Goal: Task Accomplishment & Management: Complete application form

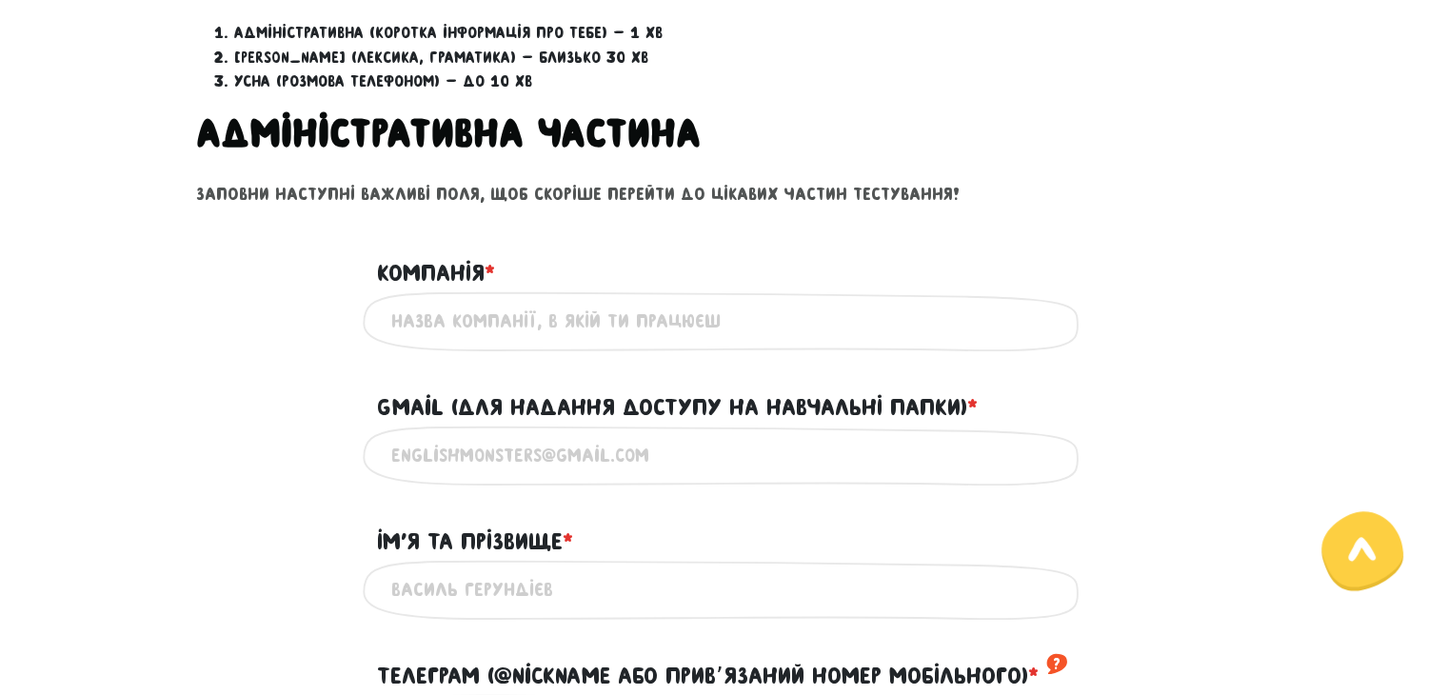
scroll to position [762, 0]
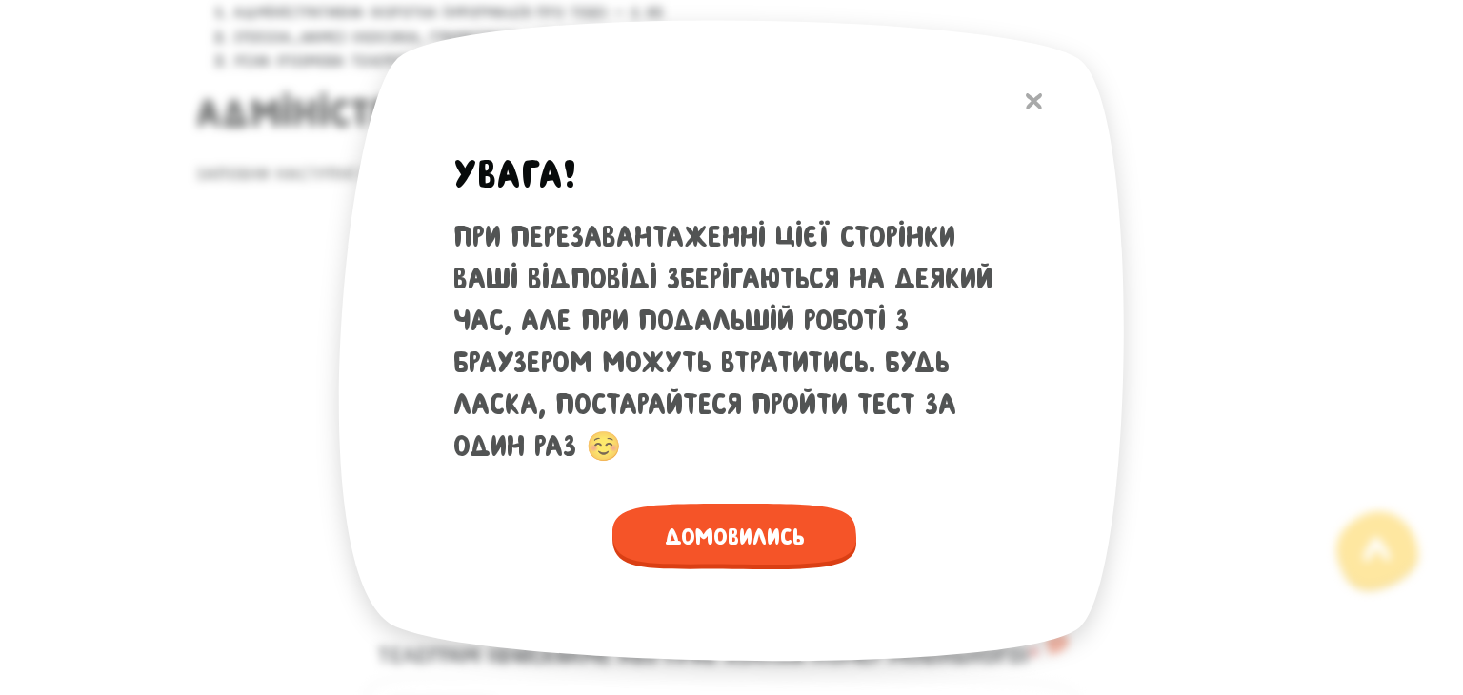
click at [1038, 101] on img at bounding box center [1033, 101] width 16 height 16
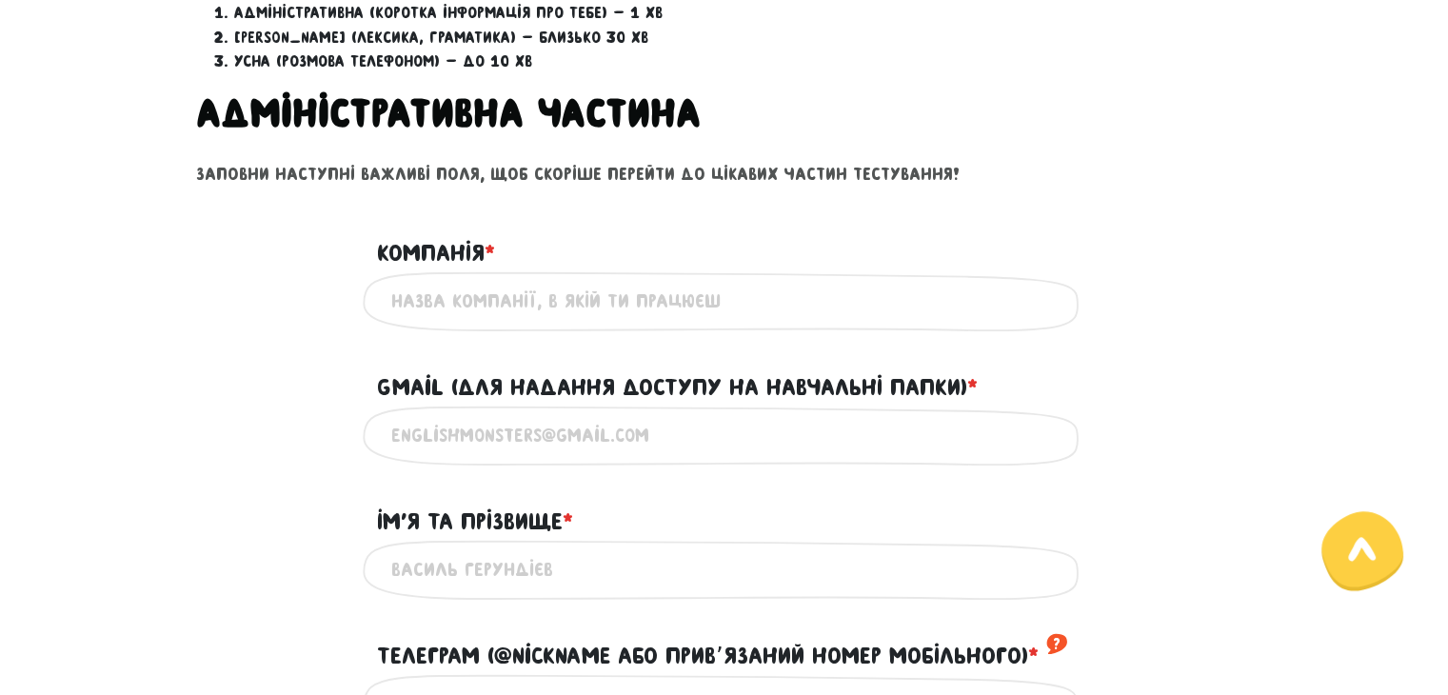
click at [750, 289] on input "Компанія * ?" at bounding box center [724, 301] width 667 height 43
type input "ТОВ "С-ІНЖИНІРИНГ""
click at [642, 438] on input "Gmail (для надання доступу на навчальні папки) * ?" at bounding box center [724, 435] width 667 height 43
click at [483, 437] on input "Gmail (для надання доступу на навчальні папки) * ?" at bounding box center [724, 435] width 667 height 43
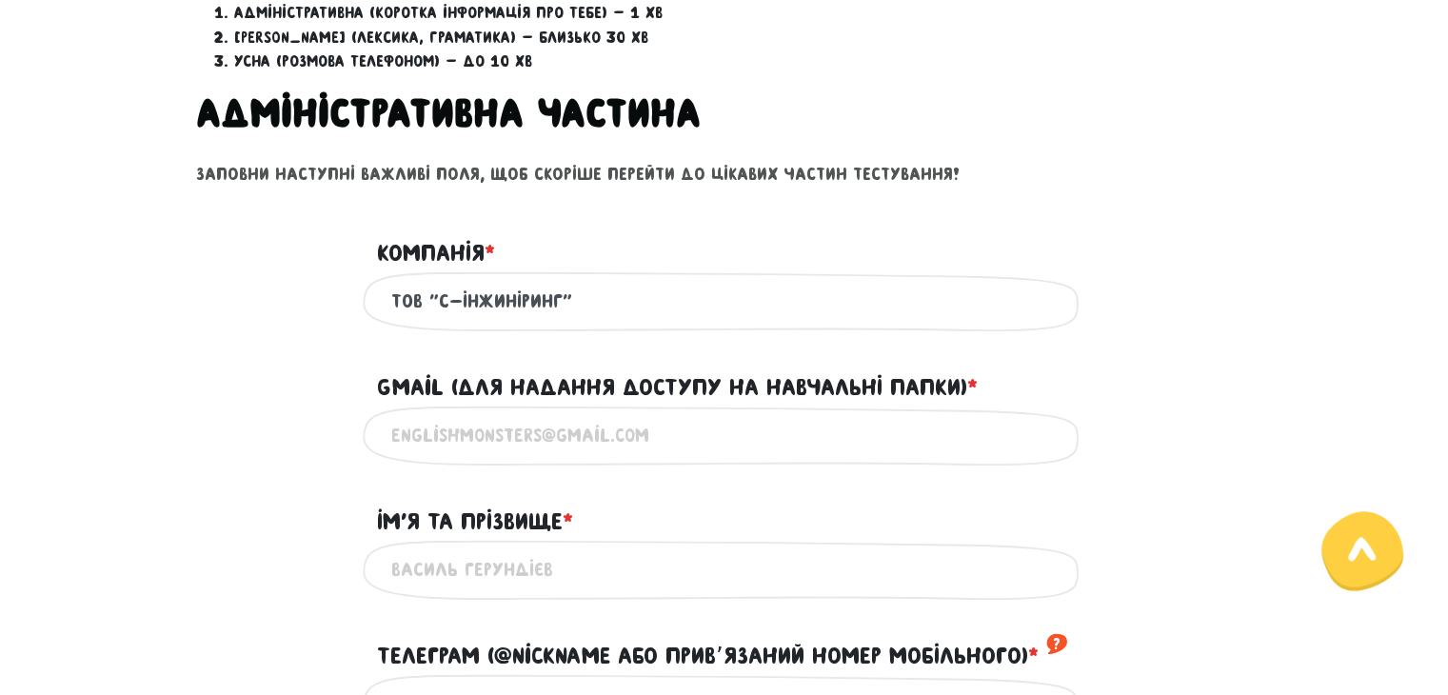
paste input "[PERSON_NAME][EMAIL_ADDRESS][DOMAIN_NAME]"
click at [291, 406] on div "[PERSON_NAME][EMAIL_ADDRESS][DOMAIN_NAME] Введи дійсну електронну адресу" at bounding box center [724, 436] width 1085 height 60
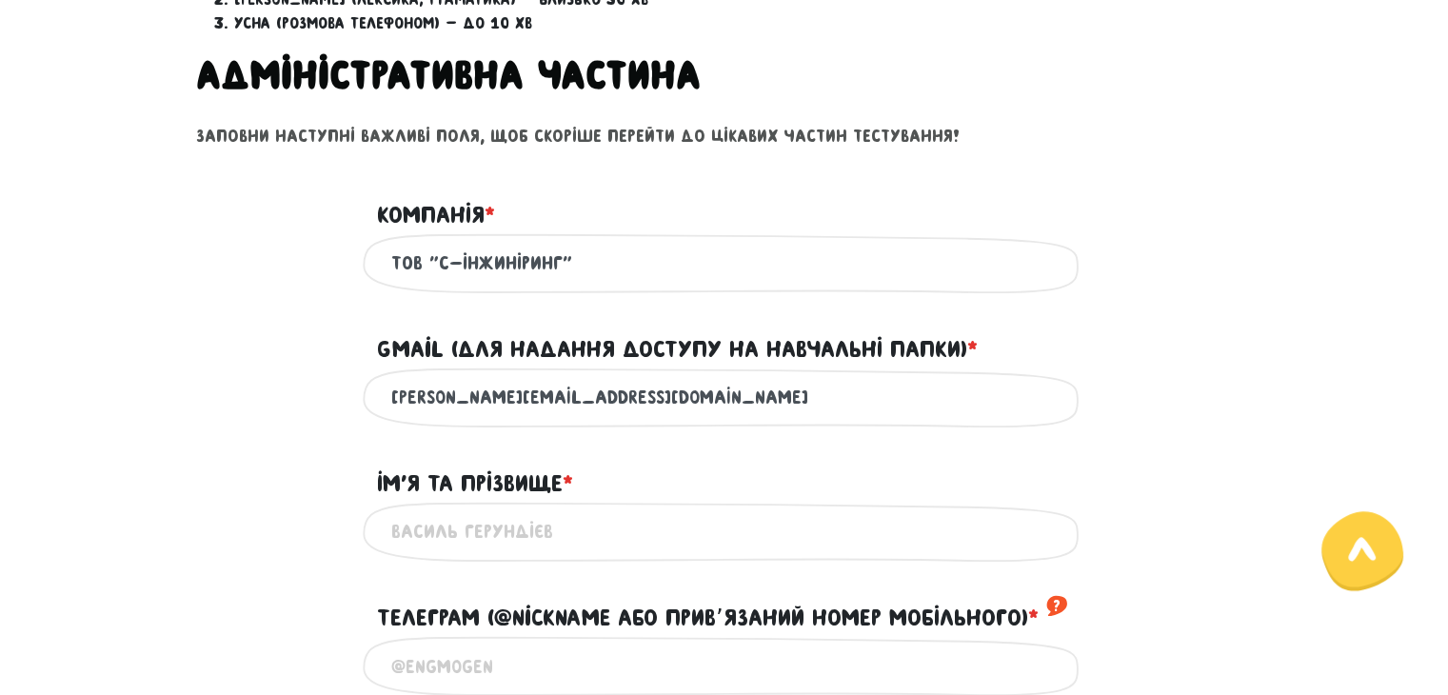
scroll to position [798, 0]
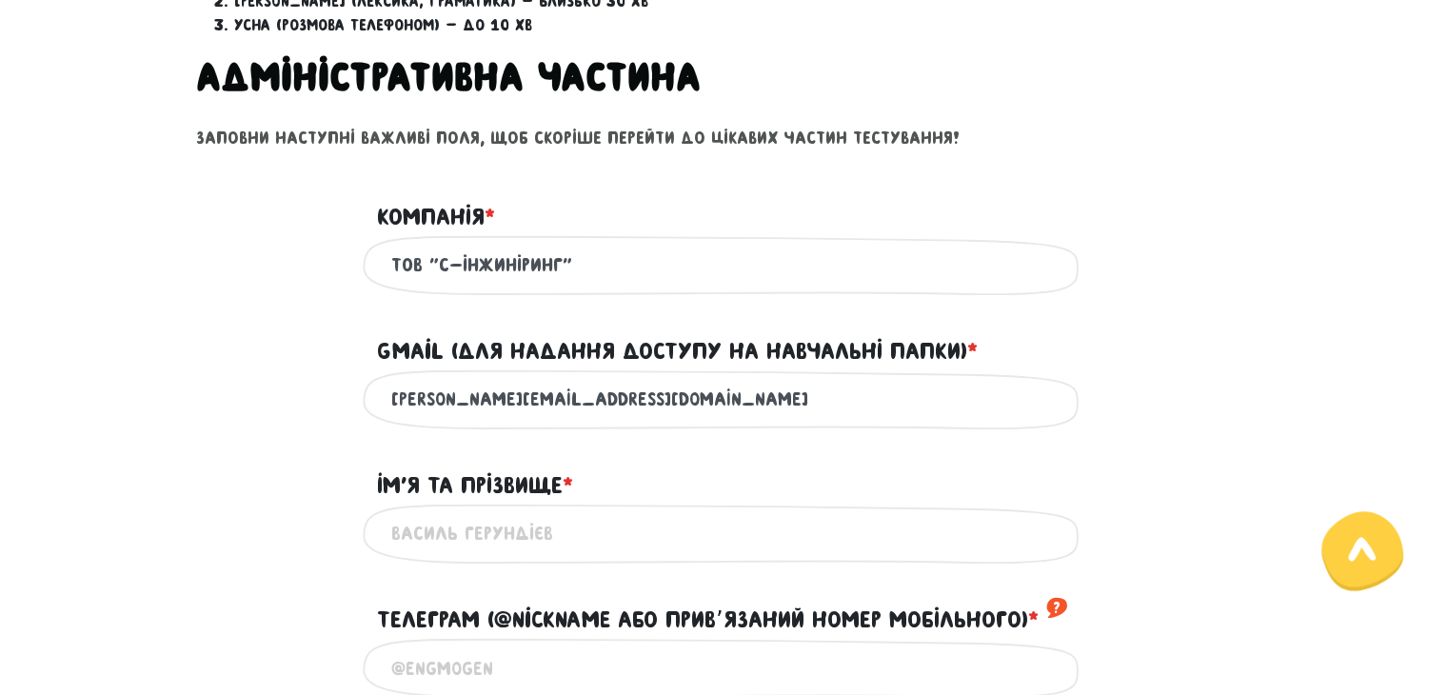
click at [644, 393] on input "[PERSON_NAME][EMAIL_ADDRESS][DOMAIN_NAME]" at bounding box center [724, 399] width 667 height 43
type input "[PERSON_NAME][EMAIL_ADDRESS][DOMAIN_NAME]"
click at [251, 462] on div "Iм'я та прізвище * ?" at bounding box center [724, 474] width 1085 height 59
click at [439, 531] on input "Iм'я та прізвище * ?" at bounding box center [724, 533] width 667 height 43
type input "[PERSON_NAME]"
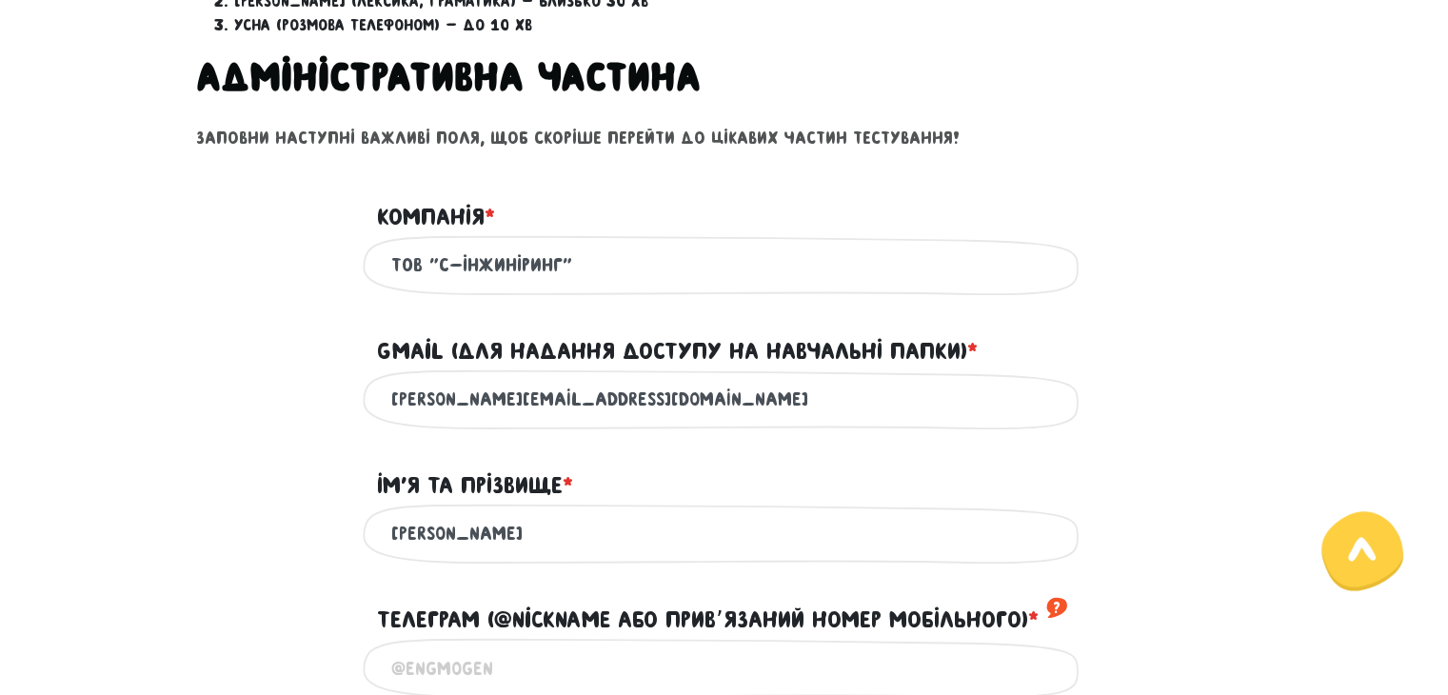
click at [229, 479] on div "Iм'я та прізвище * ?" at bounding box center [724, 474] width 1085 height 59
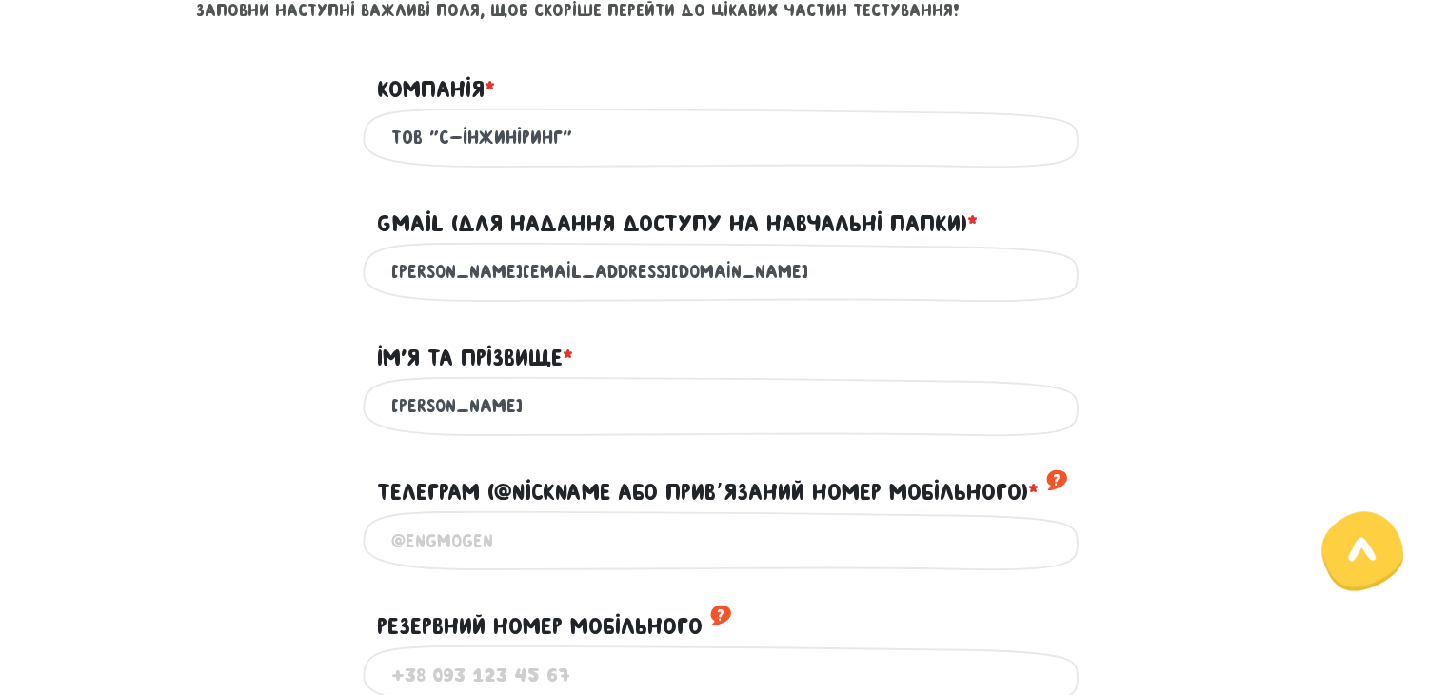
scroll to position [1084, 0]
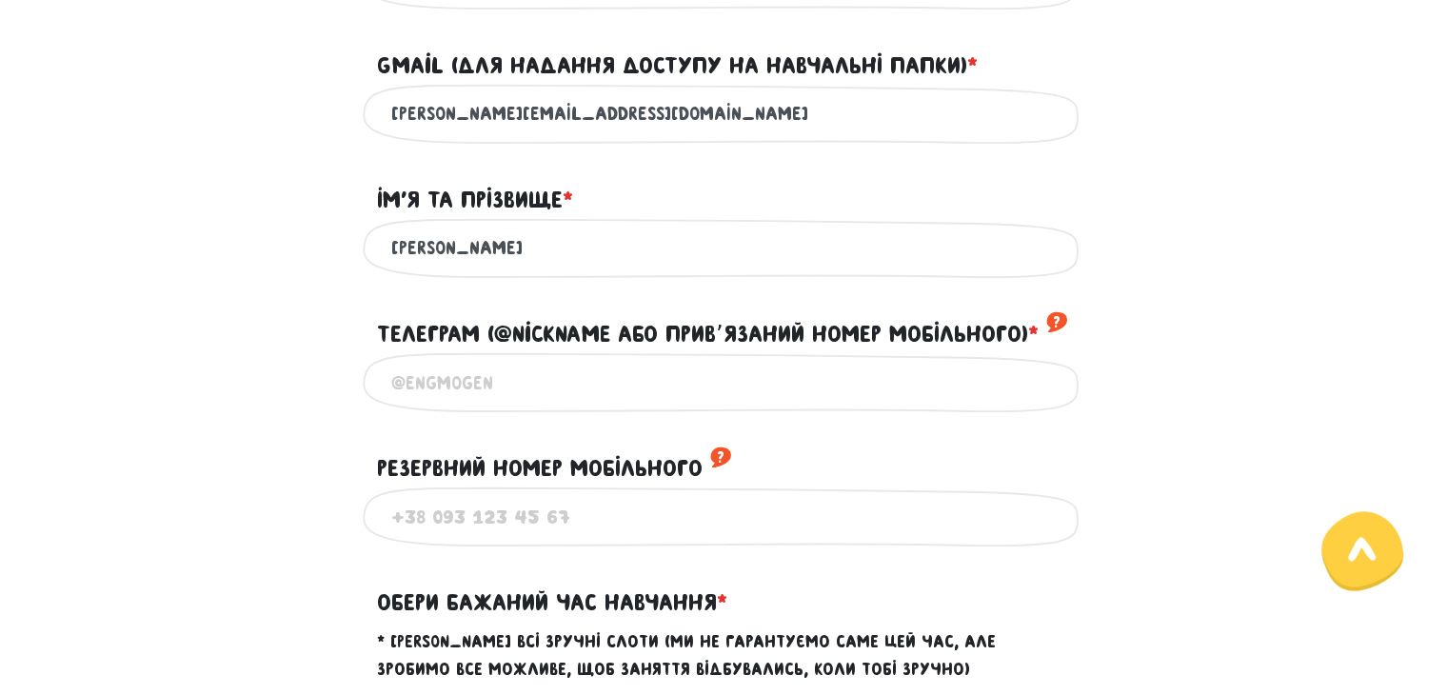
click at [441, 382] on input "Телеграм (@nickname або привʼязаний номер мобільного) * ?" at bounding box center [724, 382] width 667 height 43
click at [515, 385] on input "0671769020" at bounding box center [724, 382] width 667 height 43
type input "0671769020"
click at [293, 500] on div "Використовуй тільки цифри" at bounding box center [724, 517] width 1085 height 60
click at [425, 509] on input "Резервний номер мобільного ?" at bounding box center [724, 516] width 667 height 43
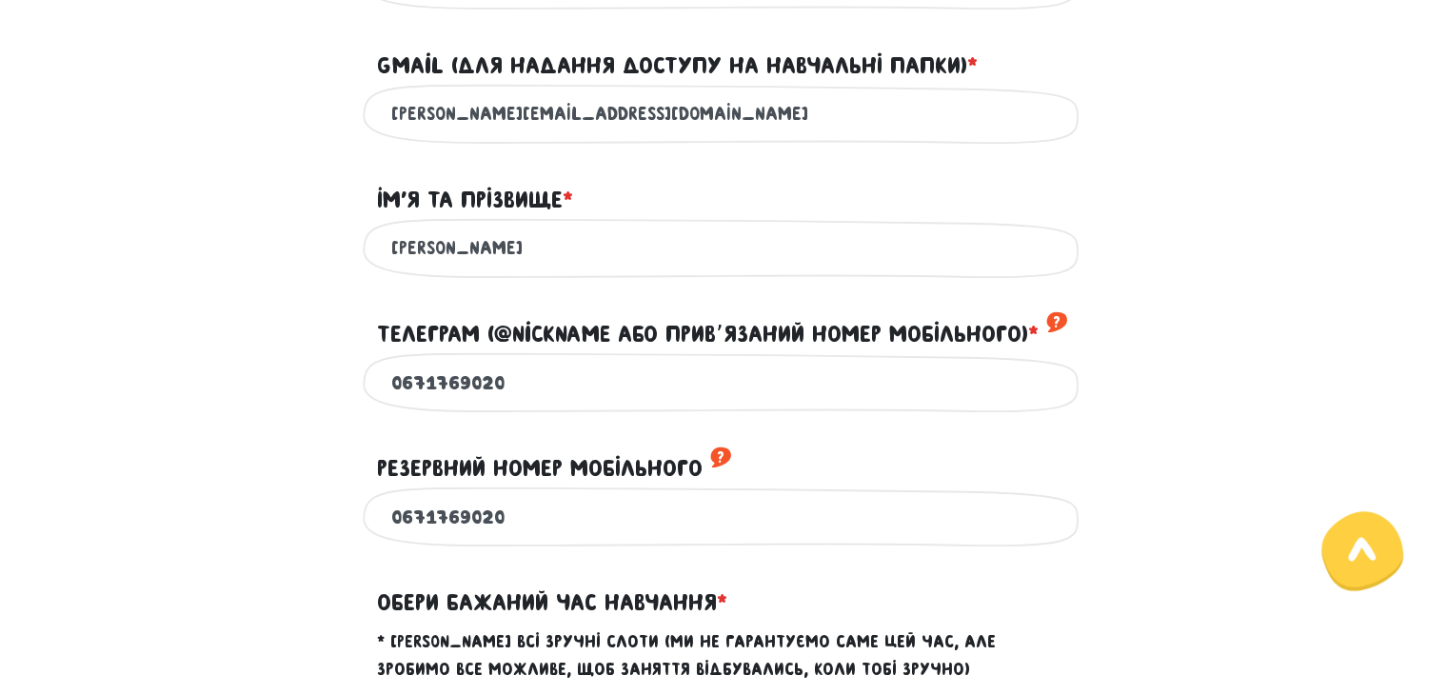
type input "0671769020"
click at [248, 508] on div "0671769020 Використовуй тільки цифри" at bounding box center [724, 517] width 1085 height 60
drag, startPoint x: 509, startPoint y: 508, endPoint x: 308, endPoint y: 453, distance: 209.0
click at [310, 487] on div "0671769020 Використовуй тільки цифри" at bounding box center [724, 517] width 1085 height 60
click at [187, 424] on div "Монстро­­тестування Привіт! Щоб почати навчання, для початку нам потрібно подив…" at bounding box center [724, 512] width 1085 height 3001
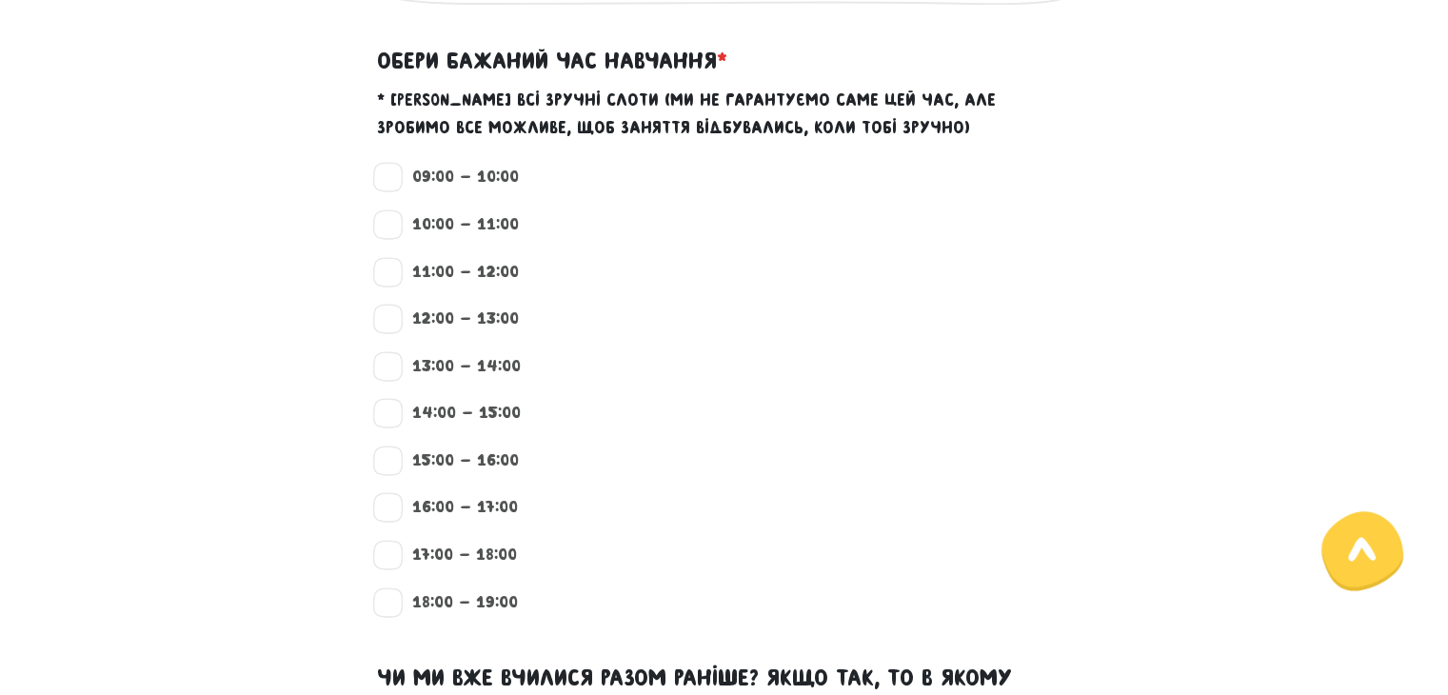
scroll to position [1655, 0]
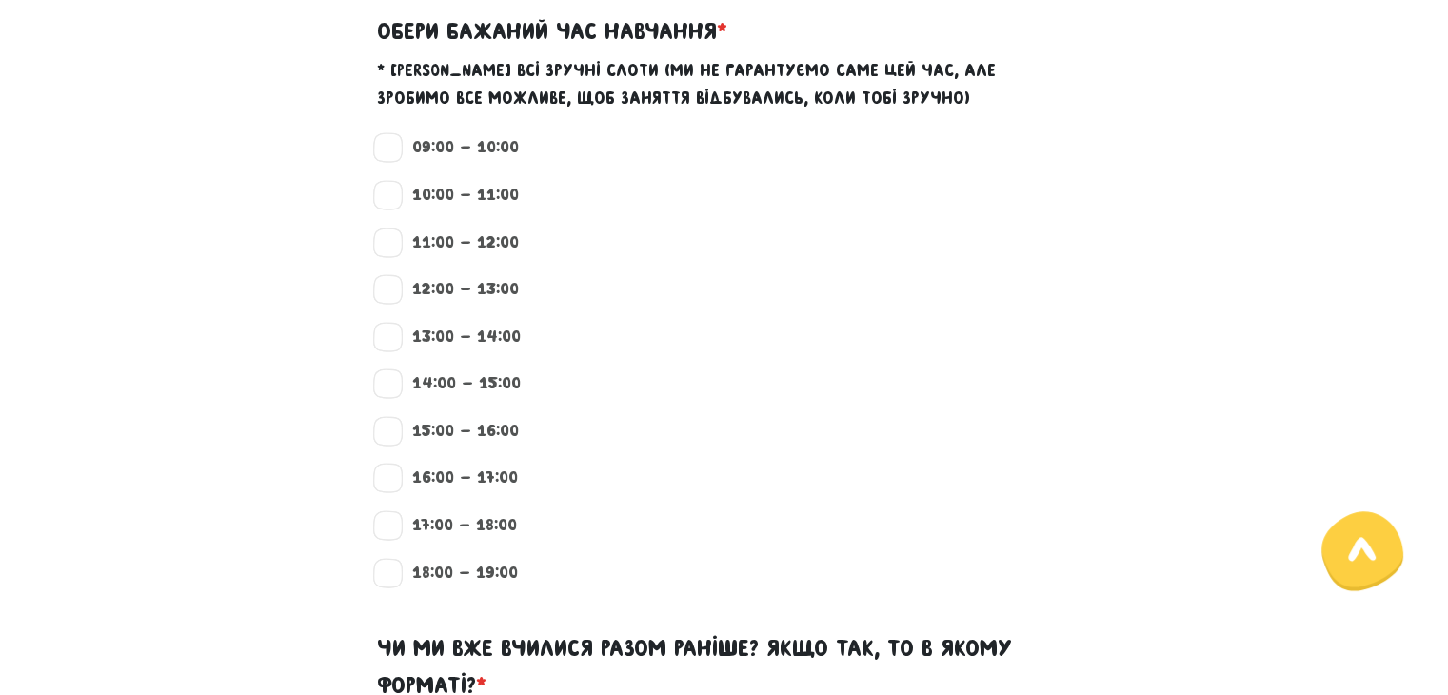
click at [396, 338] on label "13:00 - 14:00" at bounding box center [458, 337] width 125 height 25
click at [388, 338] on input "13:00 - 14:00" at bounding box center [389, 334] width 15 height 19
click at [396, 330] on label "13:00 - 14:00" at bounding box center [458, 337] width 125 height 25
click at [390, 330] on input "13:00 - 14:00" at bounding box center [389, 334] width 15 height 19
checkbox input "false"
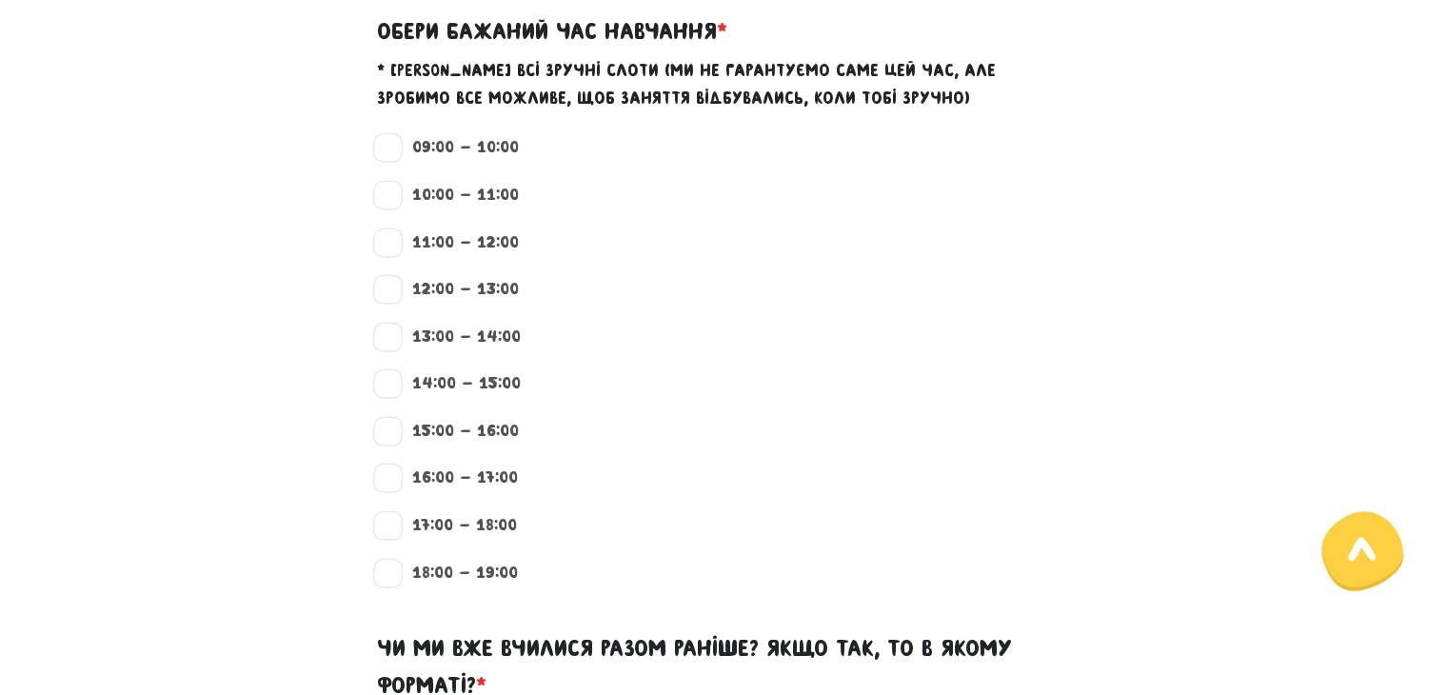
click at [396, 475] on label "16:00 - 17:00" at bounding box center [457, 478] width 122 height 25
click at [388, 475] on input "16:00 - 17:00" at bounding box center [389, 475] width 15 height 19
checkbox input "true"
click at [396, 527] on label "17:00 - 18:00" at bounding box center [456, 525] width 121 height 25
click at [388, 527] on input "17:00 - 18:00" at bounding box center [389, 522] width 15 height 19
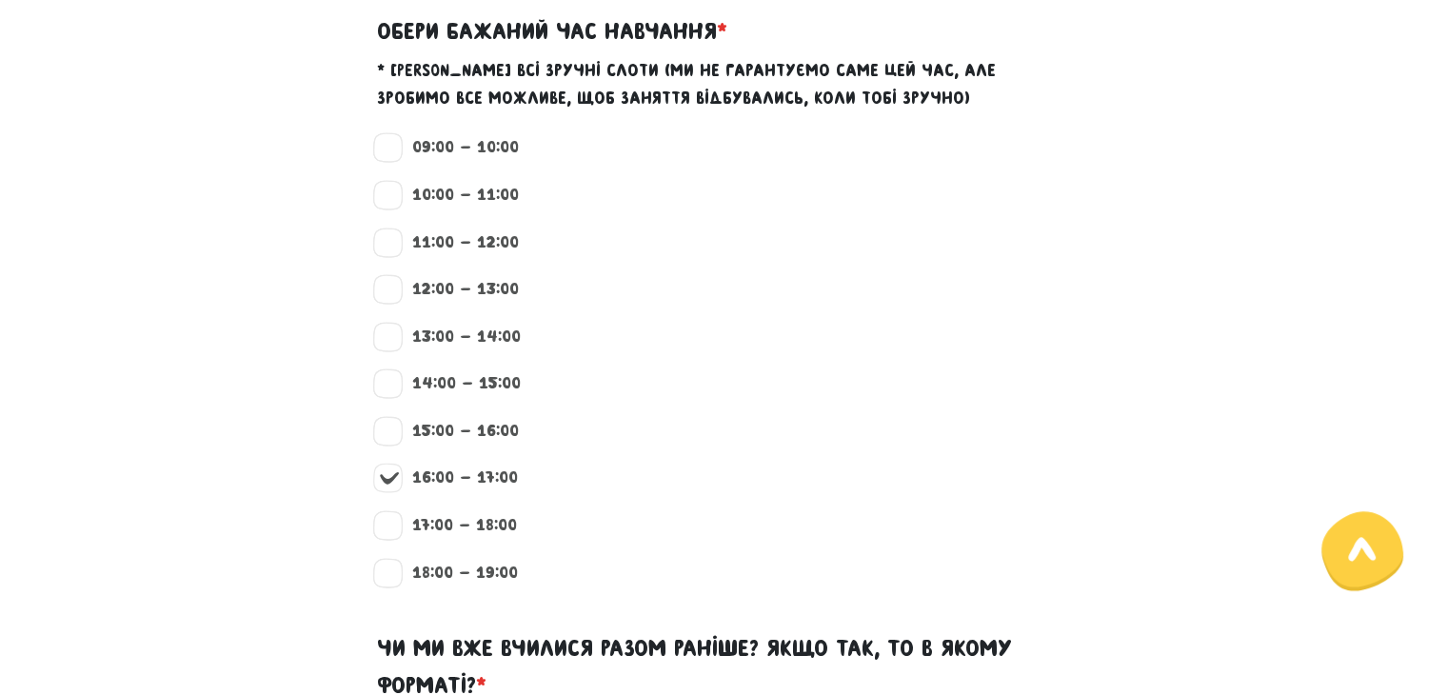
checkbox input "true"
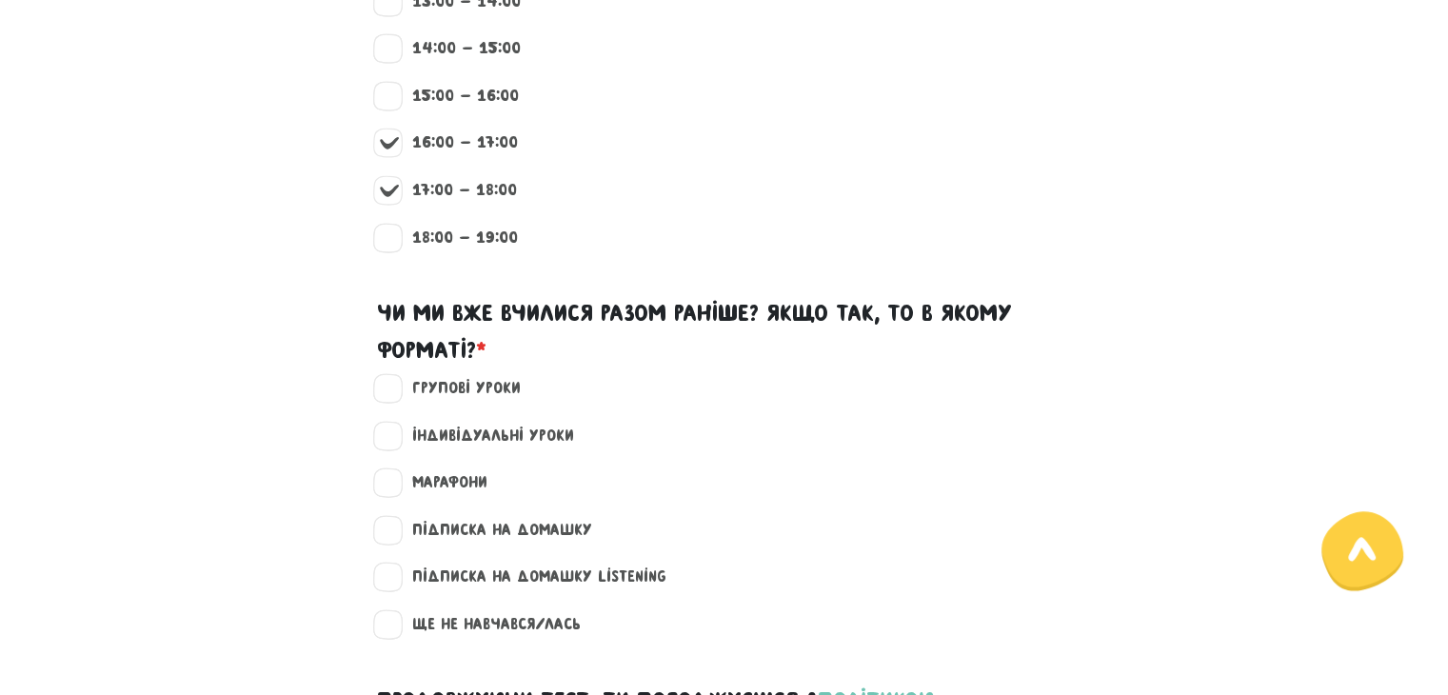
scroll to position [2036, 0]
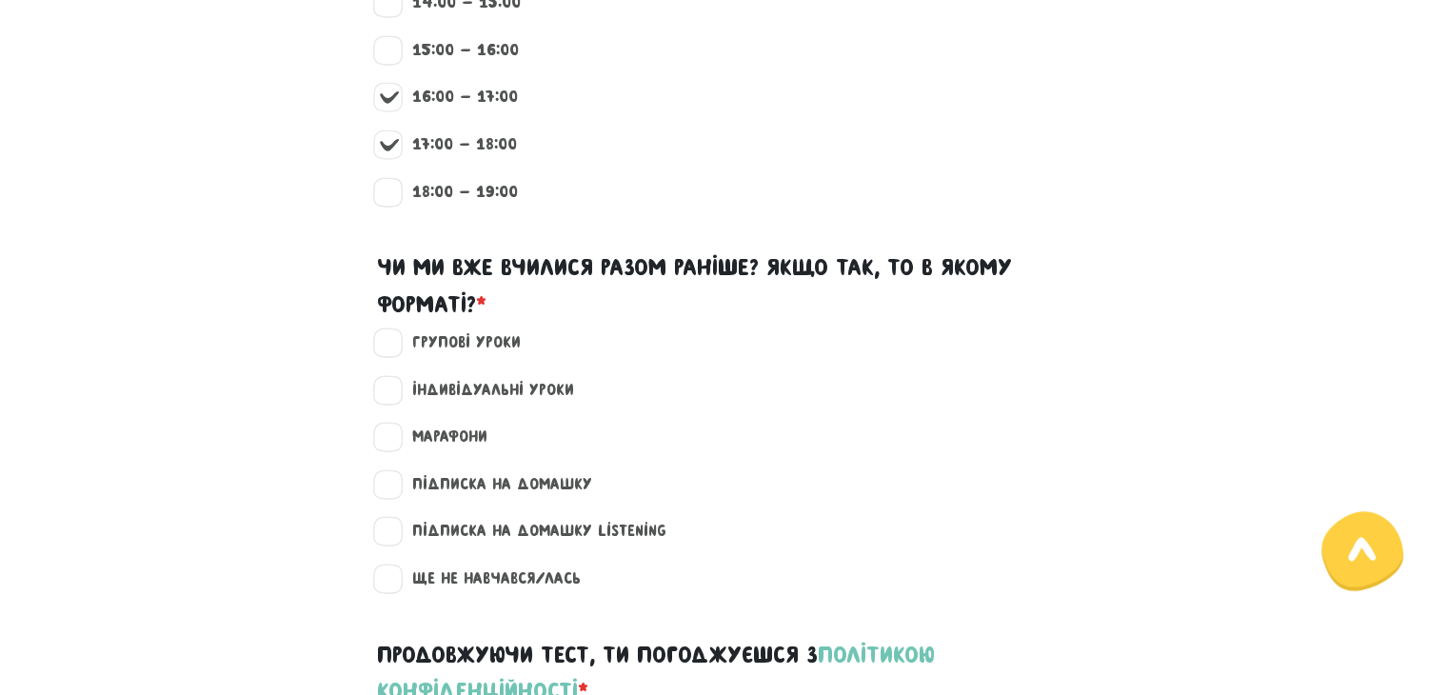
click at [396, 572] on label "Ще не навчався/лась" at bounding box center [488, 579] width 185 height 25
click at [394, 572] on input "Ще не навчався/лась" at bounding box center [389, 576] width 15 height 19
checkbox input "true"
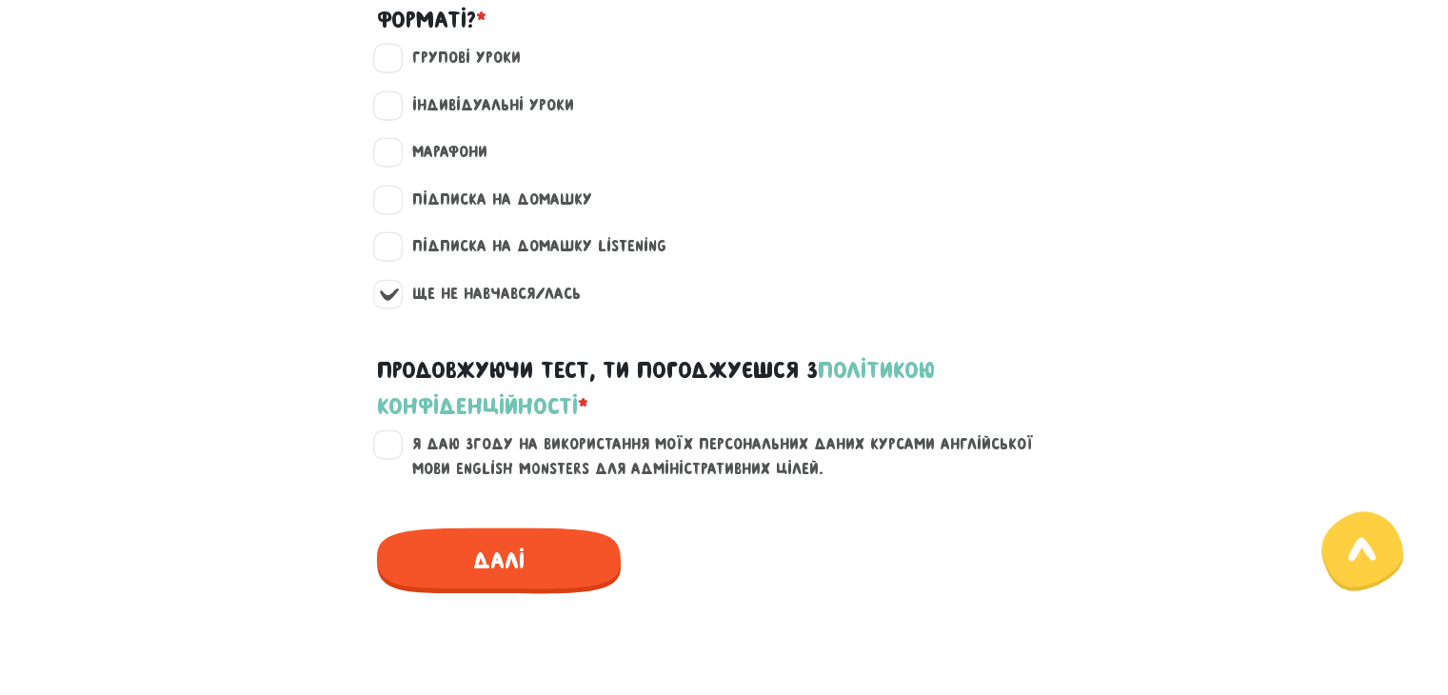
scroll to position [2321, 0]
click at [396, 446] on label "Я даю згоду на використання моїх персональних даних курсами англійської мови En…" at bounding box center [736, 455] width 680 height 49
click at [382, 446] on input "Я даю згоду на використання моїх персональних даних курсами англійської мови En…" at bounding box center [389, 440] width 15 height 19
checkbox input "true"
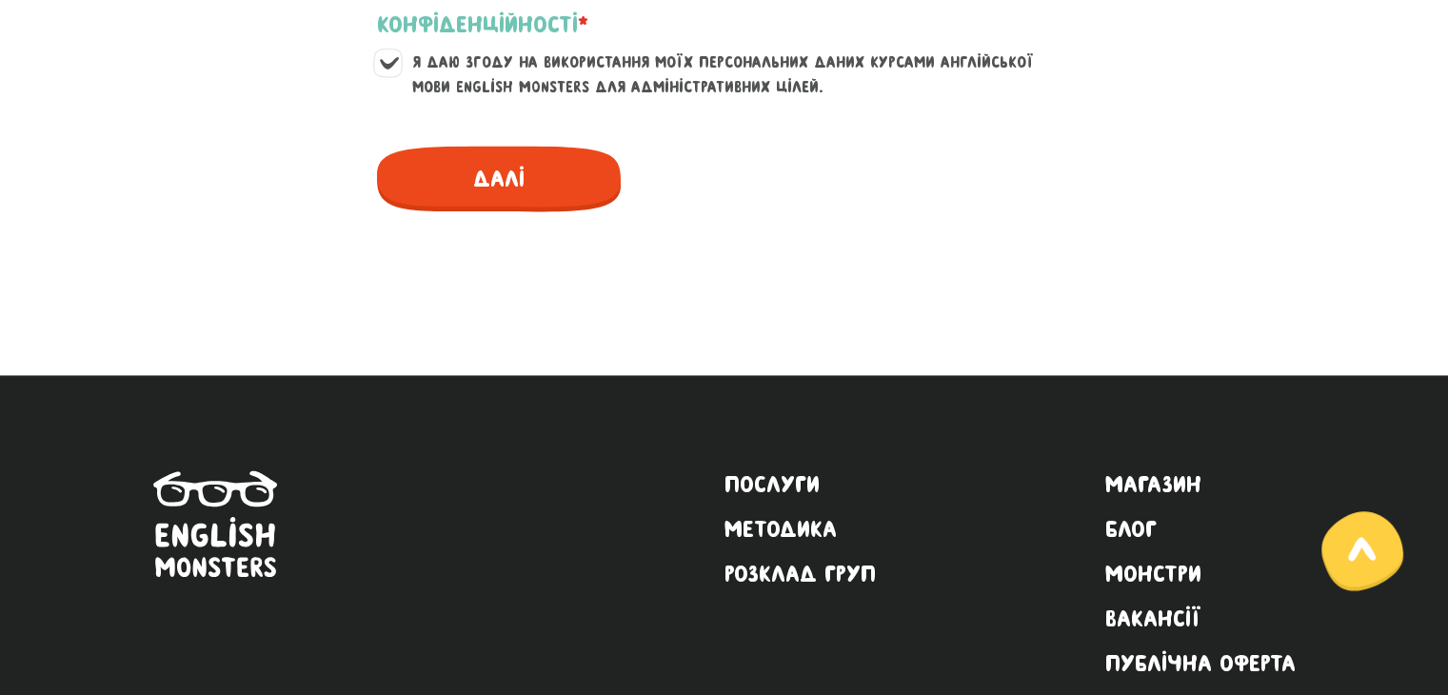
click at [515, 189] on span "Далі" at bounding box center [499, 179] width 244 height 66
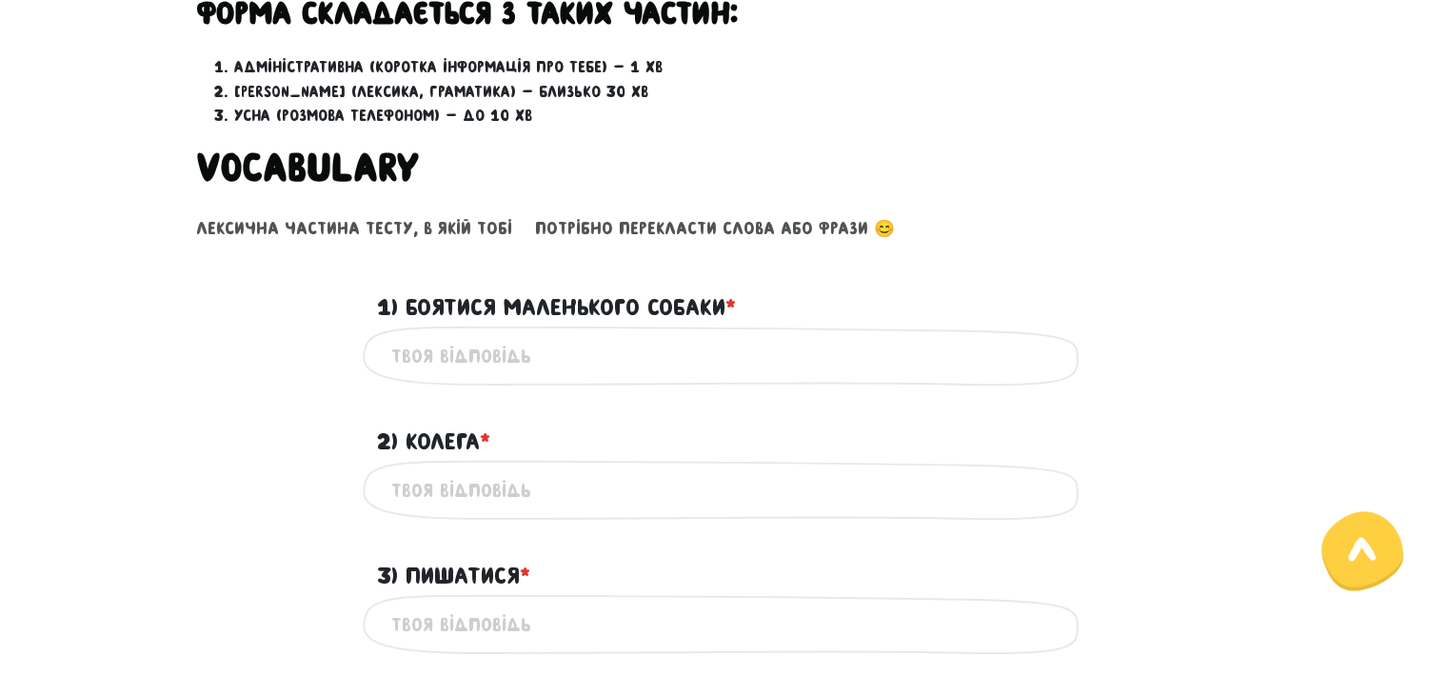
scroll to position [627, 0]
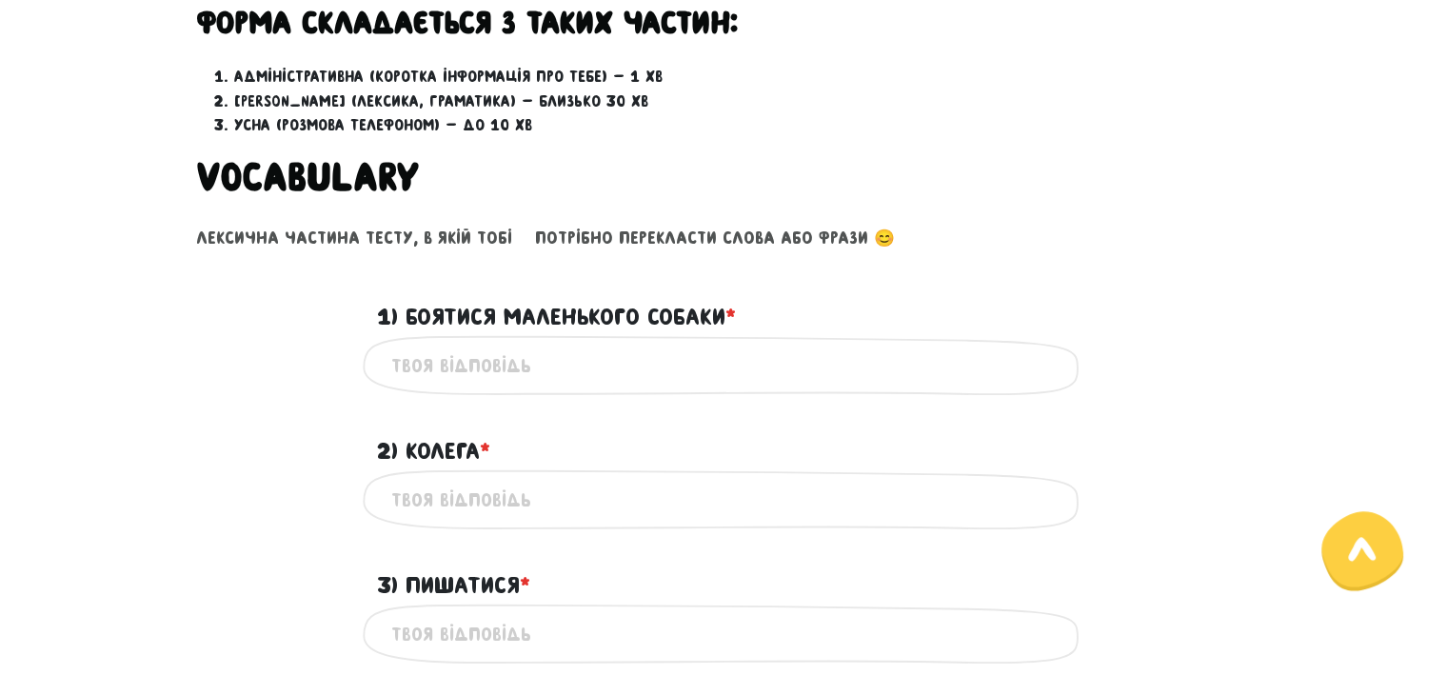
click at [730, 309] on span "*" at bounding box center [731, 317] width 10 height 26
click at [730, 344] on input "1) Боятися маленького собаки * ?" at bounding box center [724, 365] width 667 height 43
click at [567, 348] on input "1) Боятися маленького собаки * ?" at bounding box center [724, 365] width 667 height 43
type input "[PERSON_NAME]"
type input "afraid of a small dog"
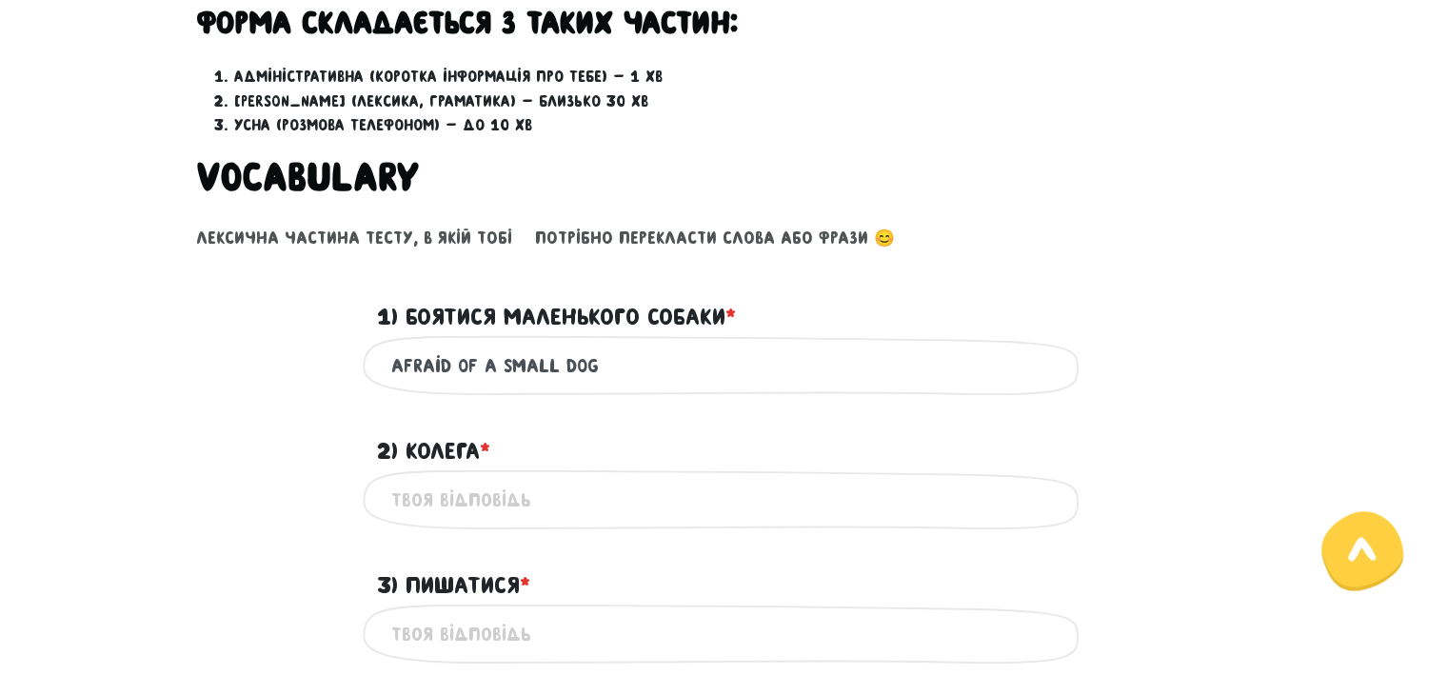
click at [445, 494] on input "2) Колега * ?" at bounding box center [724, 499] width 667 height 43
type input "с"
type input "colleagua"
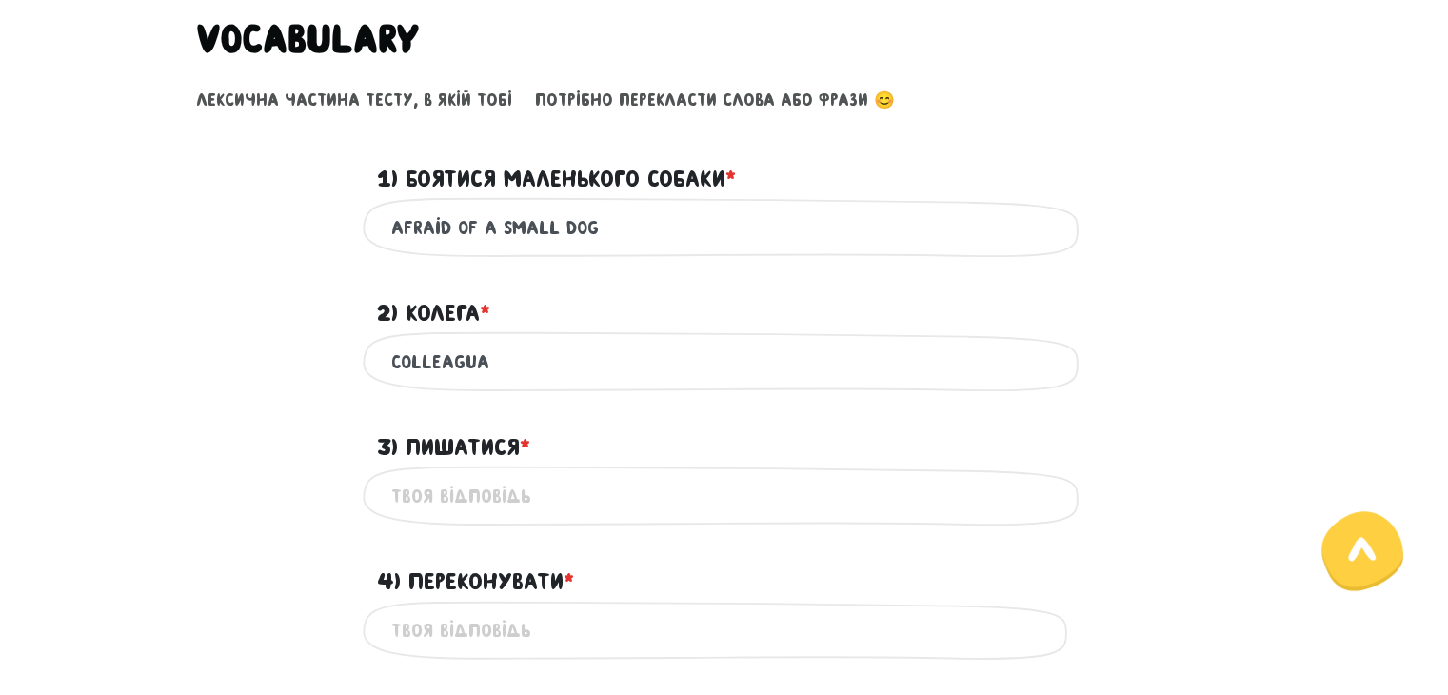
scroll to position [818, 0]
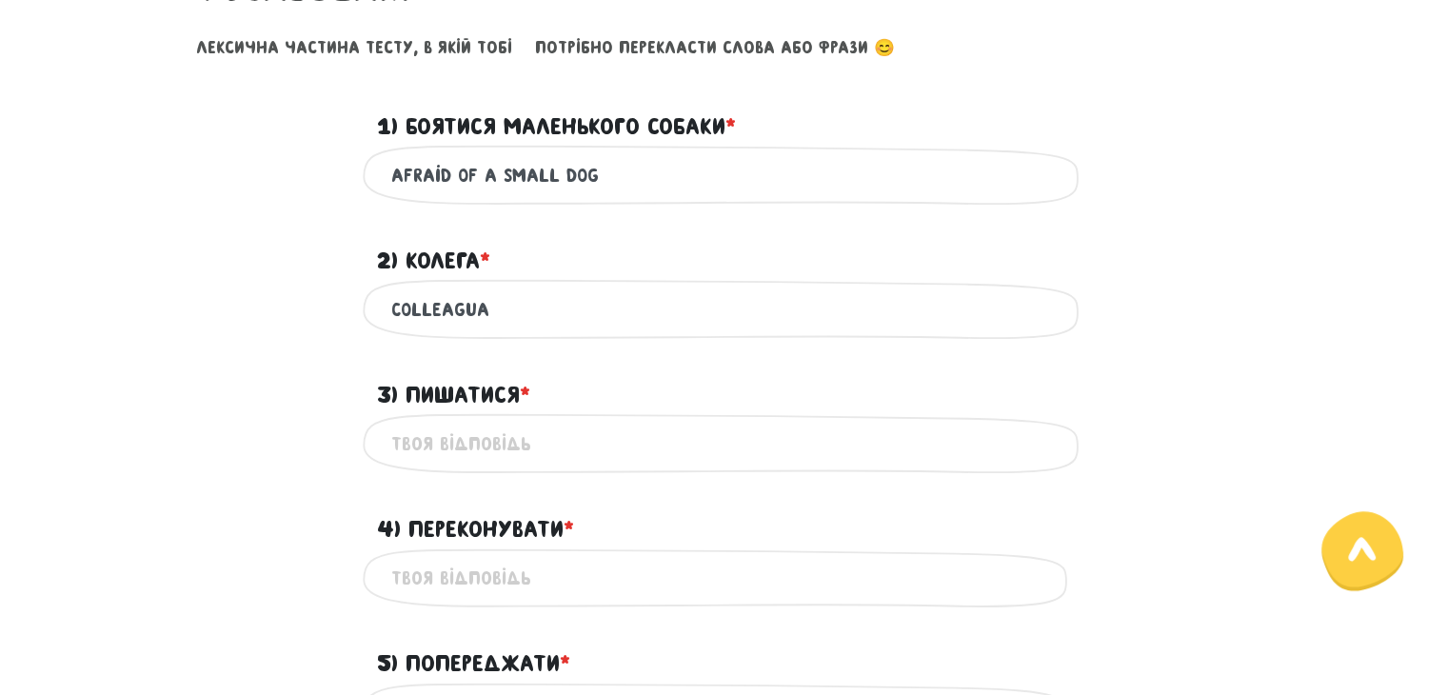
click at [484, 454] on input "3) Пишатися * ?" at bounding box center [724, 443] width 667 height 43
type input "pride"
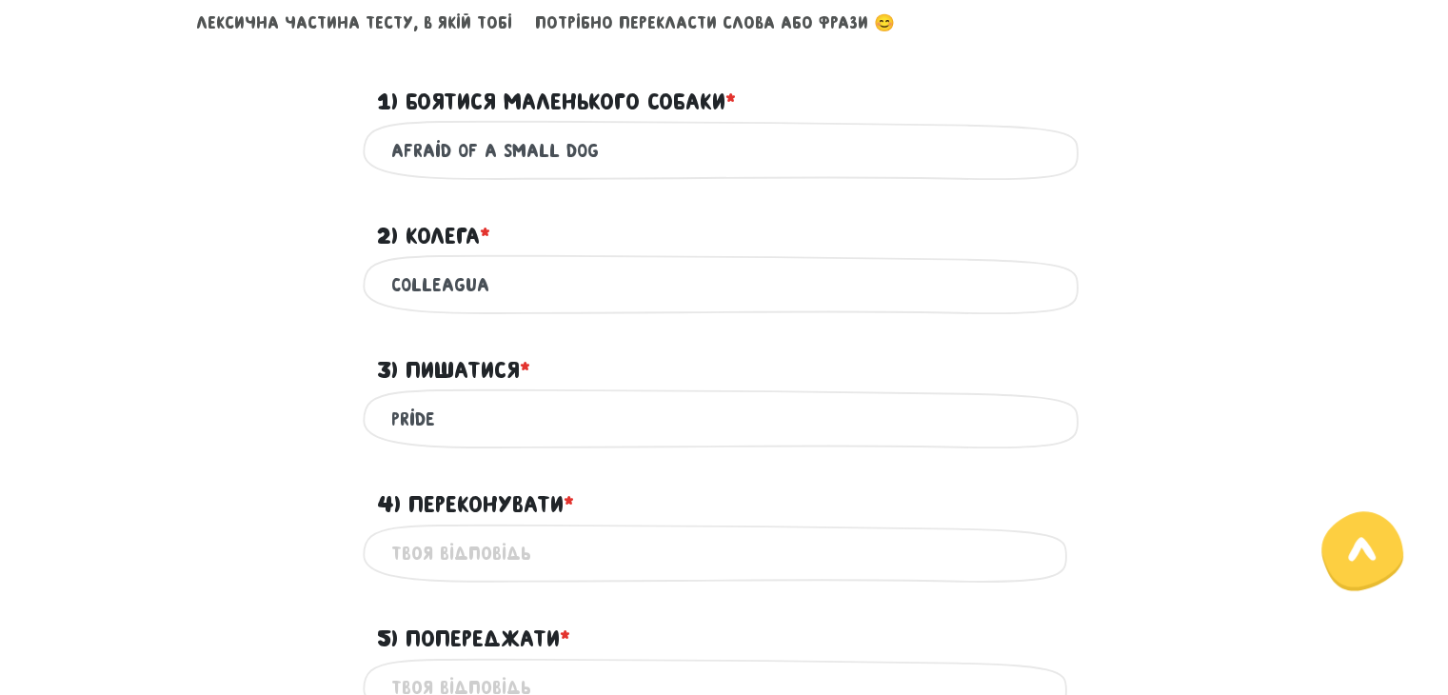
scroll to position [1008, 0]
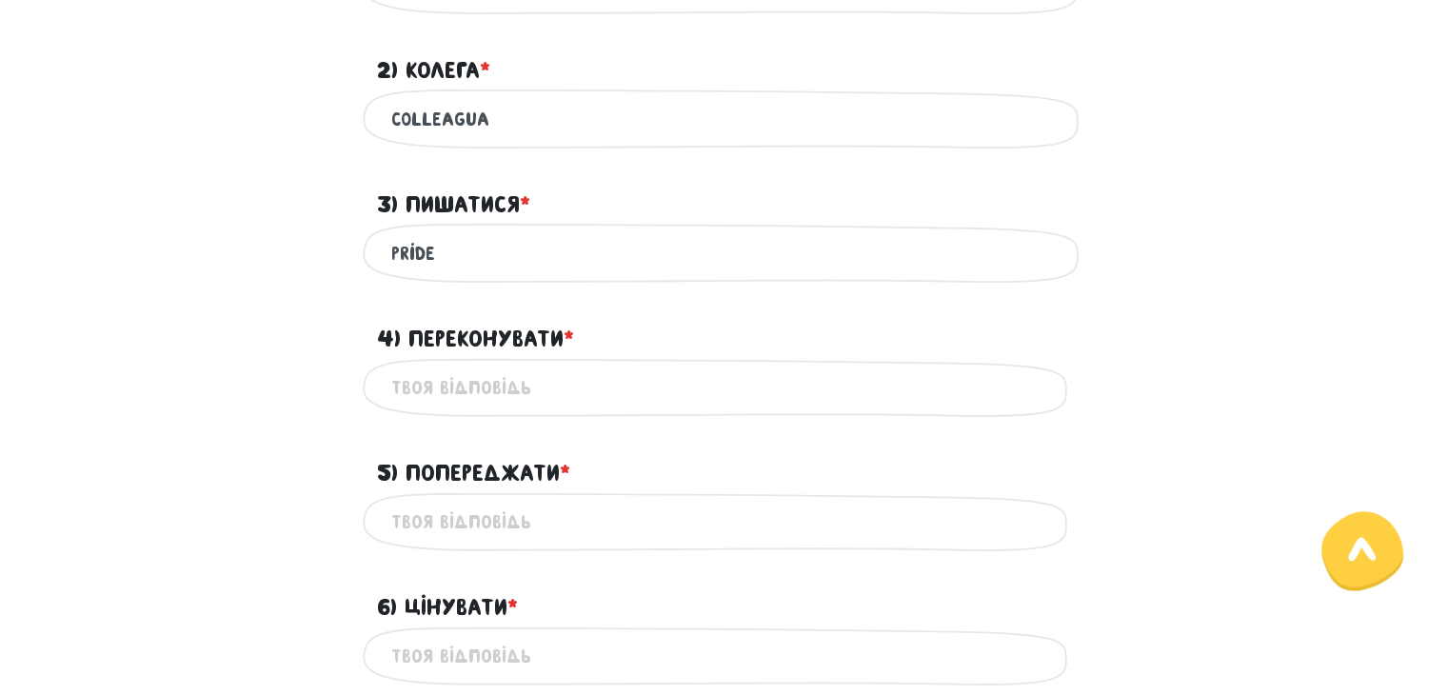
click at [452, 377] on input "4) Переконувати * ?" at bounding box center [724, 388] width 667 height 43
type input "с"
type input "convince"
click at [448, 522] on input "5) Попереджати * ?" at bounding box center [724, 522] width 667 height 43
click at [446, 514] on input "5) Попереджати * ?" at bounding box center [724, 522] width 667 height 43
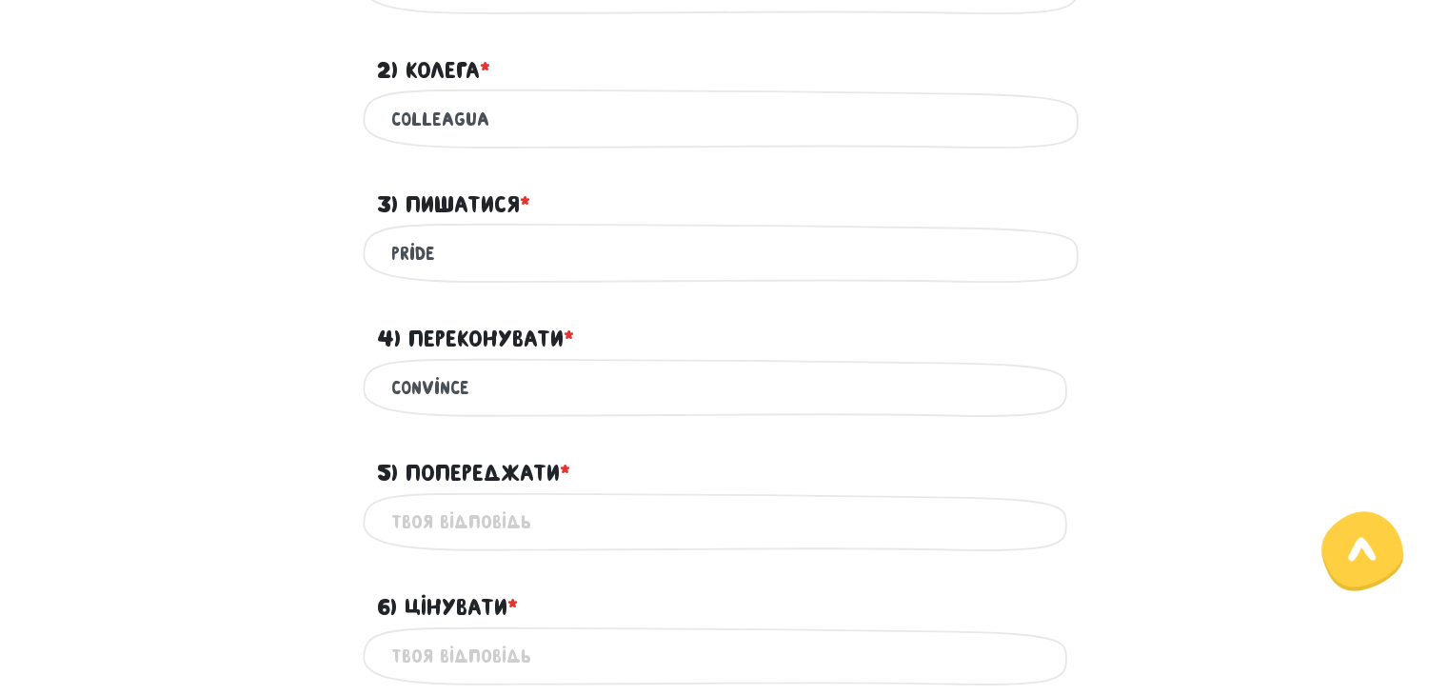
type input "з"
type input "prevent"
click at [128, 424] on main "Увага! При перезавантаженні цієї сторінки ваші відповіді зберігаються на деякий…" at bounding box center [724, 105] width 1448 height 2036
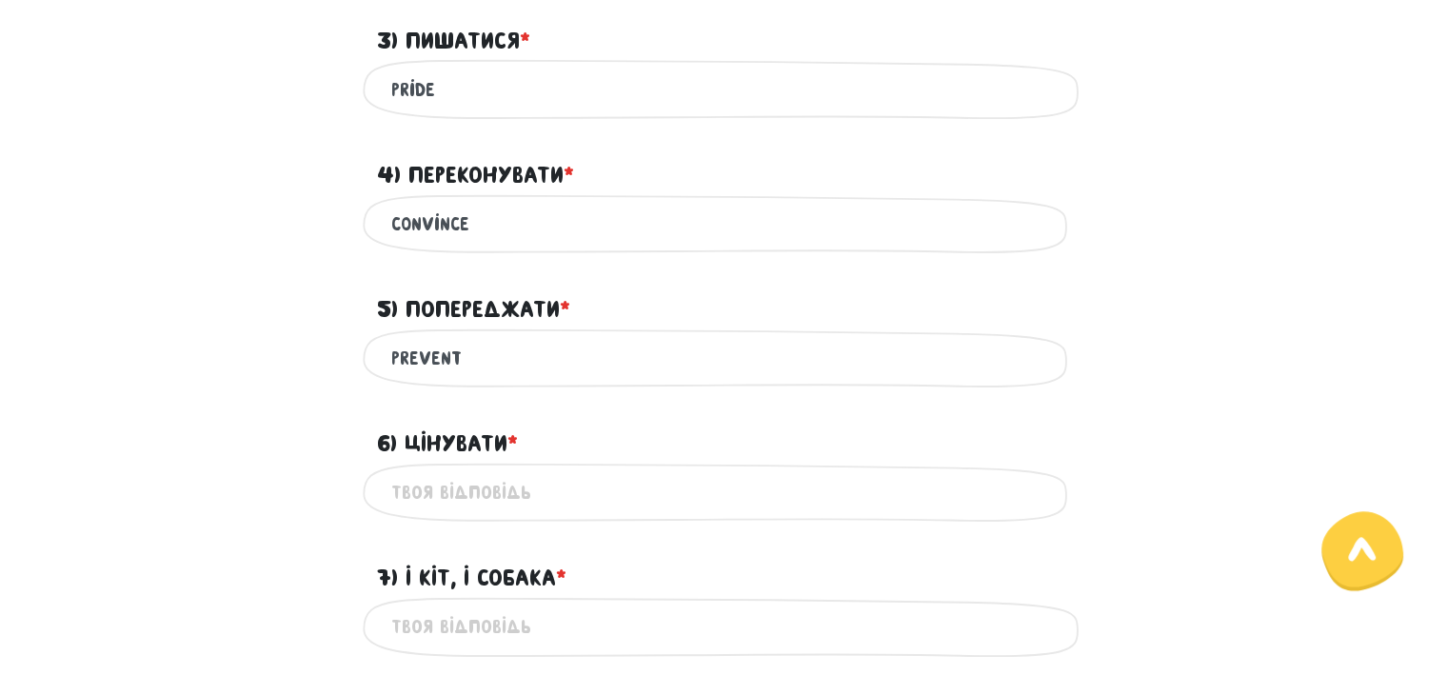
scroll to position [1199, 0]
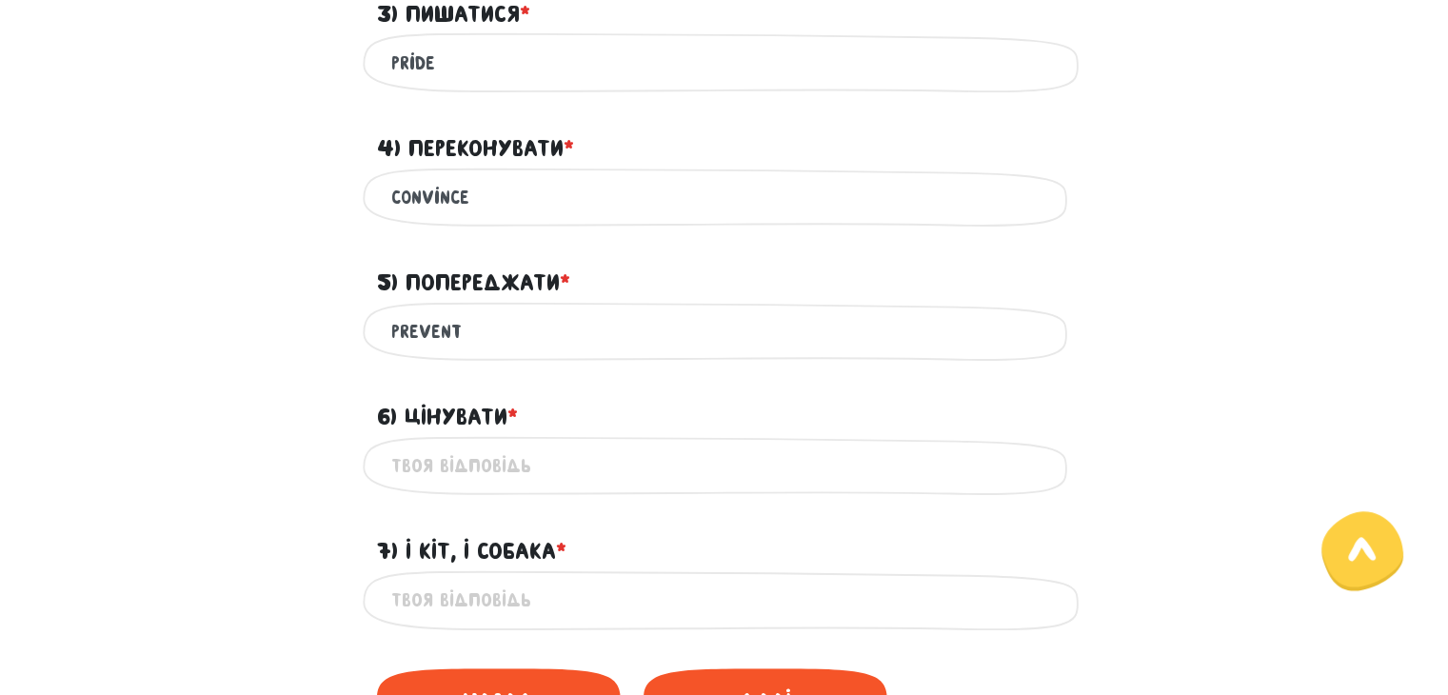
click at [419, 469] on input "6) Цінувати * ?" at bounding box center [724, 466] width 667 height 43
click at [464, 458] on input "6) Цінувати * ?" at bounding box center [724, 466] width 667 height 43
click at [421, 456] on input "6) Цінувати * ?" at bounding box center [724, 466] width 667 height 43
type input "appreciate"
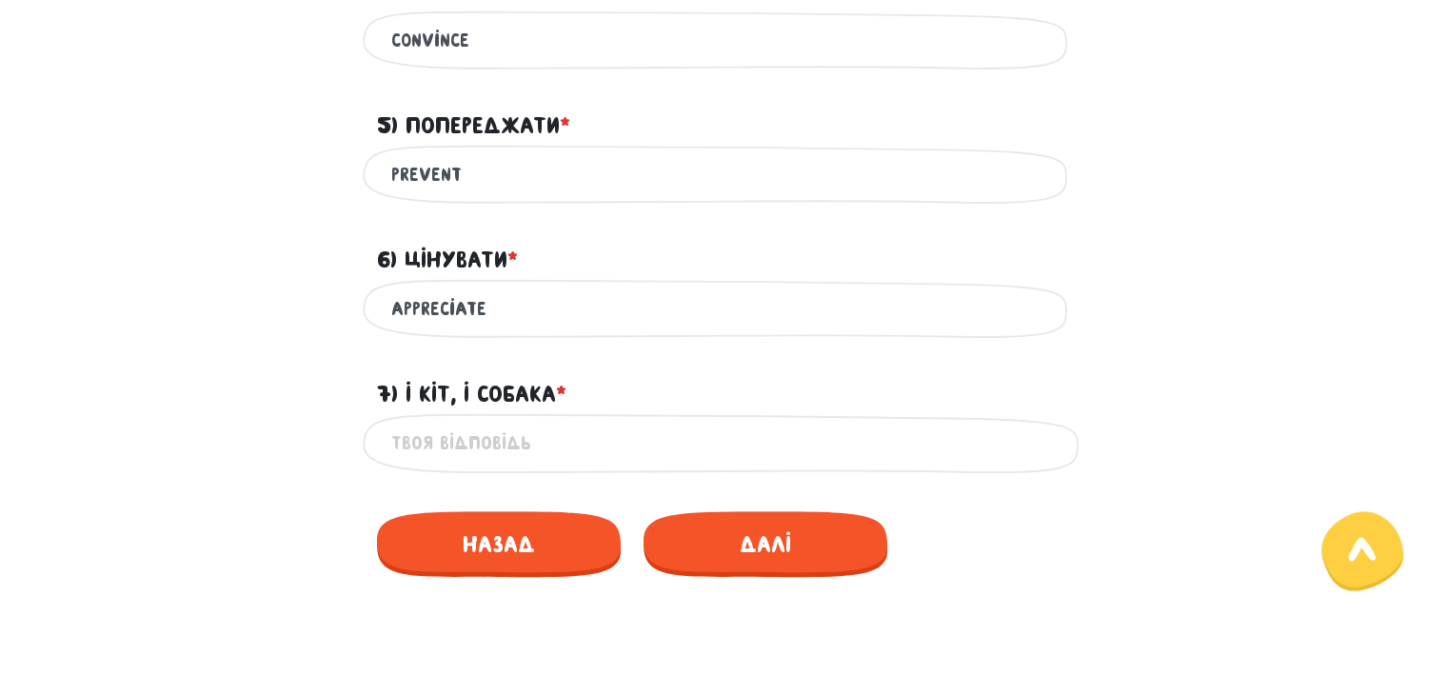
scroll to position [1389, 0]
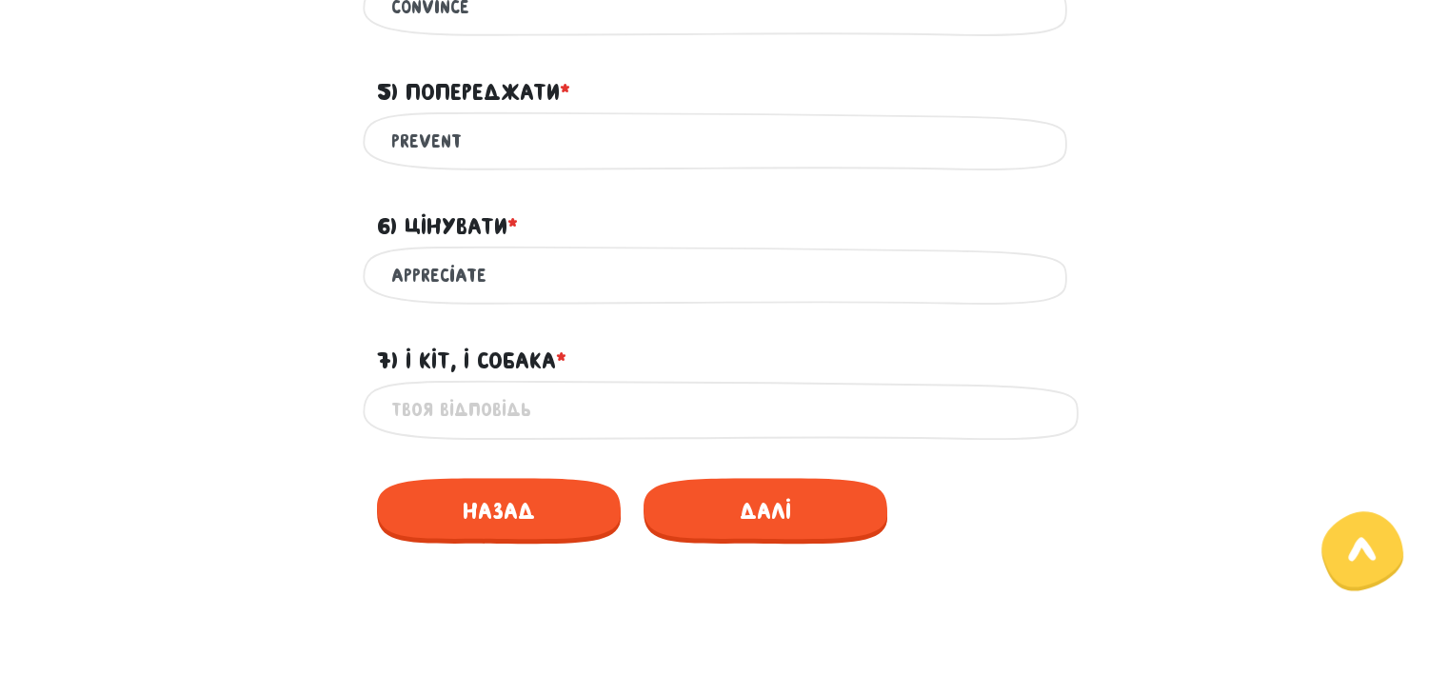
click at [491, 412] on input "7) І кіт, і собака * ?" at bounding box center [724, 409] width 667 height 43
click at [431, 408] on input "and cat and dog" at bounding box center [724, 409] width 667 height 43
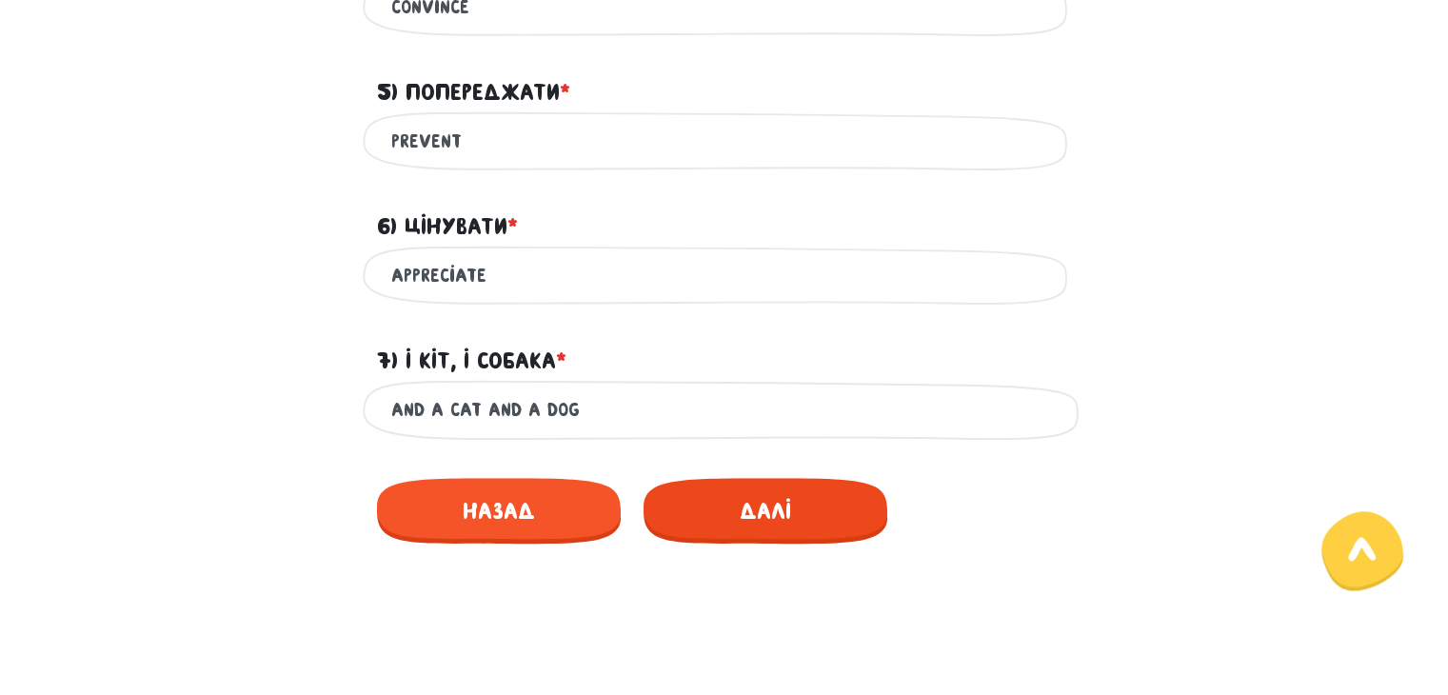
type input "and a cat and a dog"
click at [766, 508] on span "Далі" at bounding box center [766, 511] width 244 height 66
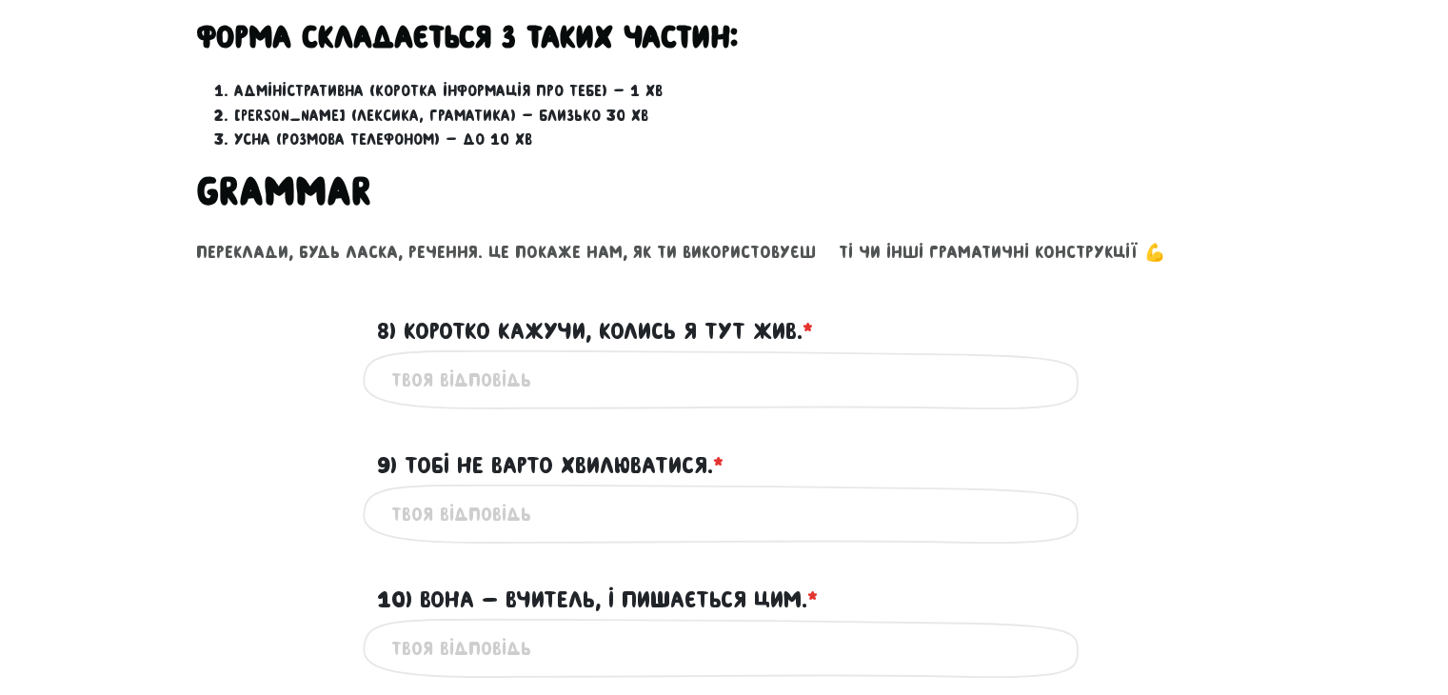
scroll to position [581, 0]
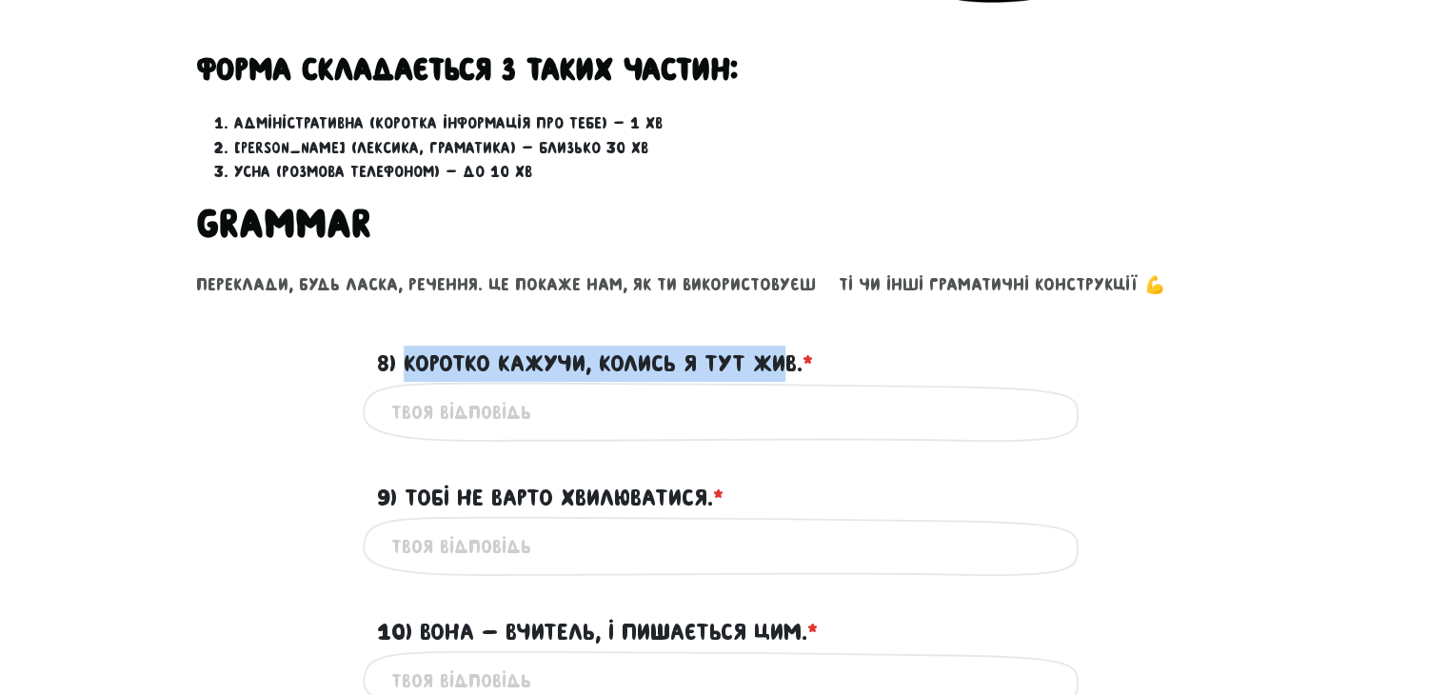
drag, startPoint x: 405, startPoint y: 359, endPoint x: 792, endPoint y: 355, distance: 387.5
click at [792, 355] on label "8) Коротко кажучи, колись я тут жив. * ?" at bounding box center [595, 364] width 436 height 36
click at [567, 365] on label "8) Коротко кажучи, колись я тут жив. * ?" at bounding box center [595, 364] width 436 height 36
click at [567, 390] on input "8) Коротко кажучи, колись я тут жив. * ?" at bounding box center [724, 411] width 667 height 43
drag, startPoint x: 408, startPoint y: 358, endPoint x: 795, endPoint y: 357, distance: 386.6
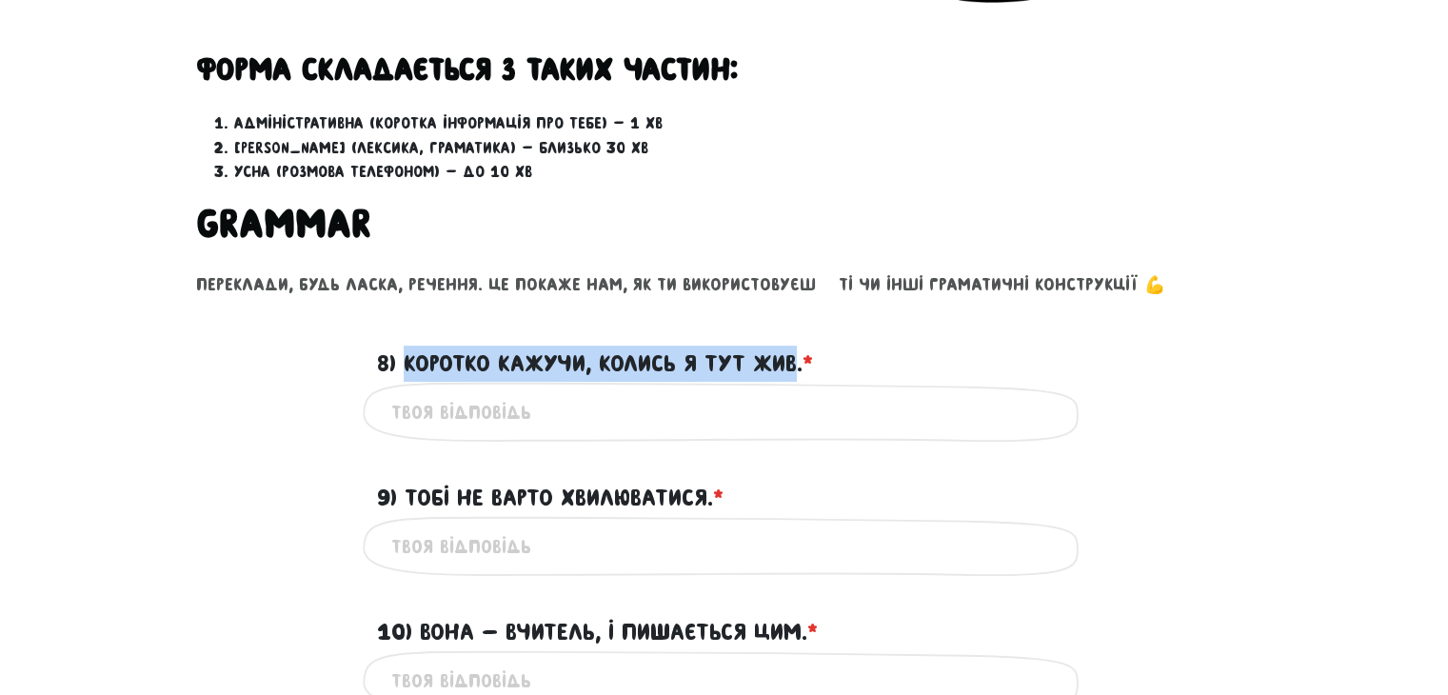
click at [795, 357] on label "8) Коротко кажучи, колись я тут жив. * ?" at bounding box center [595, 364] width 436 height 36
copy label "Коротко кажучи, колись я тут жив"
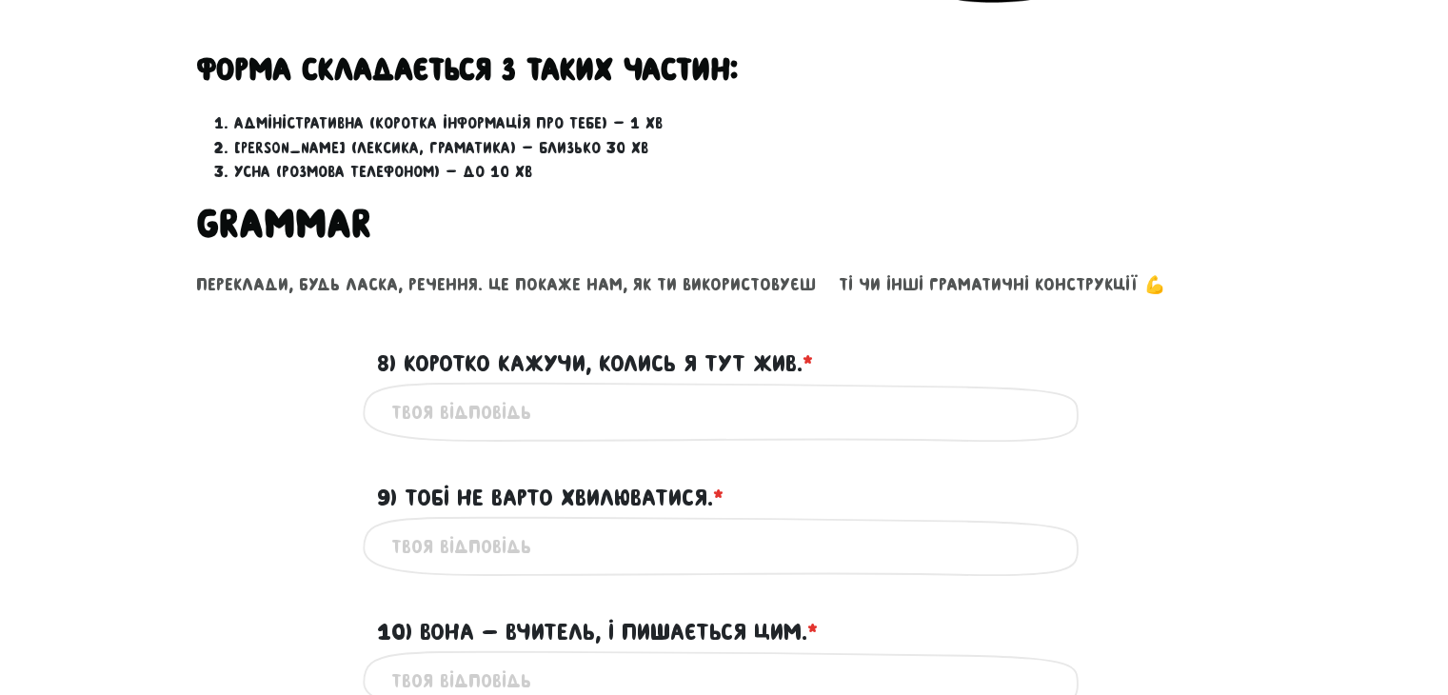
click at [529, 419] on input "8) Коротко кажучи, колись я тут жив. * ?" at bounding box center [724, 411] width 667 height 43
type input "ы"
type input "S"
type input "in short, once upon the time, i live here"
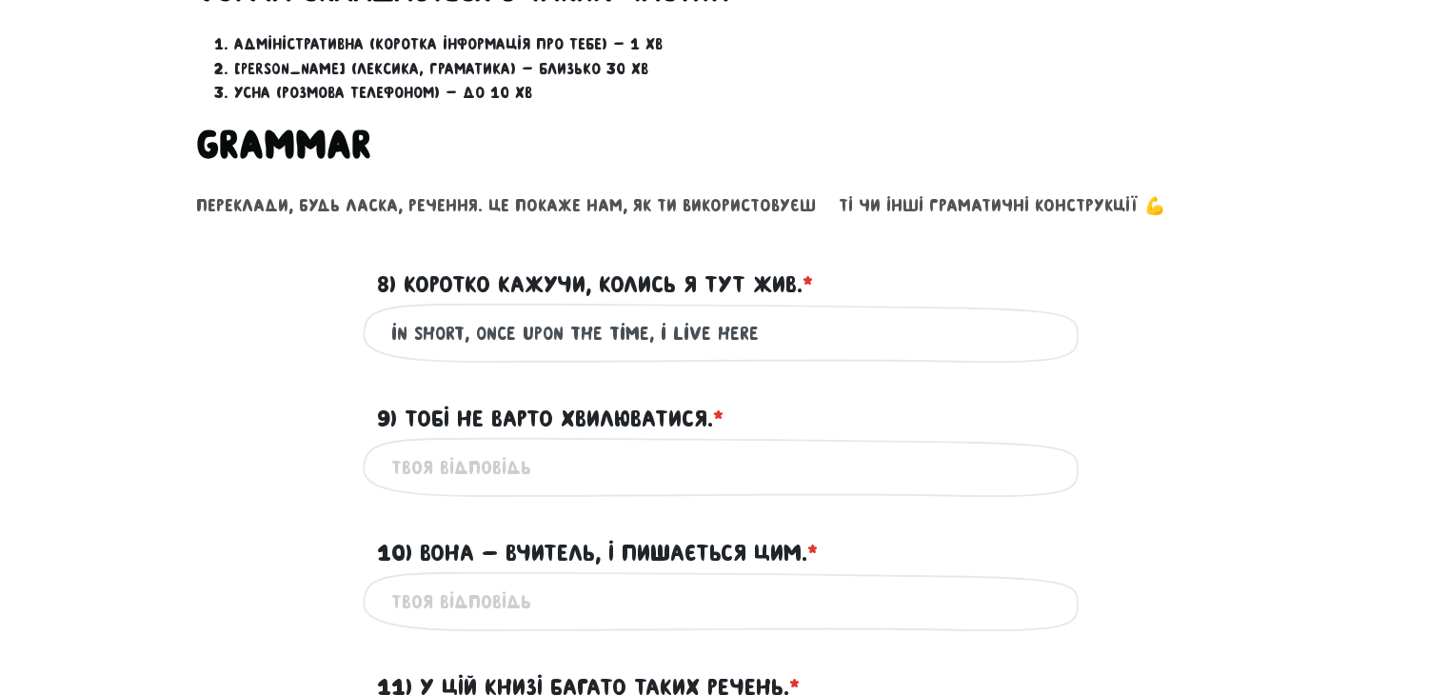
scroll to position [771, 0]
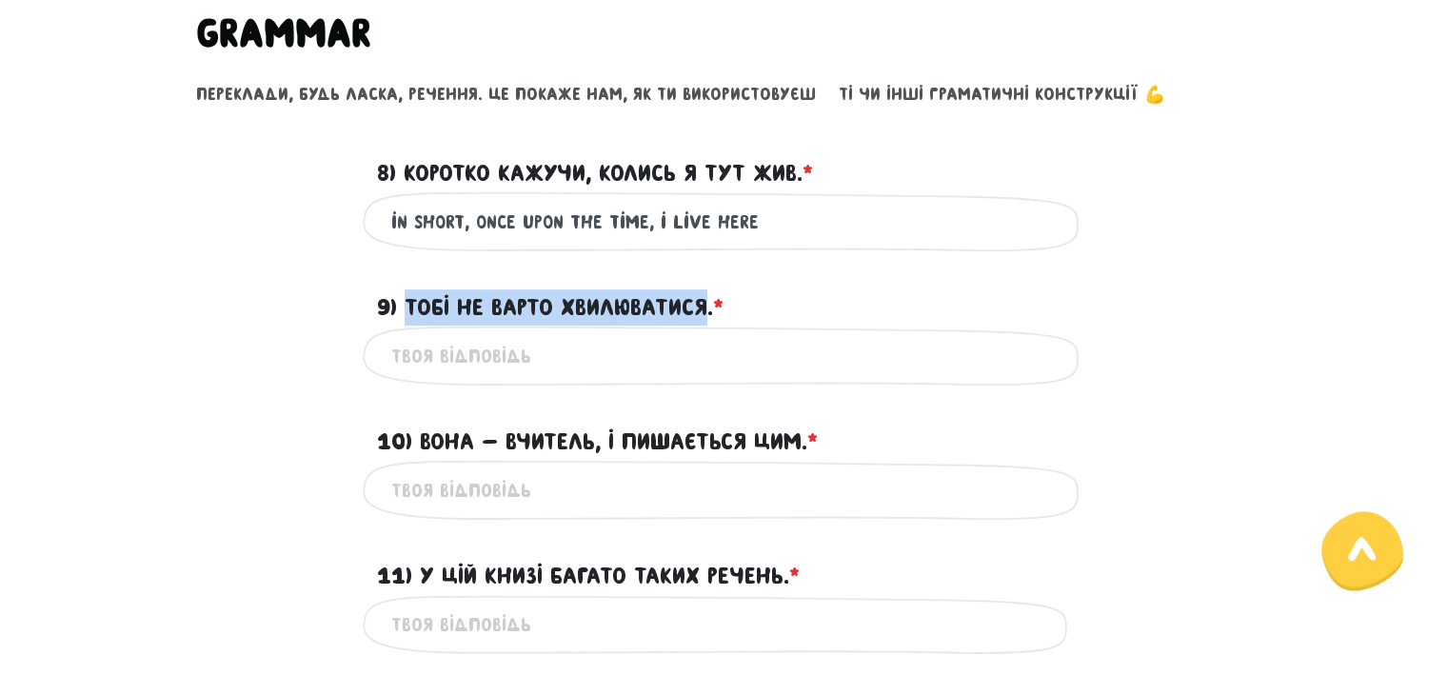
drag, startPoint x: 427, startPoint y: 298, endPoint x: 708, endPoint y: 290, distance: 281.9
click at [708, 290] on label "9) Тобі не варто хвилюватися. * ?" at bounding box center [550, 307] width 347 height 36
copy label "Тобі не варто хвилюватися"
click at [495, 370] on input "9) Тобі не варто хвилюватися. * ?" at bounding box center [724, 355] width 667 height 43
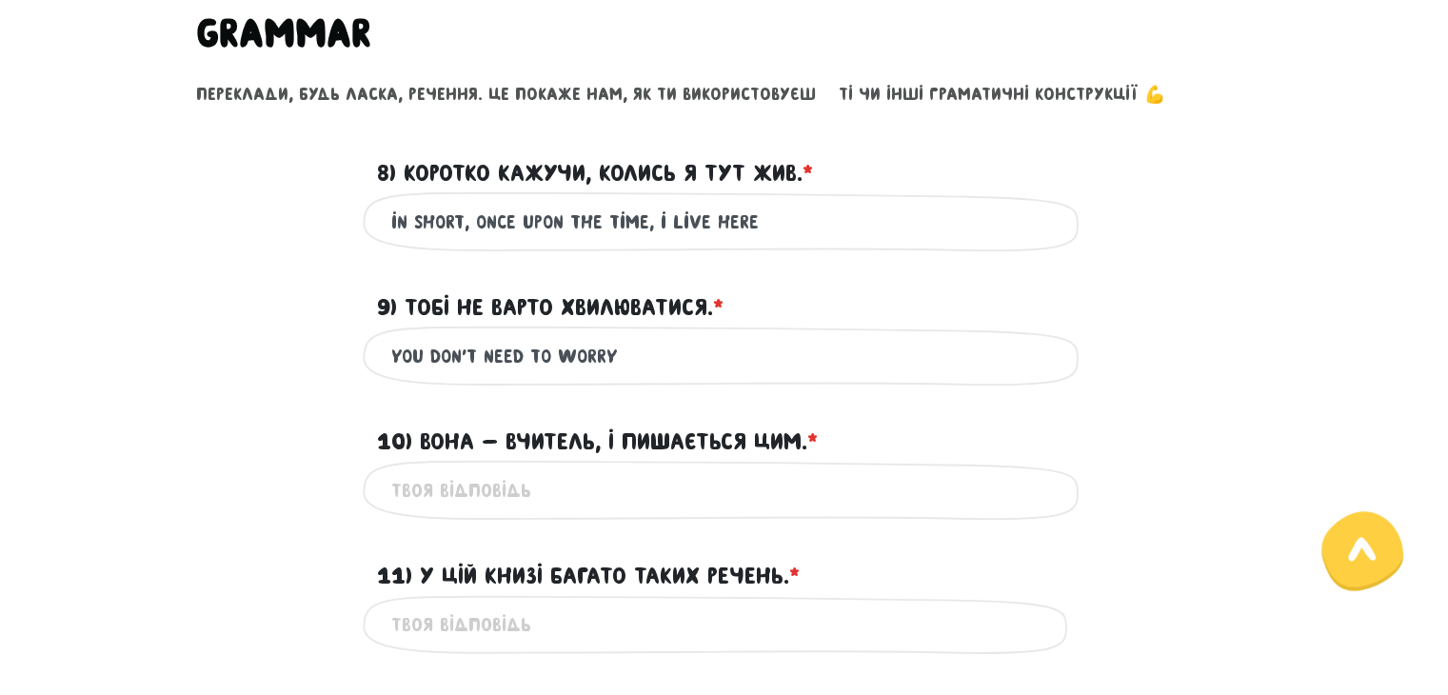
type input "you don't need to worry"
click at [645, 221] on input "in short, once upon the time, i live here" at bounding box center [724, 221] width 667 height 43
type input "in short, once upon the time i live here"
click at [507, 485] on input "10) Вона - вчитель, і пишається цим. * ?" at bounding box center [724, 489] width 667 height 43
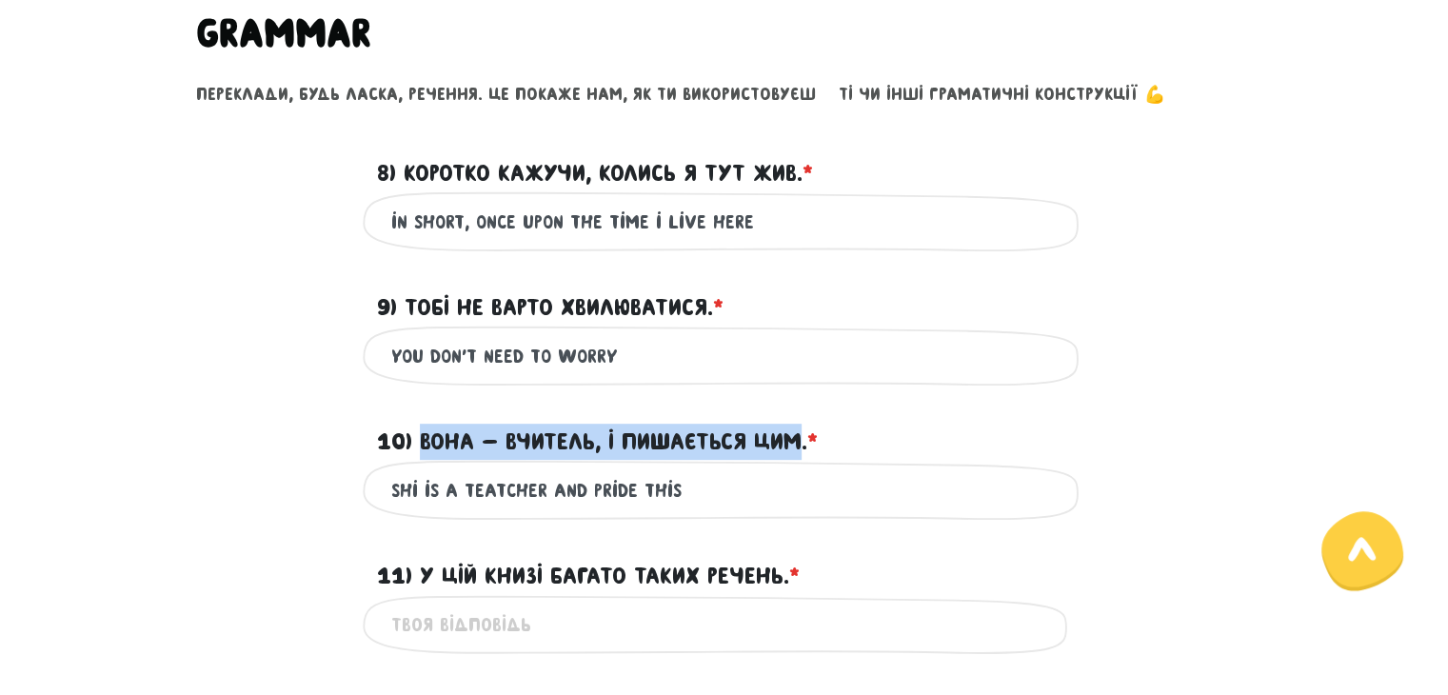
drag, startPoint x: 425, startPoint y: 439, endPoint x: 800, endPoint y: 428, distance: 375.3
click at [800, 428] on label "10) Вона - вчитель, і пишається цим. * ?" at bounding box center [597, 442] width 441 height 36
copy label "Вона - вчитель, і пишається цим"
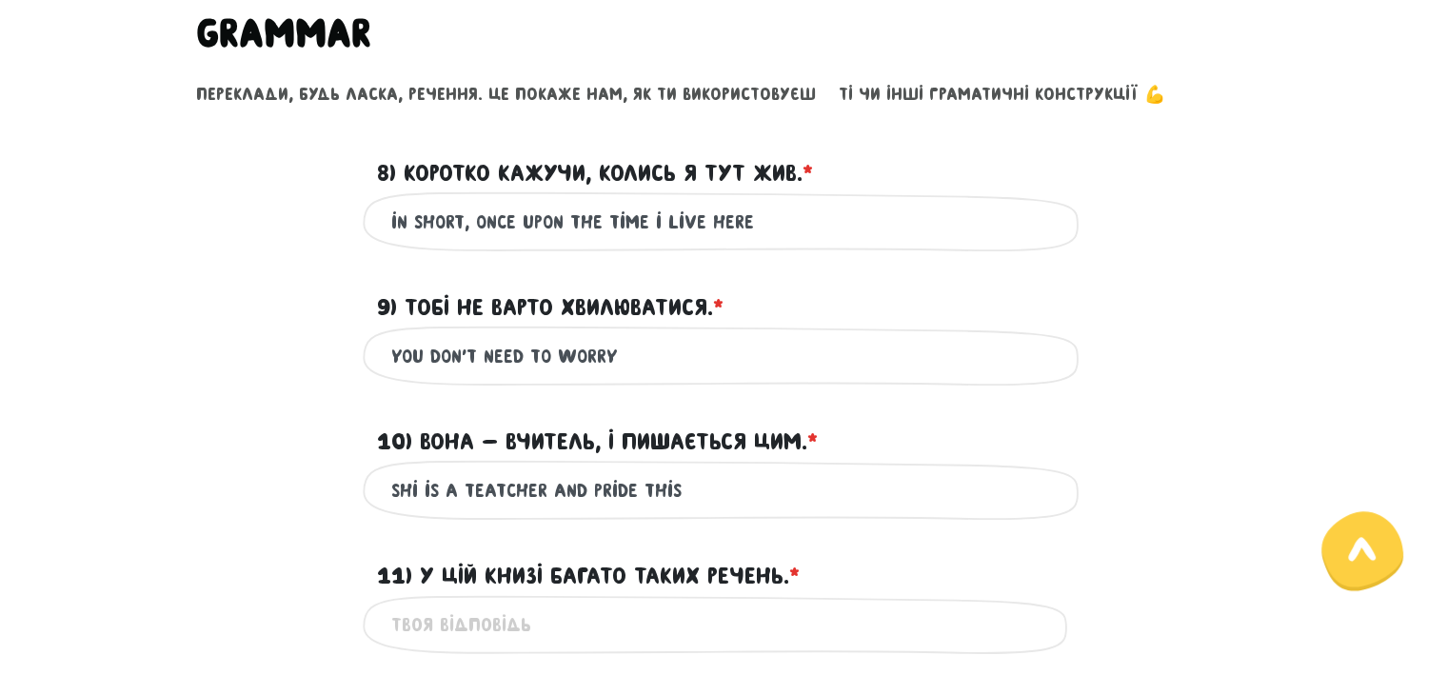
click at [500, 492] on input "Shi is a teatcher and pride this" at bounding box center [724, 489] width 667 height 43
drag, startPoint x: 625, startPoint y: 486, endPoint x: 595, endPoint y: 488, distance: 29.7
click at [595, 488] on input "[PERSON_NAME] is a teacher and pride this" at bounding box center [724, 489] width 667 height 43
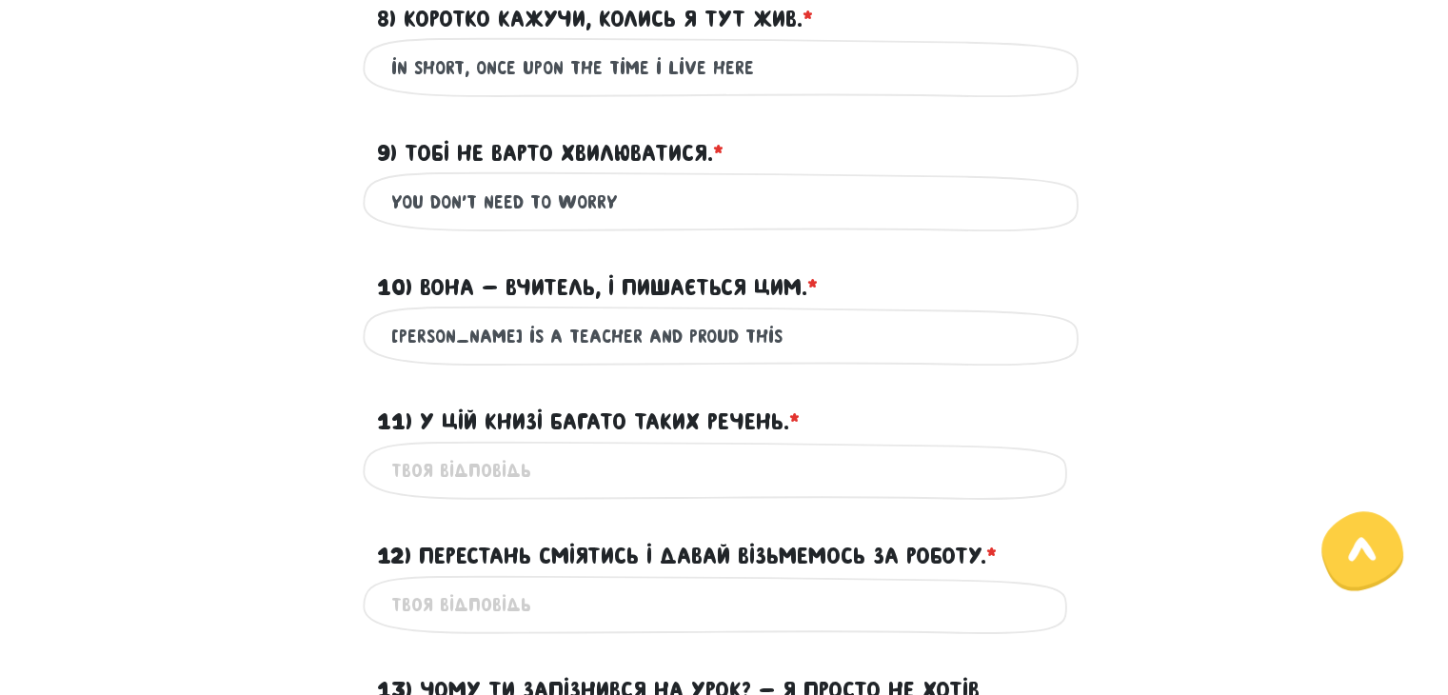
scroll to position [962, 0]
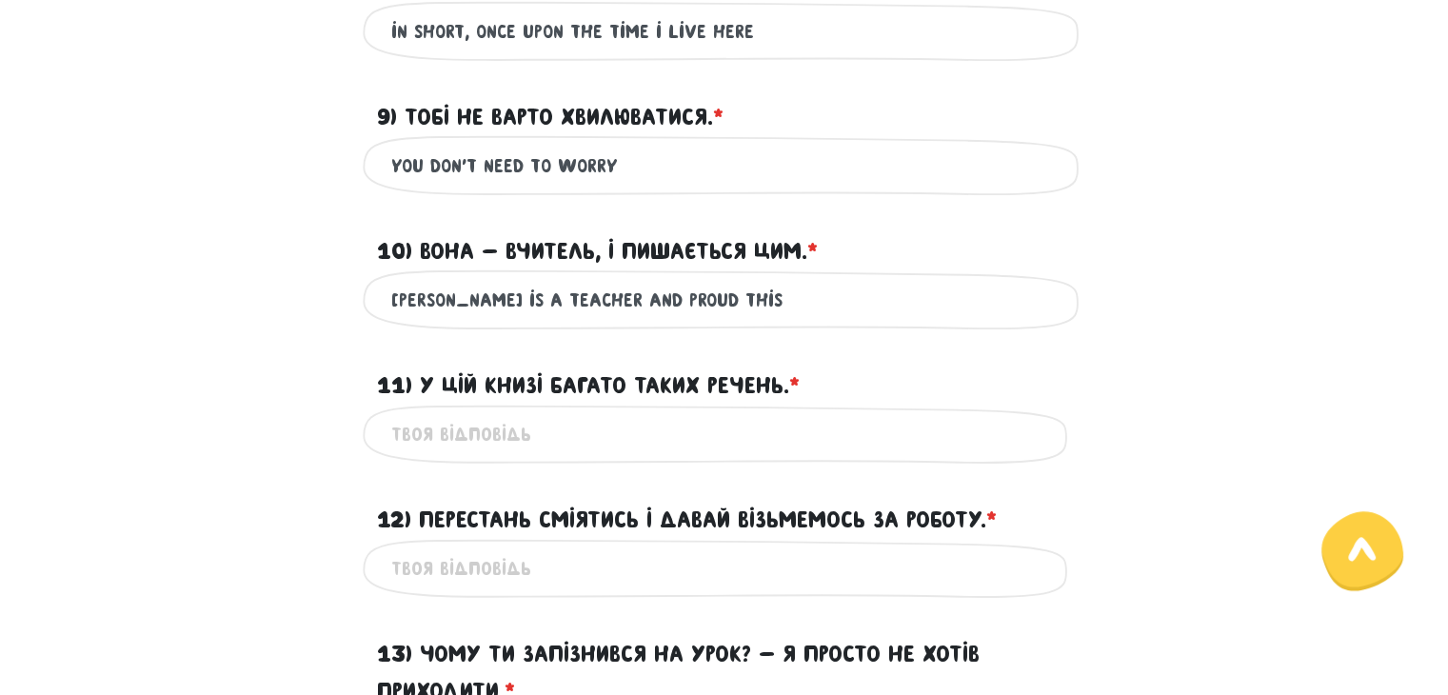
type input "[PERSON_NAME] is a teacher and proud this"
click at [458, 436] on input "11) У цій книзі багато таких речень. * ?" at bounding box center [724, 434] width 667 height 43
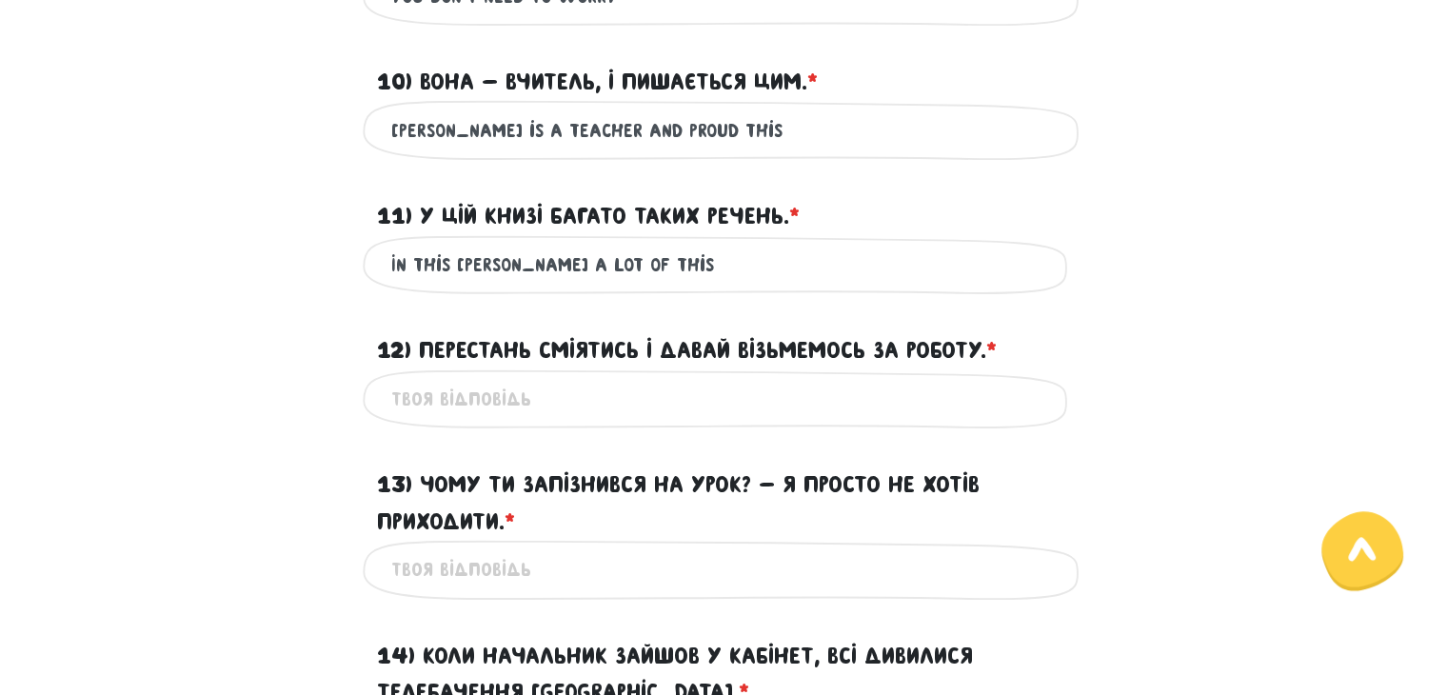
scroll to position [1057, 0]
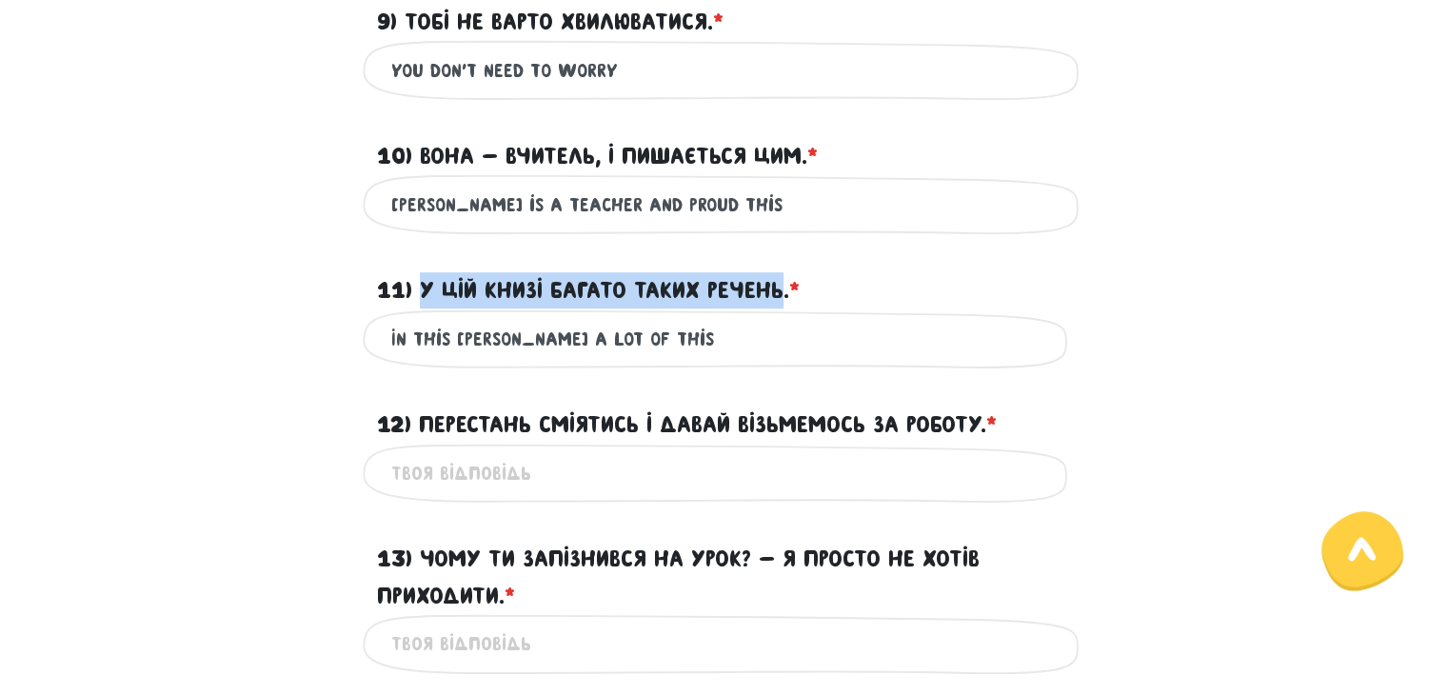
drag, startPoint x: 419, startPoint y: 285, endPoint x: 781, endPoint y: 287, distance: 361.8
click at [781, 287] on label "11) У цій книзі багато таких речень. * ?" at bounding box center [588, 290] width 423 height 36
copy label "У цій книзі багато таких речень"
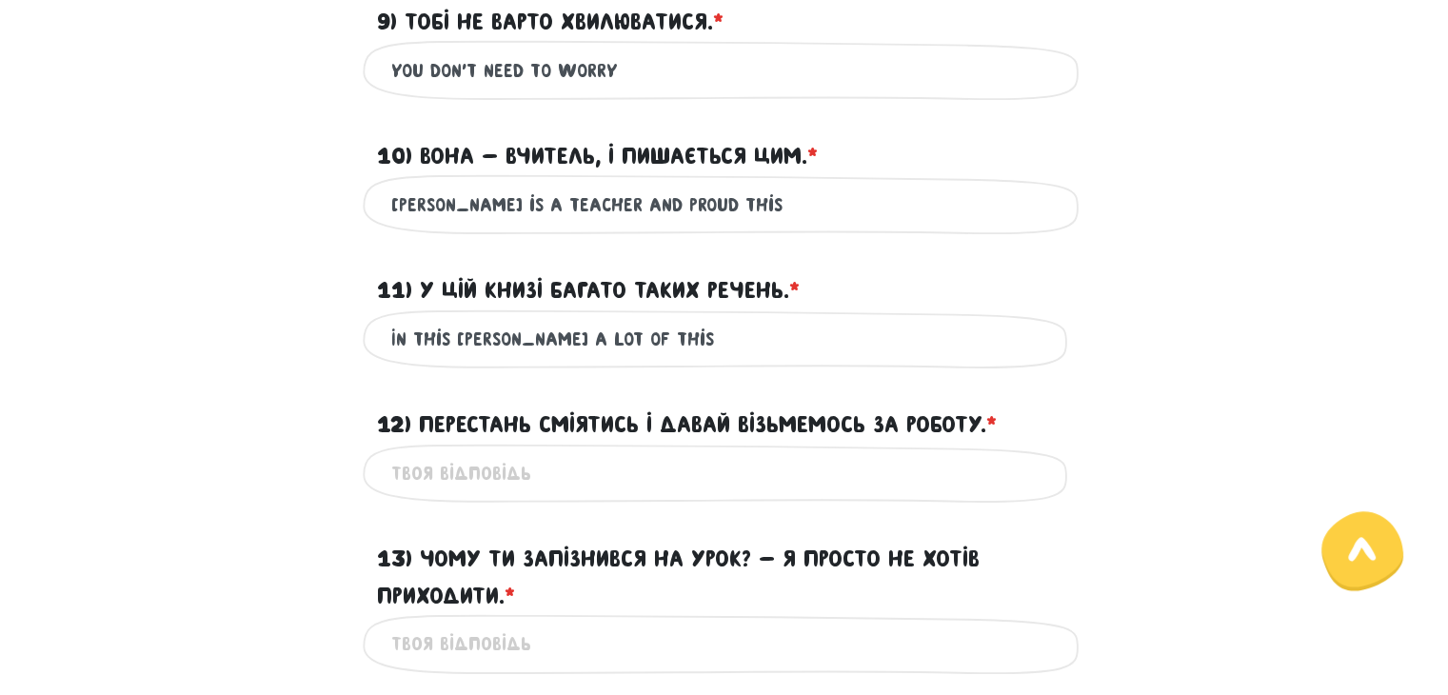
drag, startPoint x: 654, startPoint y: 339, endPoint x: 510, endPoint y: 334, distance: 143.9
click at [510, 334] on input "In this [PERSON_NAME] a lot of this" at bounding box center [724, 339] width 667 height 43
paste input "re many such sentences"
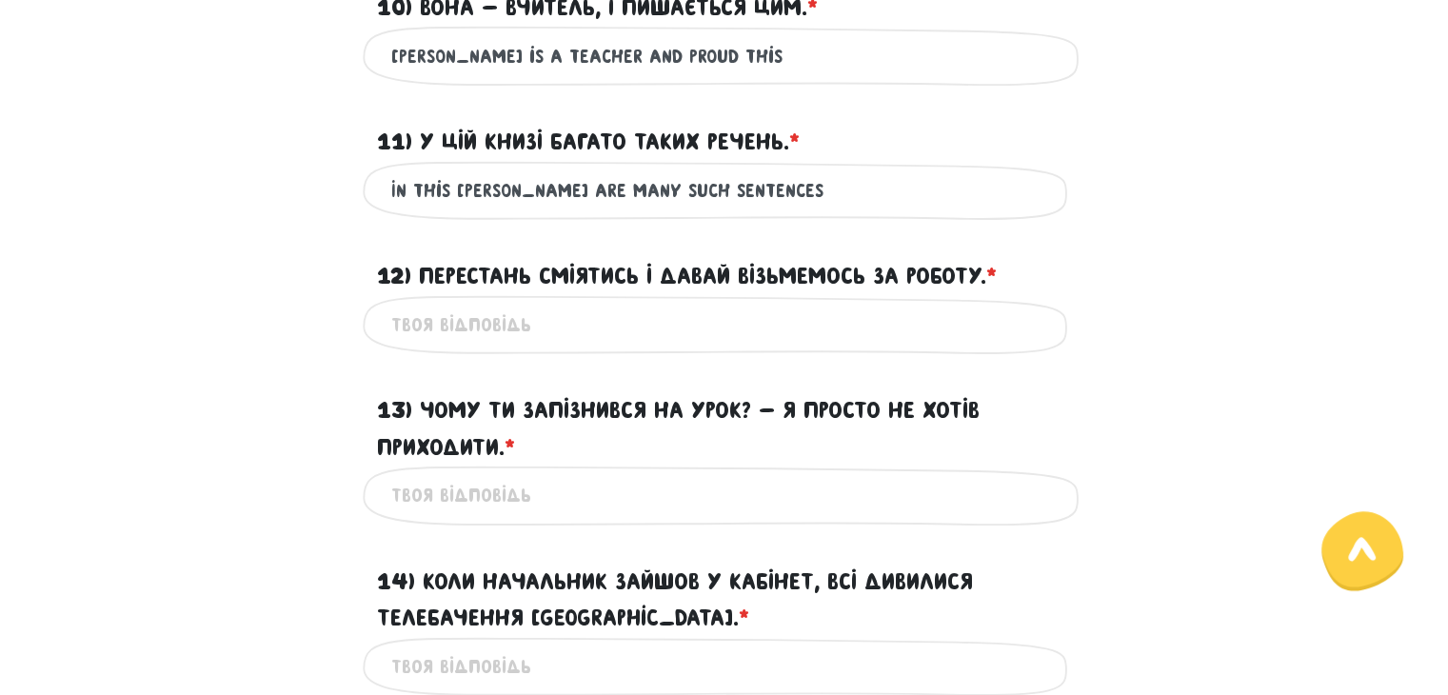
scroll to position [1247, 0]
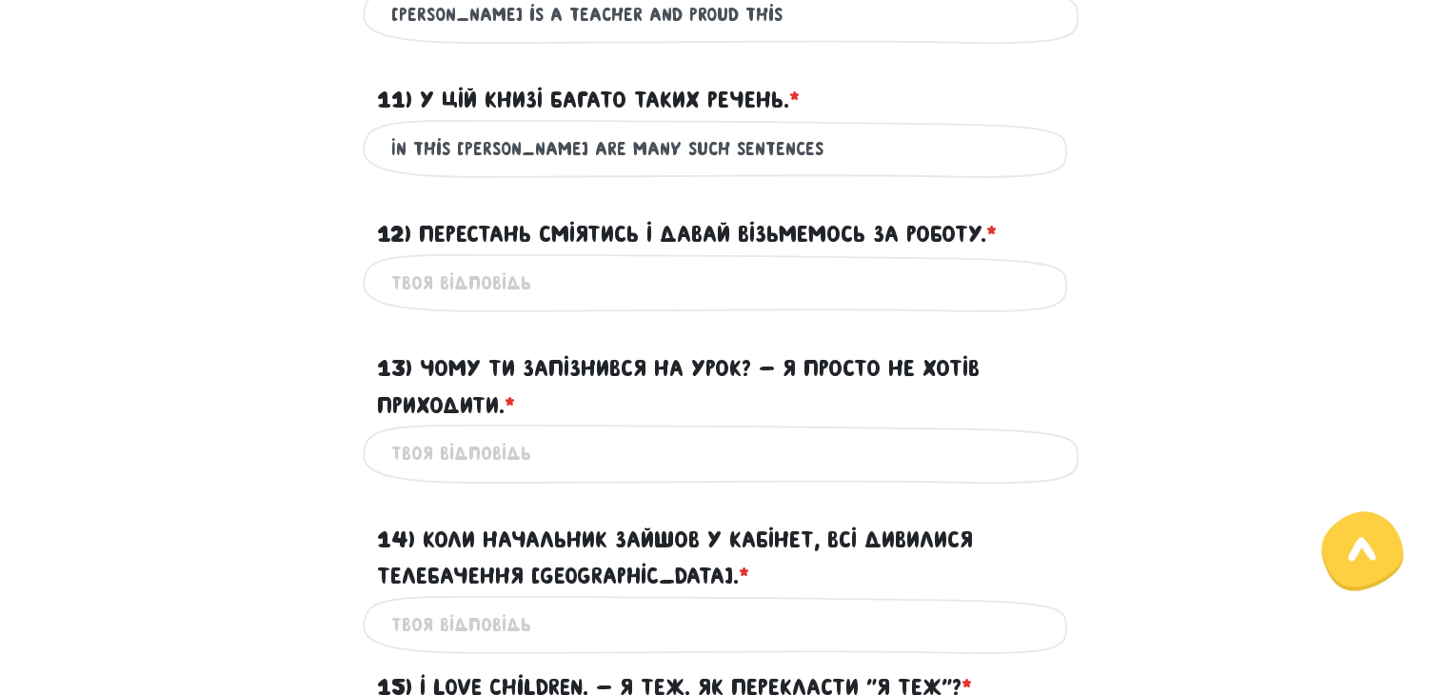
type input "In this [PERSON_NAME] are many such sentences"
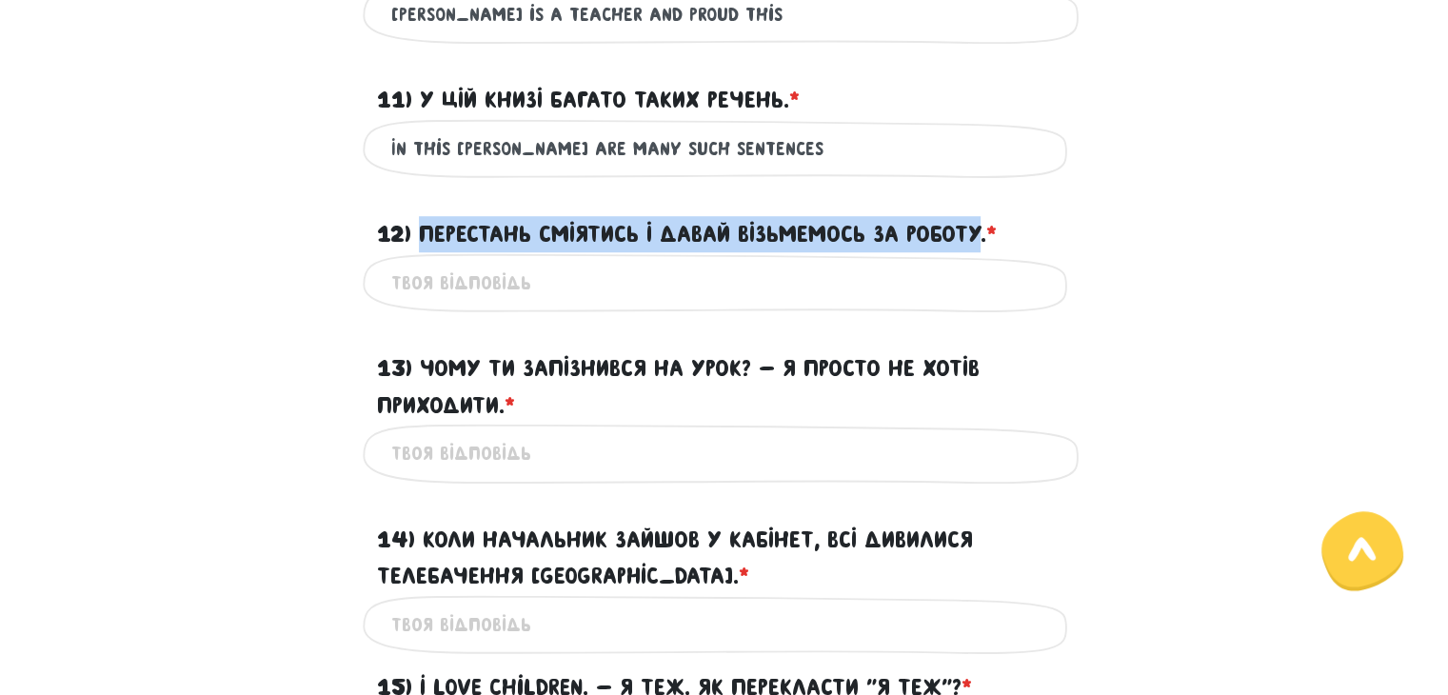
drag, startPoint x: 419, startPoint y: 228, endPoint x: 972, endPoint y: 231, distance: 553.2
click at [979, 229] on label "12) Перестань сміятись і давай візьмемось за роботу. * ?" at bounding box center [687, 234] width 620 height 36
copy label "Перестань сміятись і давай візьмемось за роботу"
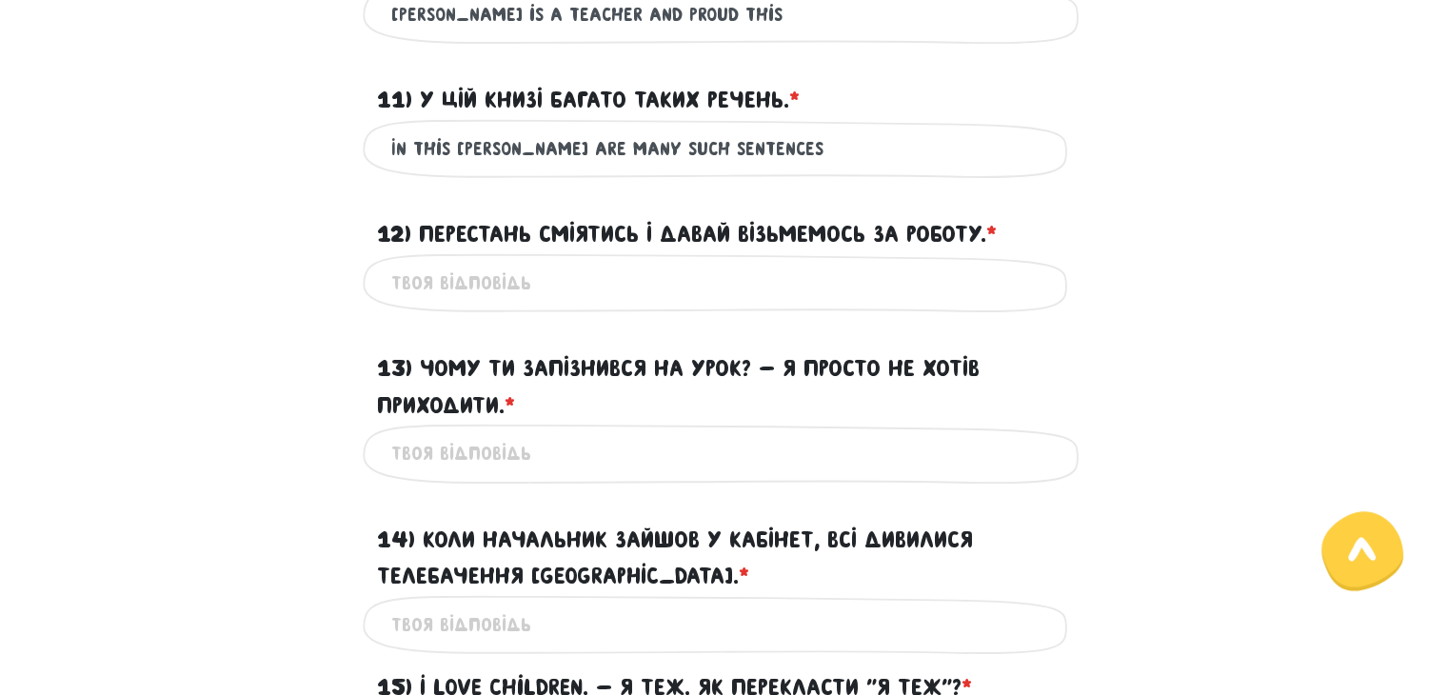
click at [451, 289] on input "12) Перестань сміятись і давай візьмемось за роботу. * ?" at bounding box center [724, 283] width 667 height 43
paste input "Stop laughing and let's get to work"
type input "Stop laughing and let's get to work"
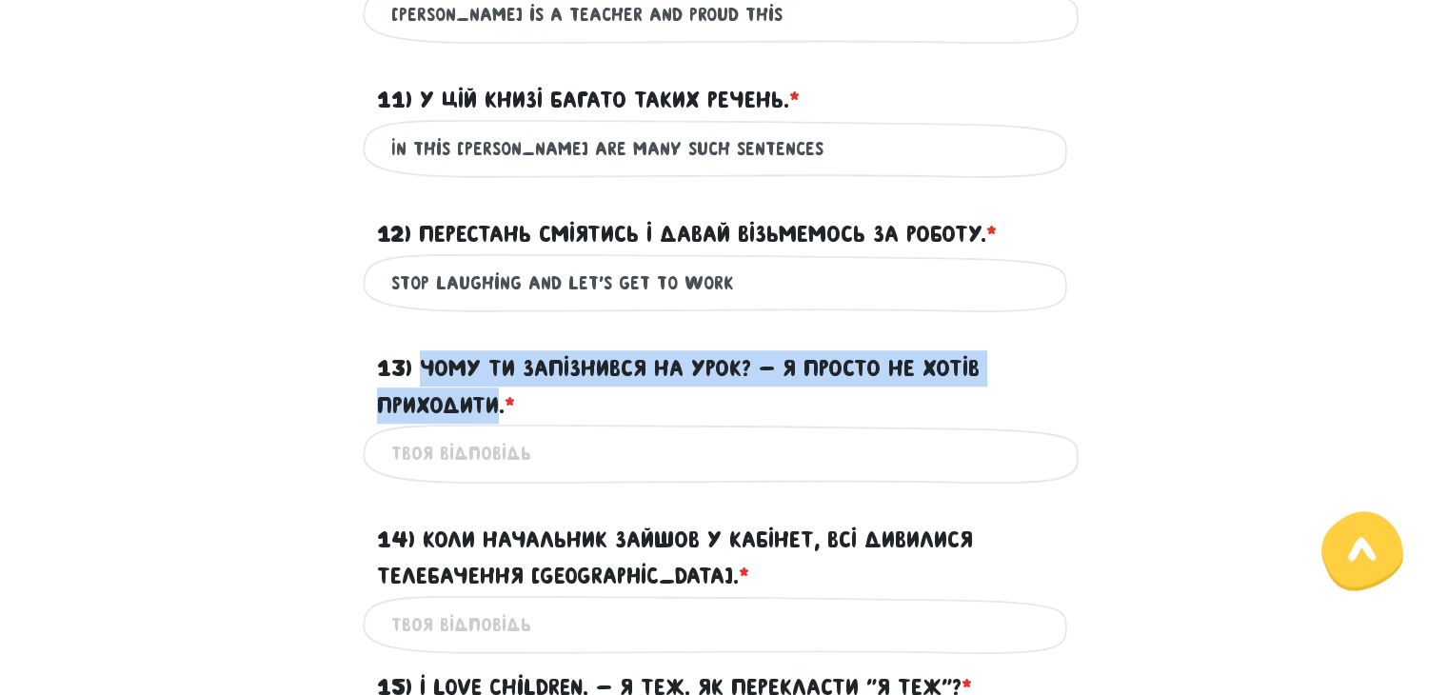
drag, startPoint x: 424, startPoint y: 362, endPoint x: 497, endPoint y: 397, distance: 81.3
click at [497, 397] on label "13) Чому ти запізнився на урок? - Я просто не хотів приходити. * ?" at bounding box center [724, 386] width 695 height 73
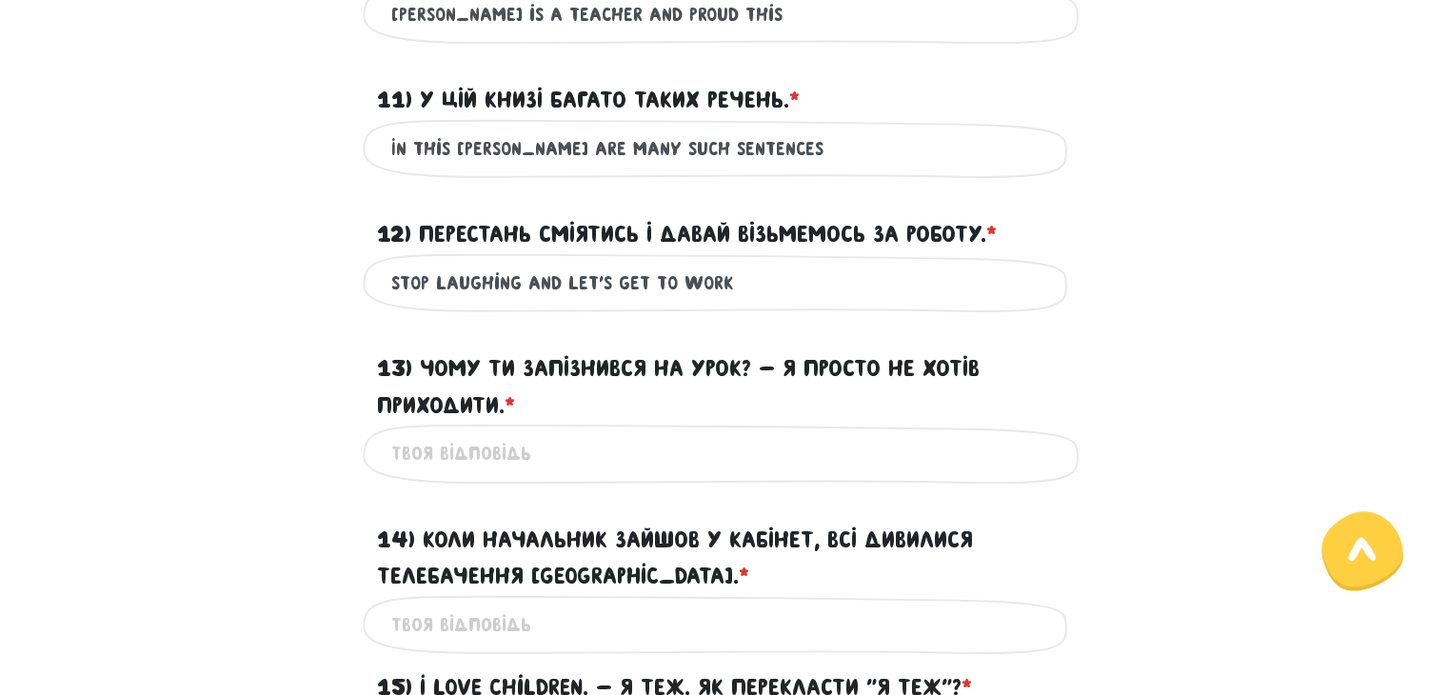
click at [435, 451] on input "13) Чому ти запізнився на урок? - Я просто не хотів приходити. * ?" at bounding box center [724, 453] width 667 height 43
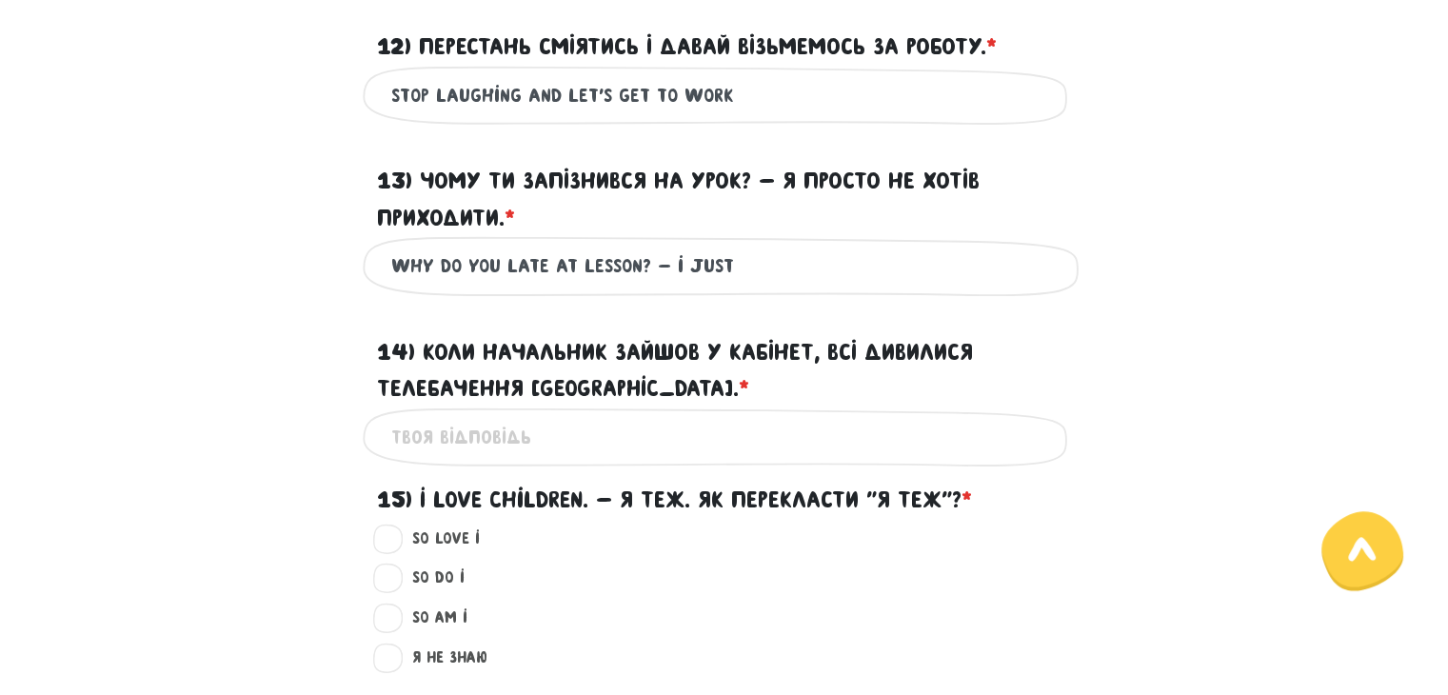
scroll to position [1438, 0]
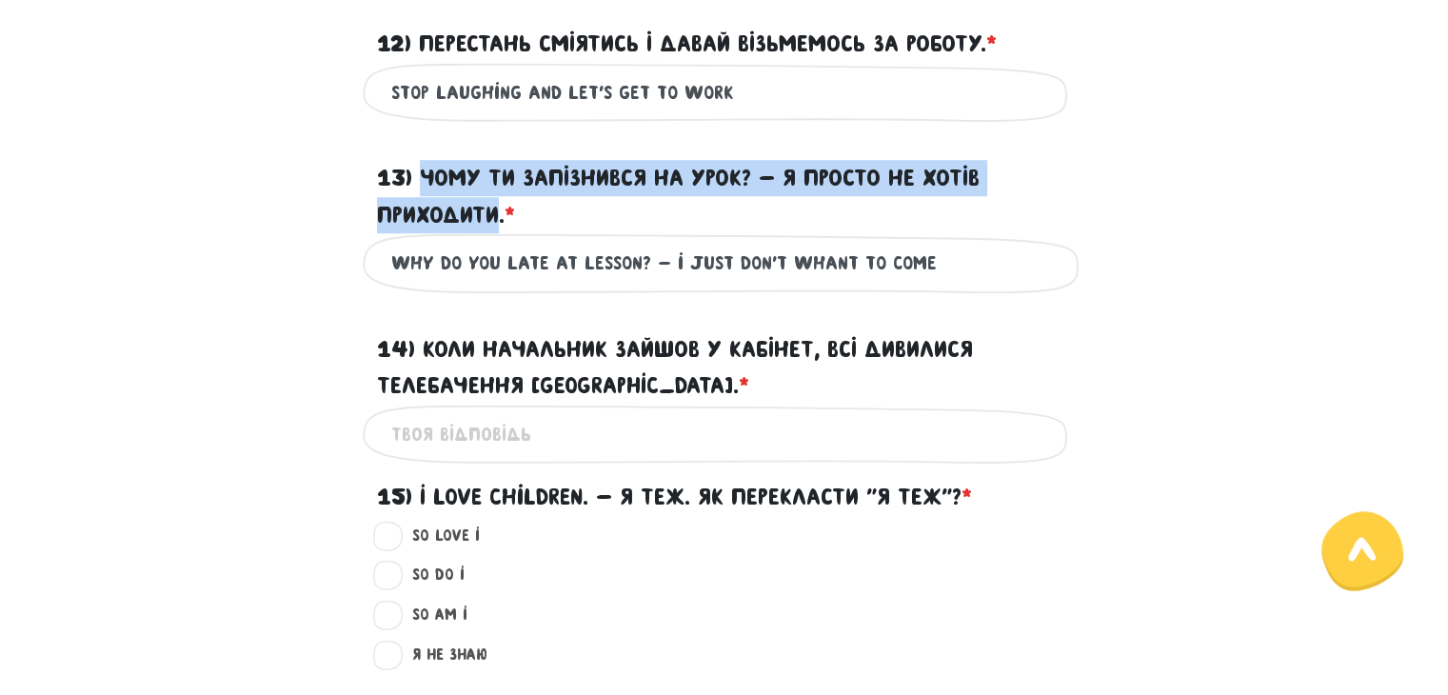
drag, startPoint x: 422, startPoint y: 176, endPoint x: 494, endPoint y: 214, distance: 81.8
click at [494, 214] on label "13) Чому ти запізнився на урок? - Я просто не хотів приходити. * ?" at bounding box center [724, 196] width 695 height 73
copy label "Чому ти запізнився на урок? - Я просто не хотів приходити"
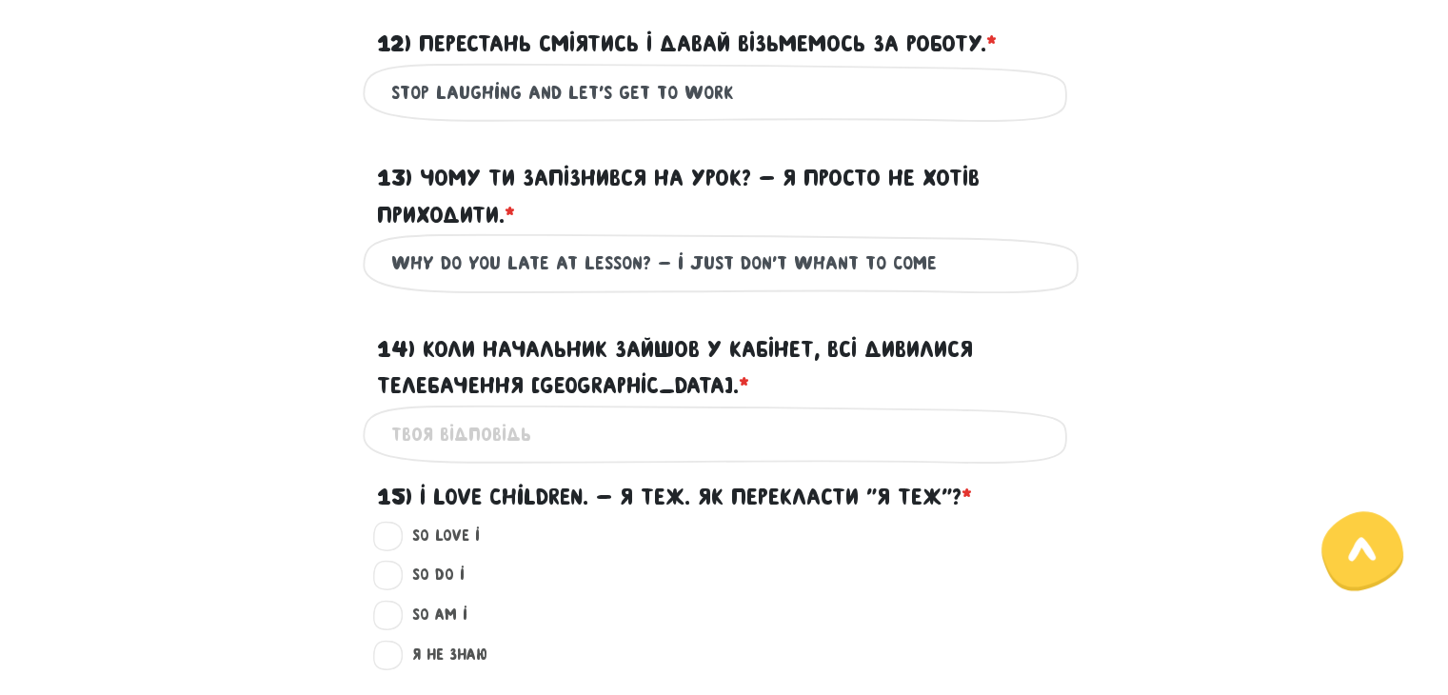
drag, startPoint x: 457, startPoint y: 261, endPoint x: 442, endPoint y: 261, distance: 15.2
click at [442, 261] on input "Why do you late at lesson? - i just don't whant to come" at bounding box center [724, 263] width 667 height 43
click at [451, 266] on input "Why do you late at lesson? - i just don't whant to come" at bounding box center [724, 263] width 667 height 43
drag, startPoint x: 758, startPoint y: 264, endPoint x: 748, endPoint y: 261, distance: 9.9
click at [748, 261] on input "Why did you late at lesson? - i just don't whant to come" at bounding box center [724, 263] width 667 height 43
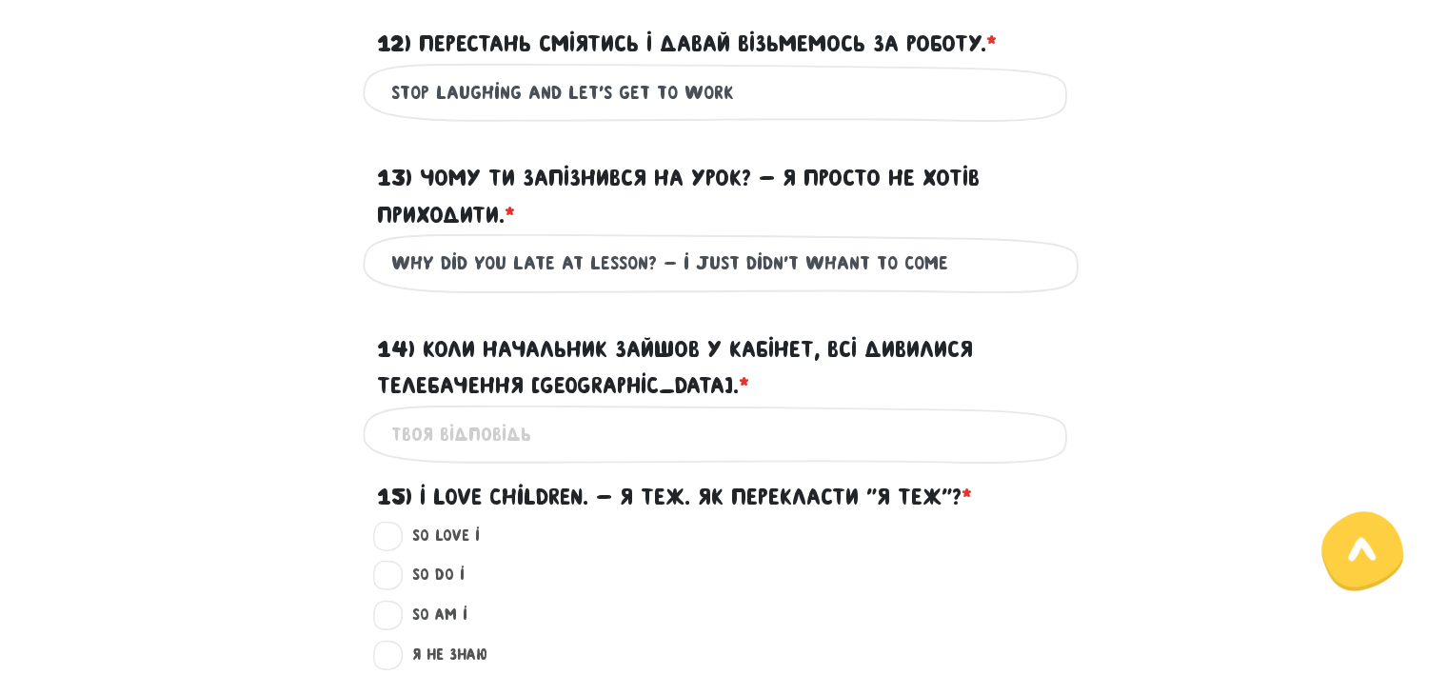
click at [823, 262] on input "Why did you late at lesson? - i just didn't whant to come" at bounding box center [724, 263] width 667 height 43
type input "Why did you late at lesson? - i just didn't want to come"
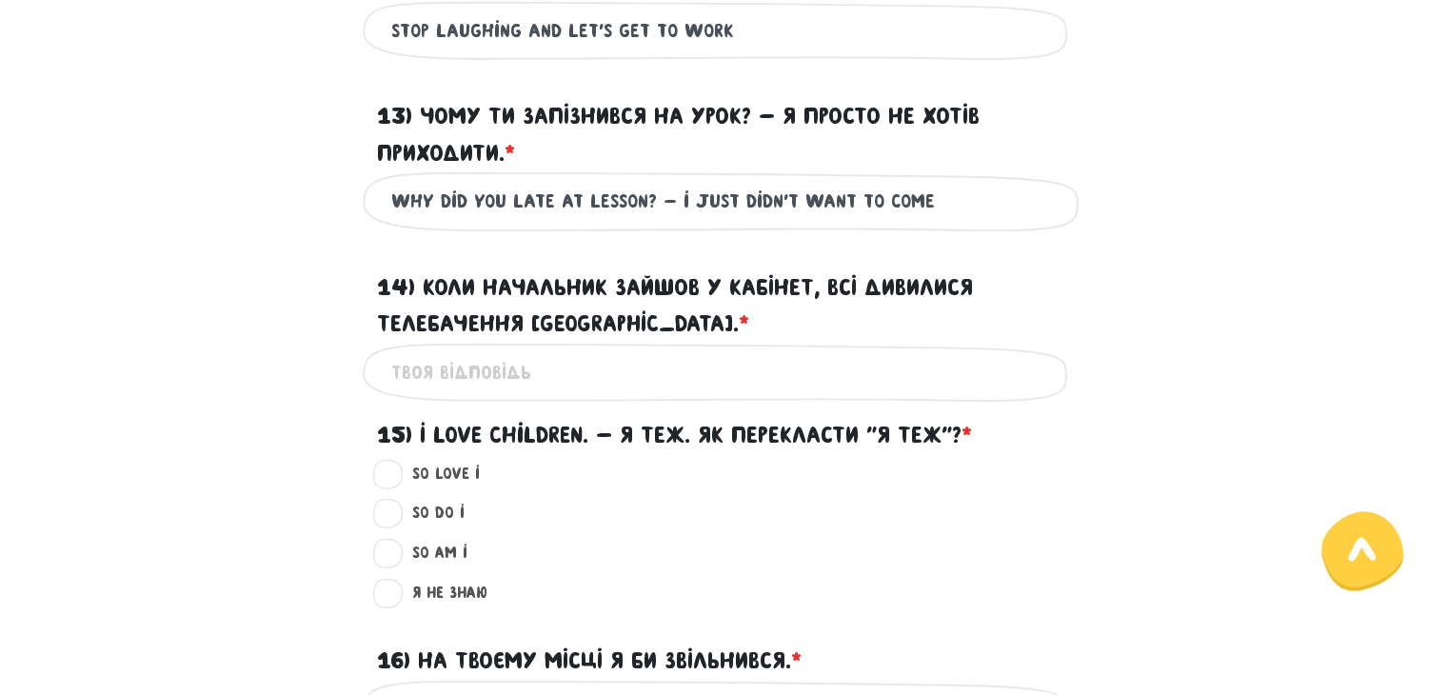
scroll to position [1533, 0]
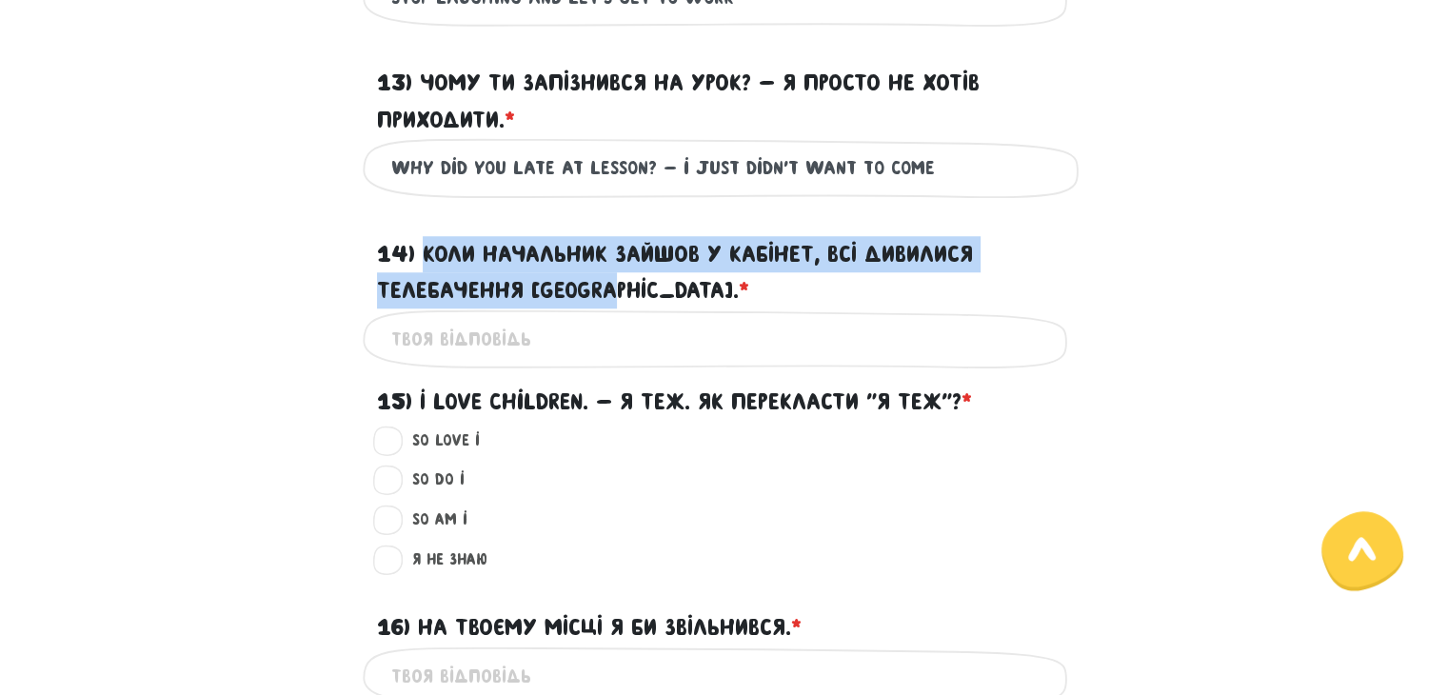
drag, startPoint x: 427, startPoint y: 245, endPoint x: 615, endPoint y: 287, distance: 193.1
click at [615, 287] on label "14) Коли начальник зайшов у кабінет, всі дивилися Телебачення [GEOGRAPHIC_DATA]…" at bounding box center [724, 272] width 695 height 73
copy label "Коли начальник зайшов у кабінет, всі дивилися Телебачення [GEOGRAPHIC_DATA]"
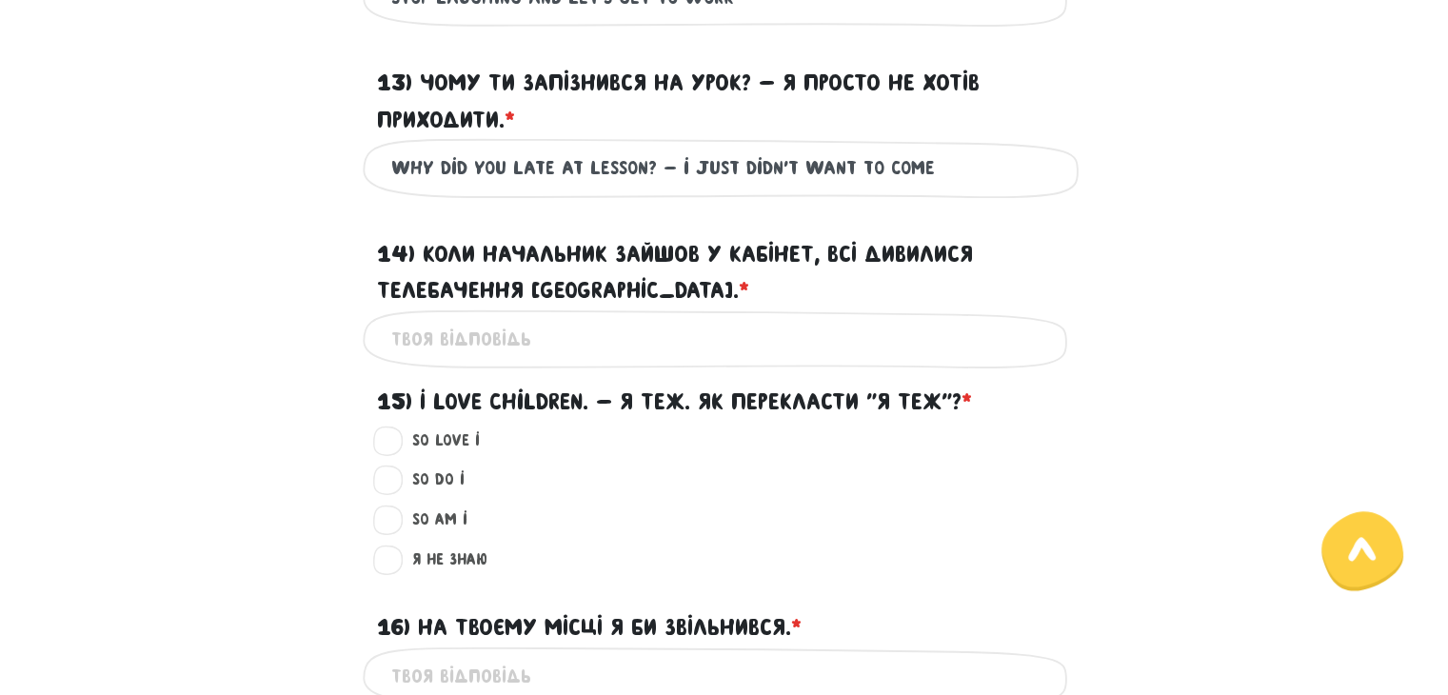
click at [500, 341] on input "14) Коли начальник зайшов у кабінет, всі дивилися Телебачення [GEOGRAPHIC_DATA]…" at bounding box center [724, 339] width 667 height 43
paste input "When the boss came into the office, everyone was watching Toronto Television"
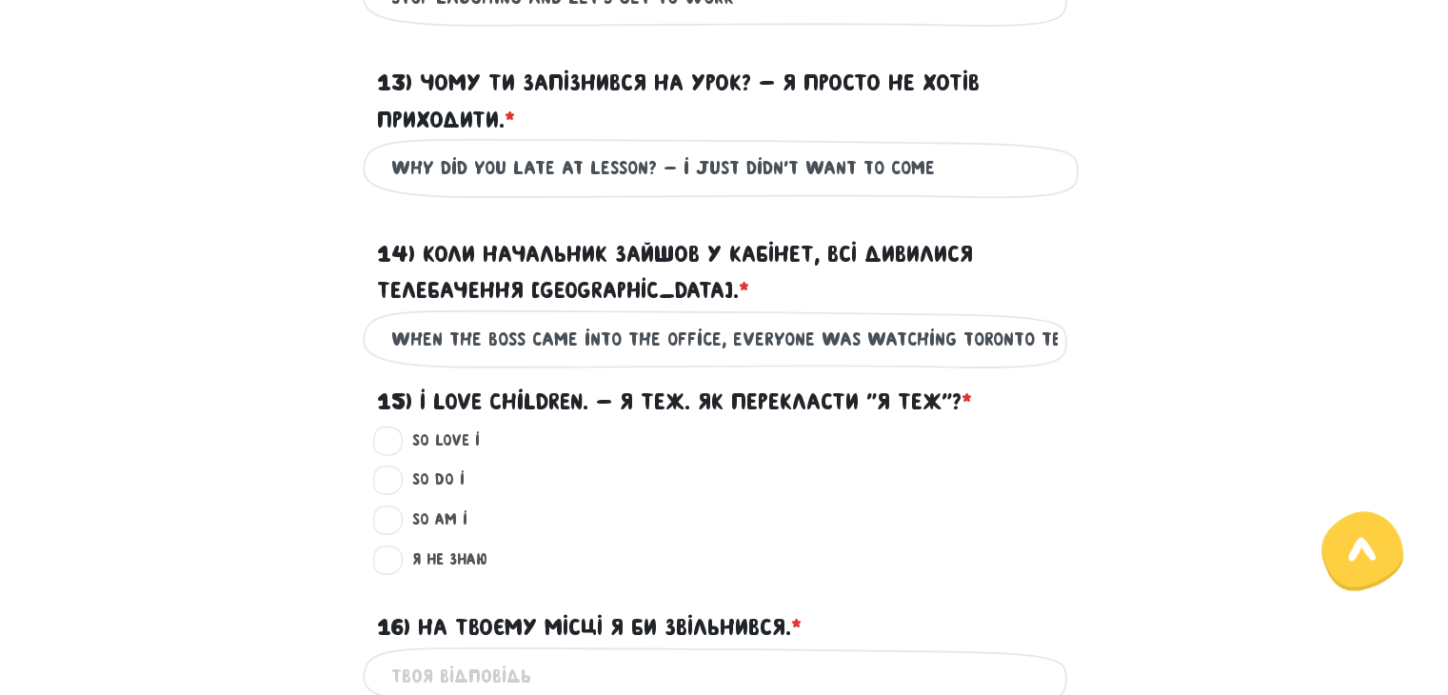
scroll to position [0, 53]
click at [393, 341] on input "When the boss came into the office, everyone was watching Toronto Television" at bounding box center [724, 339] width 667 height 43
drag, startPoint x: 486, startPoint y: 338, endPoint x: 519, endPoint y: 336, distance: 33.4
click at [519, 336] on input "When the boss came into the office, everyone was watching Toronto Television" at bounding box center [724, 339] width 667 height 43
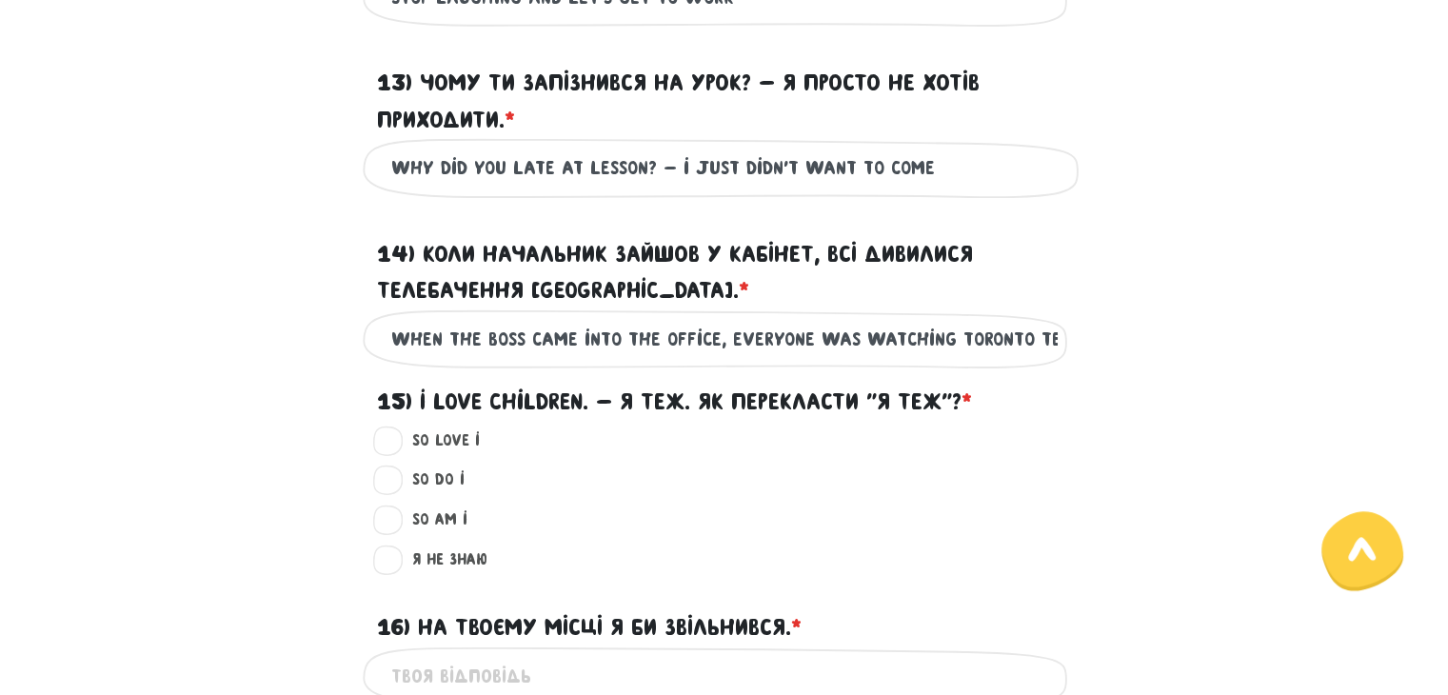
paste input "chief"
drag, startPoint x: 957, startPoint y: 337, endPoint x: 979, endPoint y: 339, distance: 22.0
click at [979, 339] on input "When the chief came into the office, everyone was watching Toronto Television" at bounding box center [724, 339] width 667 height 43
click at [950, 340] on input "When the chief came into the office, everyone was watching Toronto Television" at bounding box center [724, 339] width 667 height 43
drag, startPoint x: 954, startPoint y: 336, endPoint x: 1019, endPoint y: 339, distance: 64.8
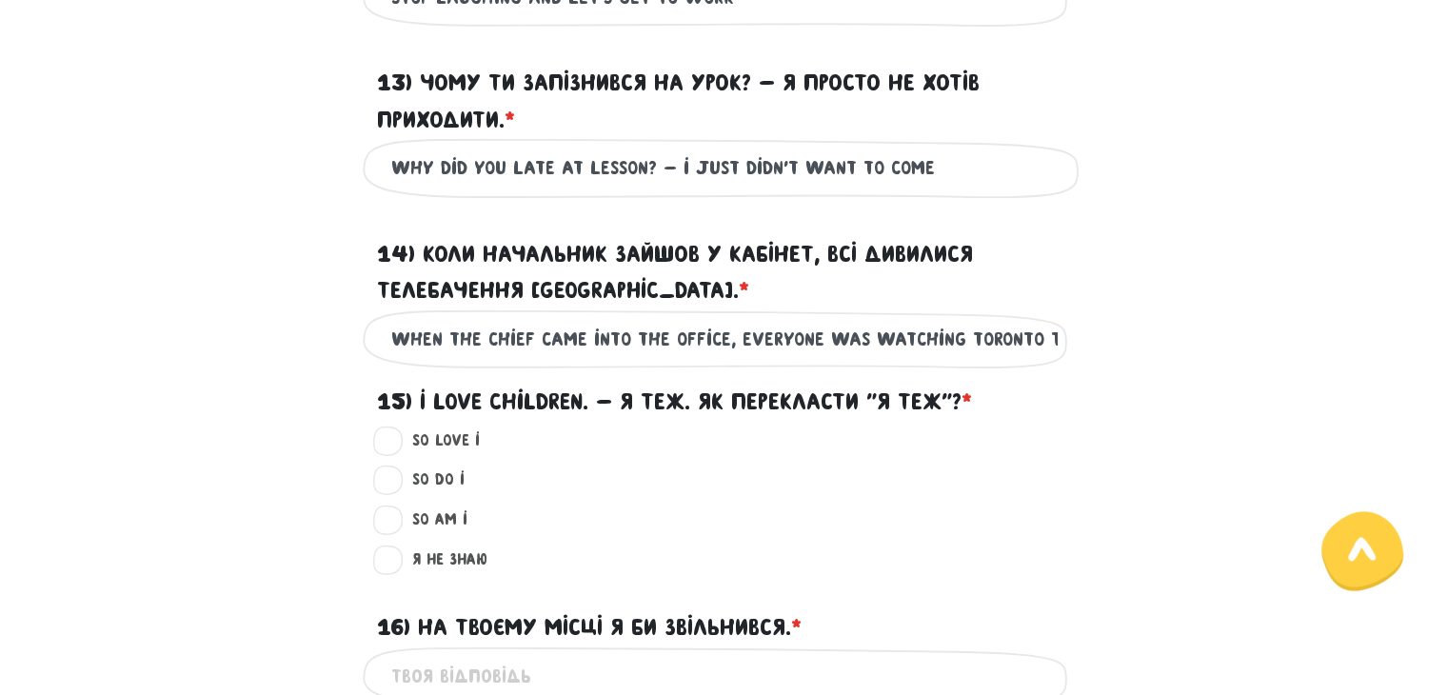
click at [1019, 339] on input "When the chief came into the office, everyone was watching Toronto Television" at bounding box center [724, 339] width 667 height 43
paste input "[GEOGRAPHIC_DATA]"
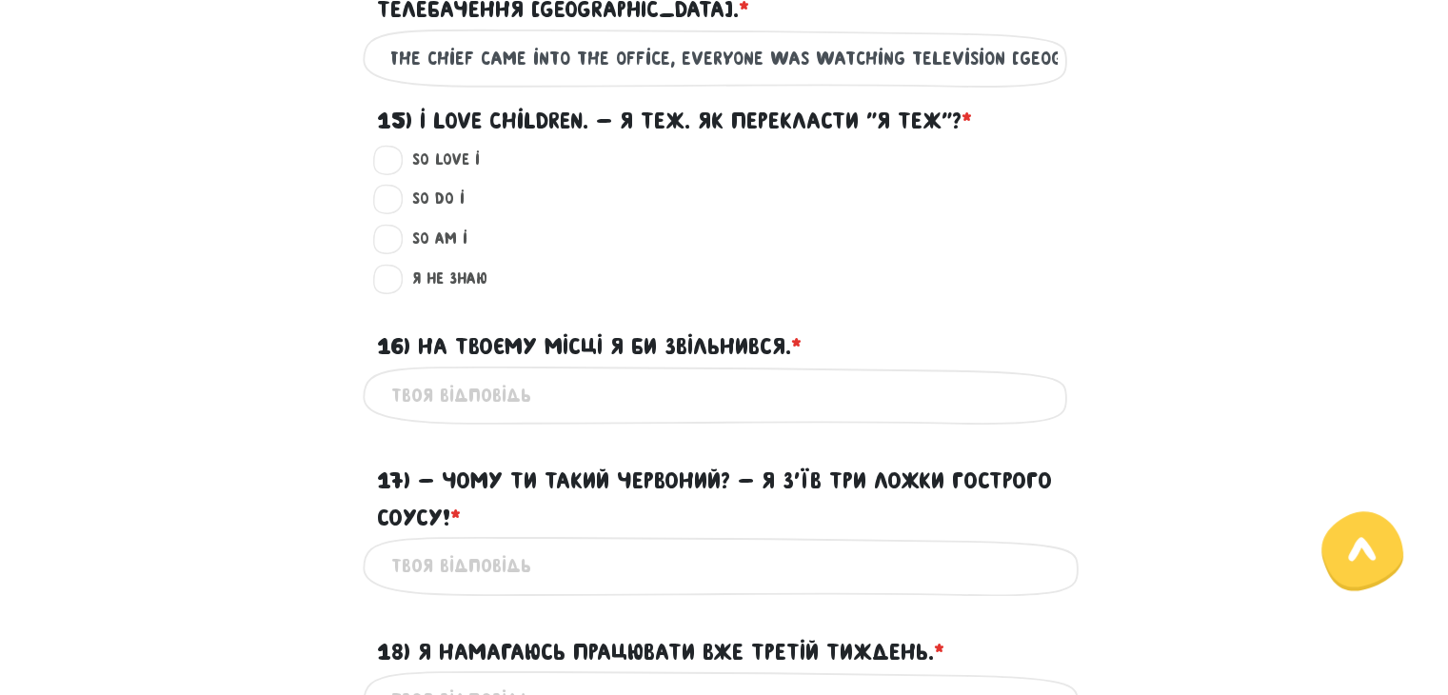
scroll to position [1819, 0]
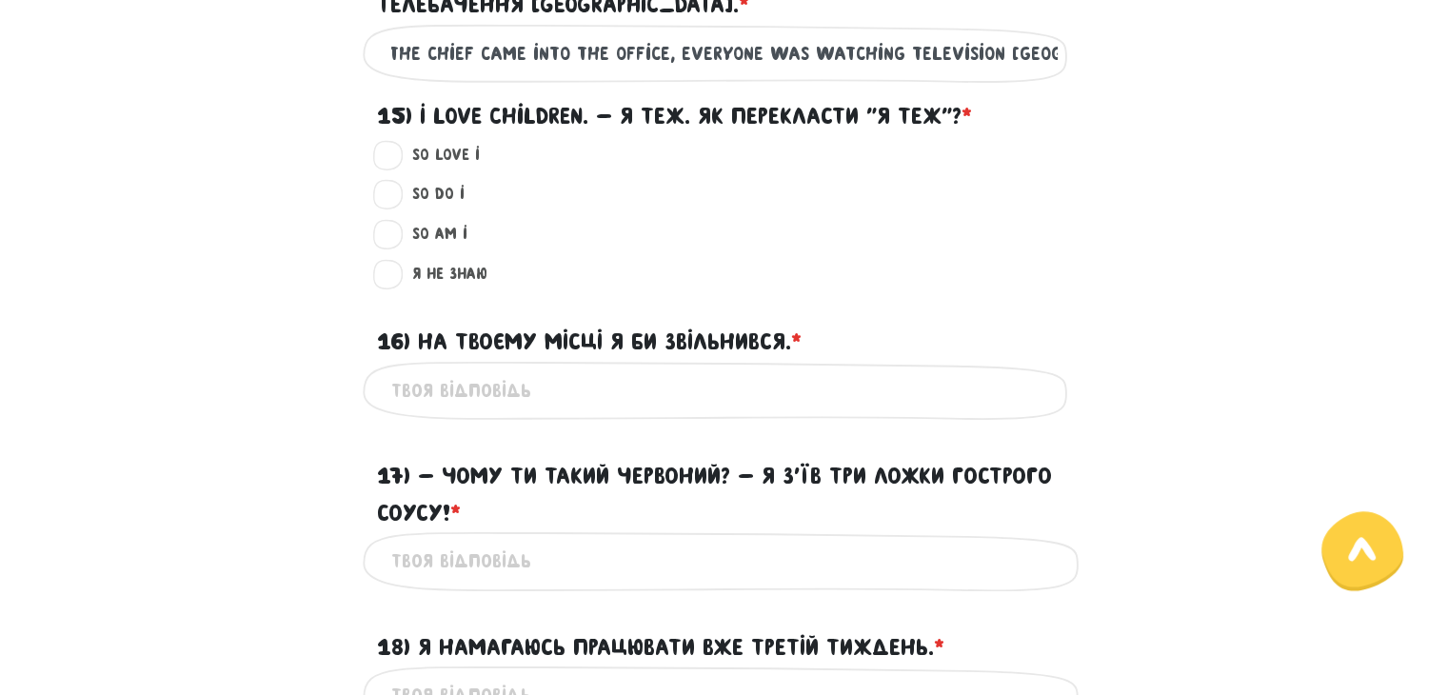
type input "When the chief came into the office, everyone was watching Television [GEOGRAPH…"
click at [262, 270] on div "Я не знаю ?" at bounding box center [724, 282] width 1085 height 40
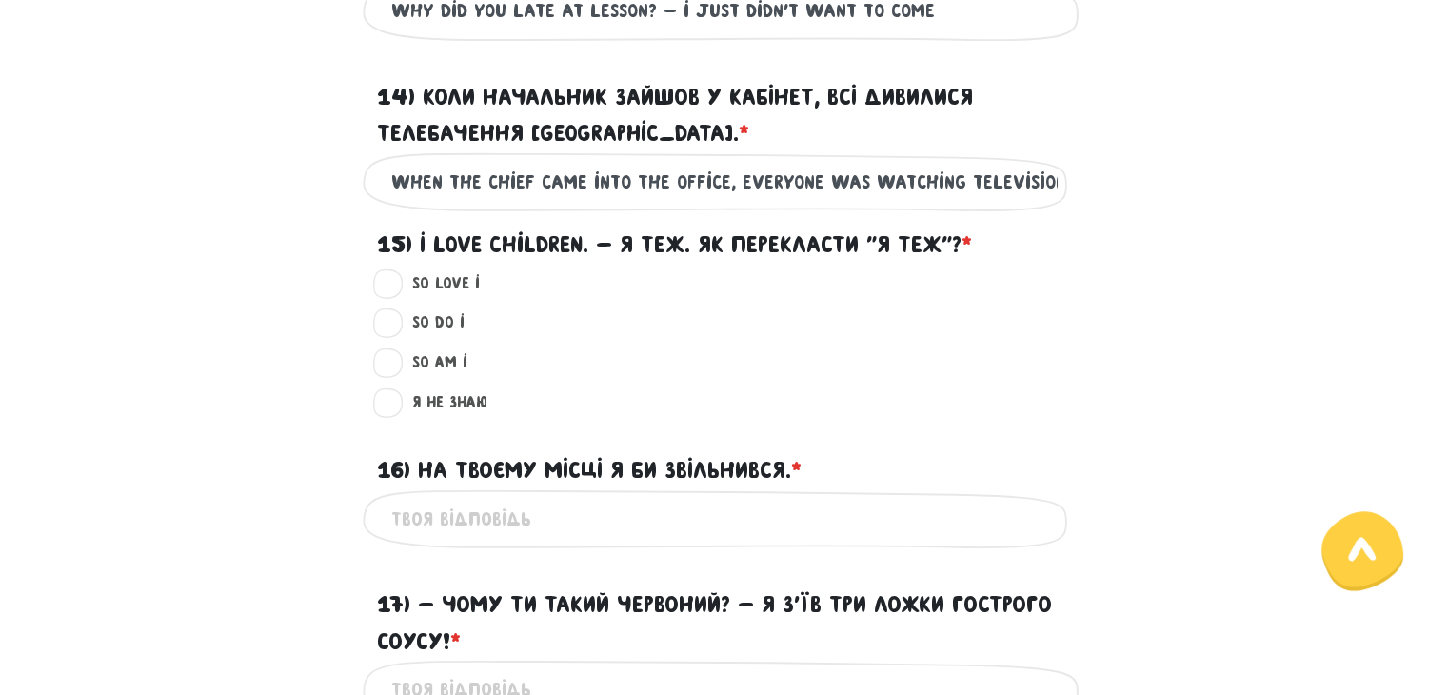
scroll to position [1723, 0]
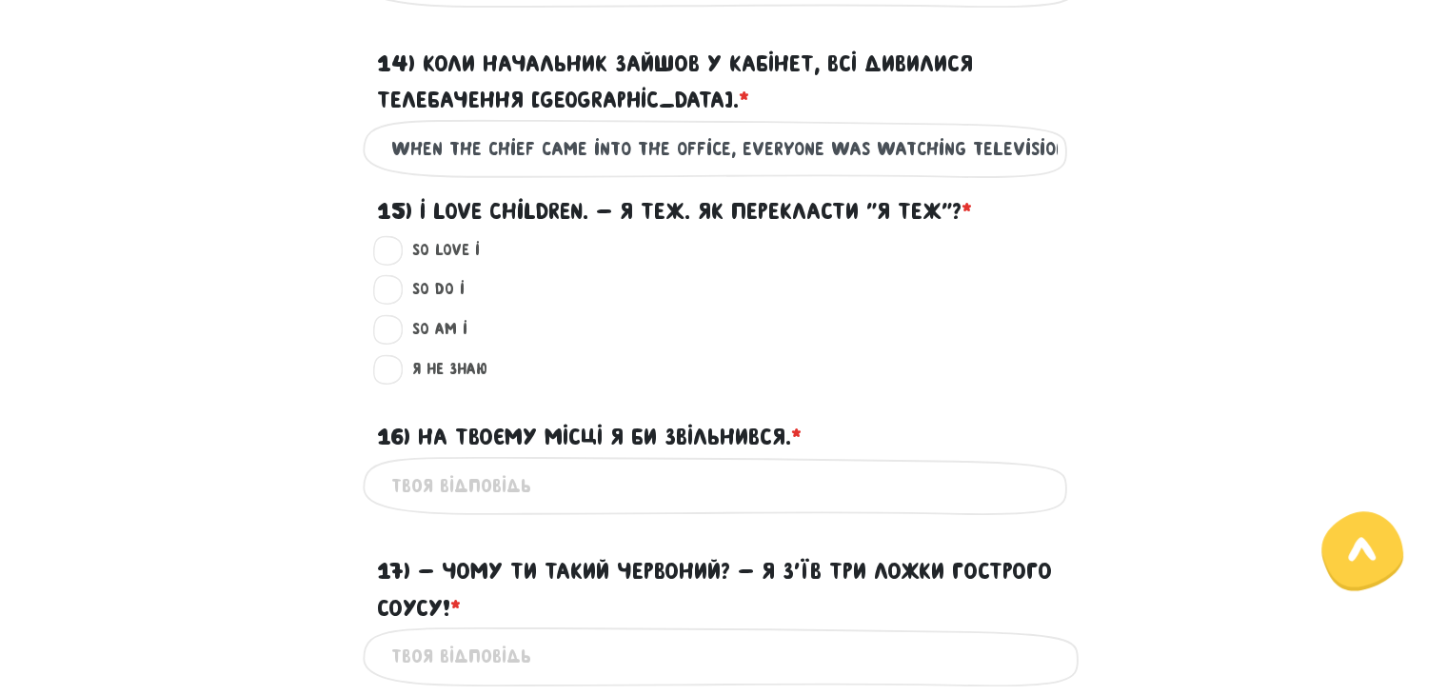
click at [396, 288] on label "So do I ?" at bounding box center [430, 289] width 69 height 25
click at [387, 288] on input "So do I ?" at bounding box center [389, 286] width 15 height 19
radio input "true"
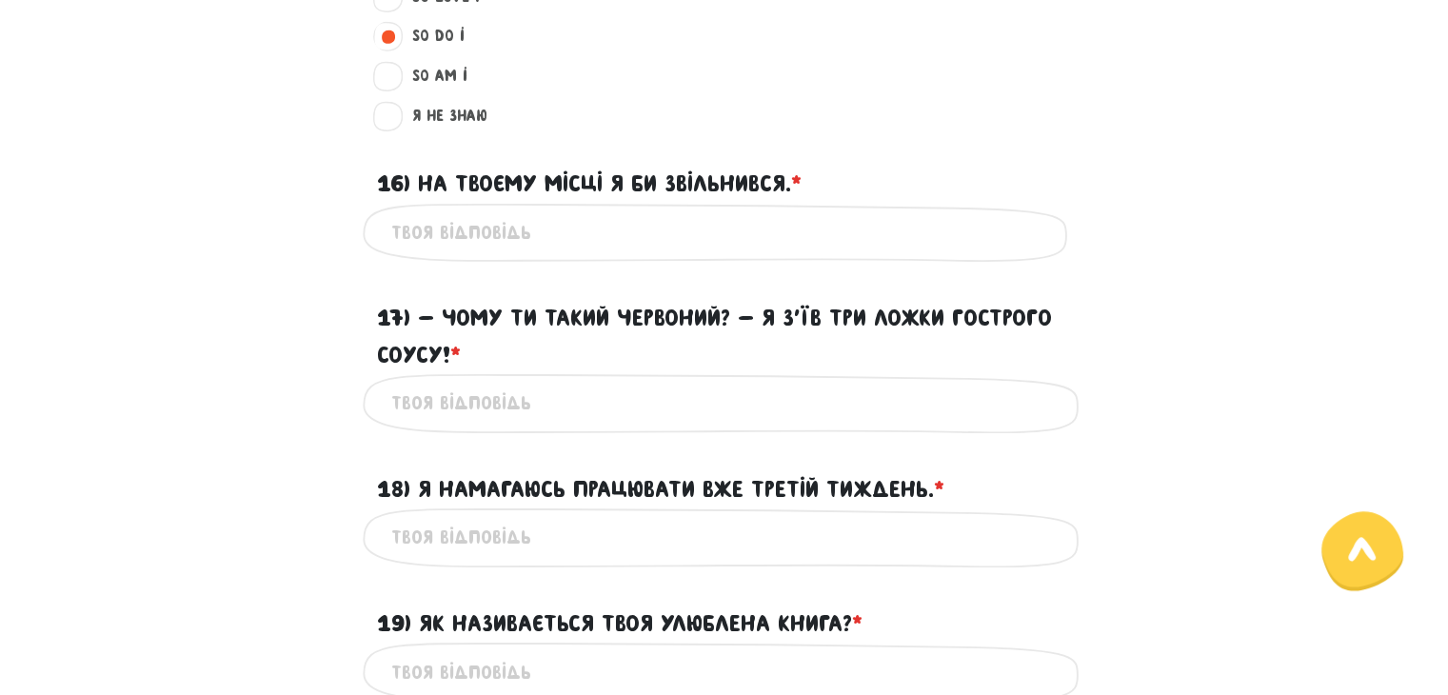
scroll to position [2104, 0]
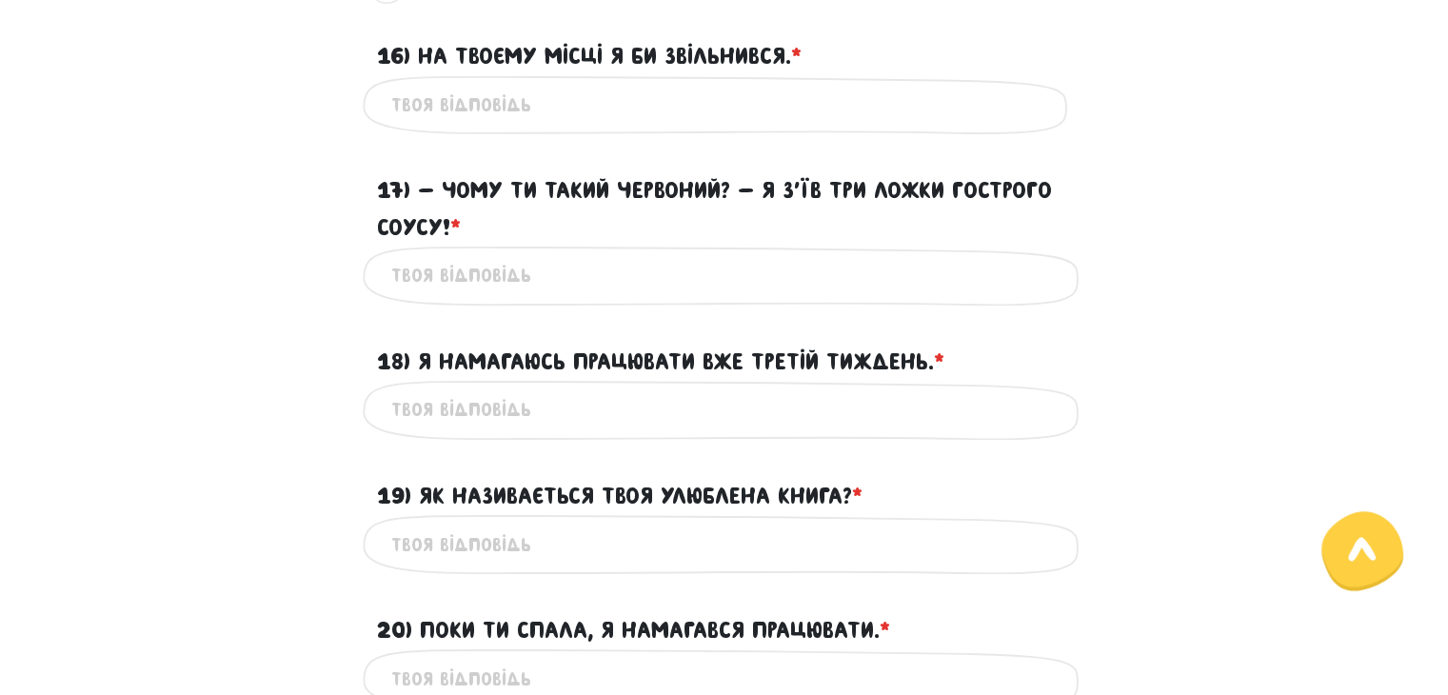
click at [469, 273] on input "17) - Чому ти такий червоний? - Я з’їв три ложки гострого соусу! * ?" at bounding box center [724, 275] width 667 height 43
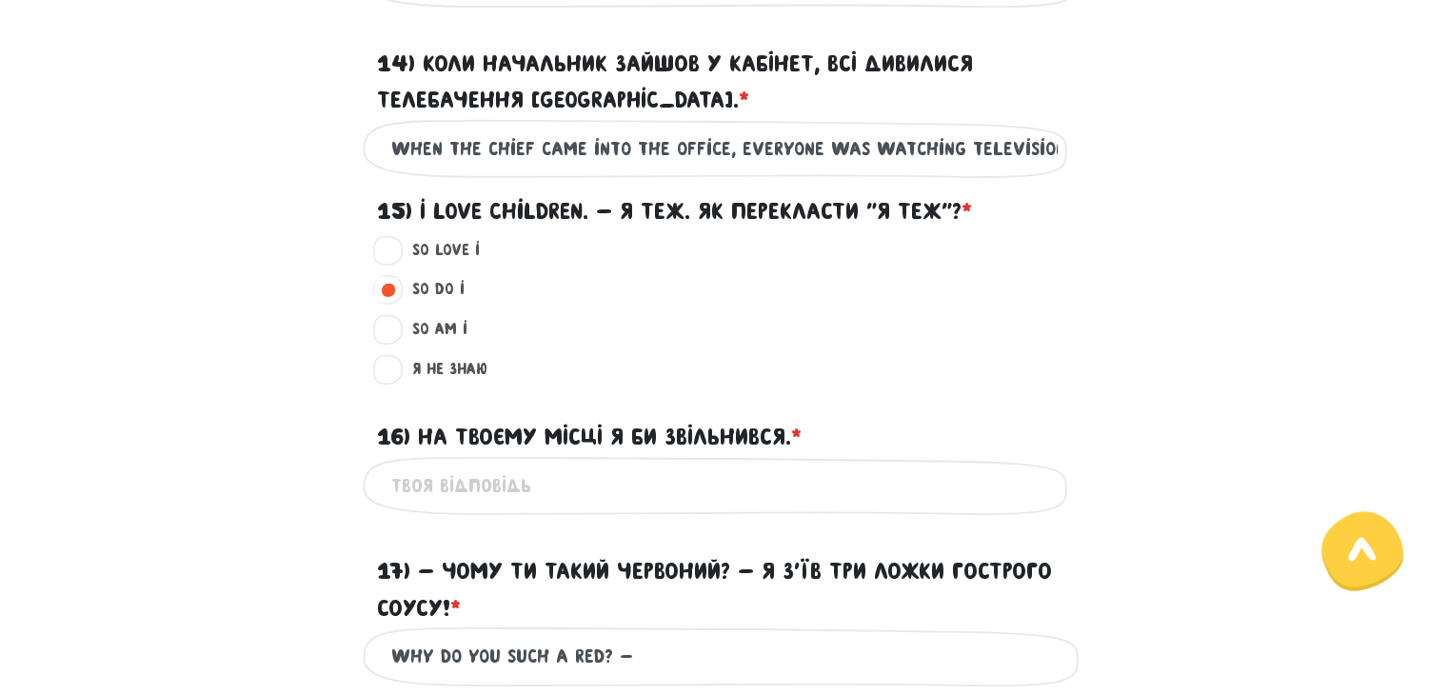
scroll to position [1914, 0]
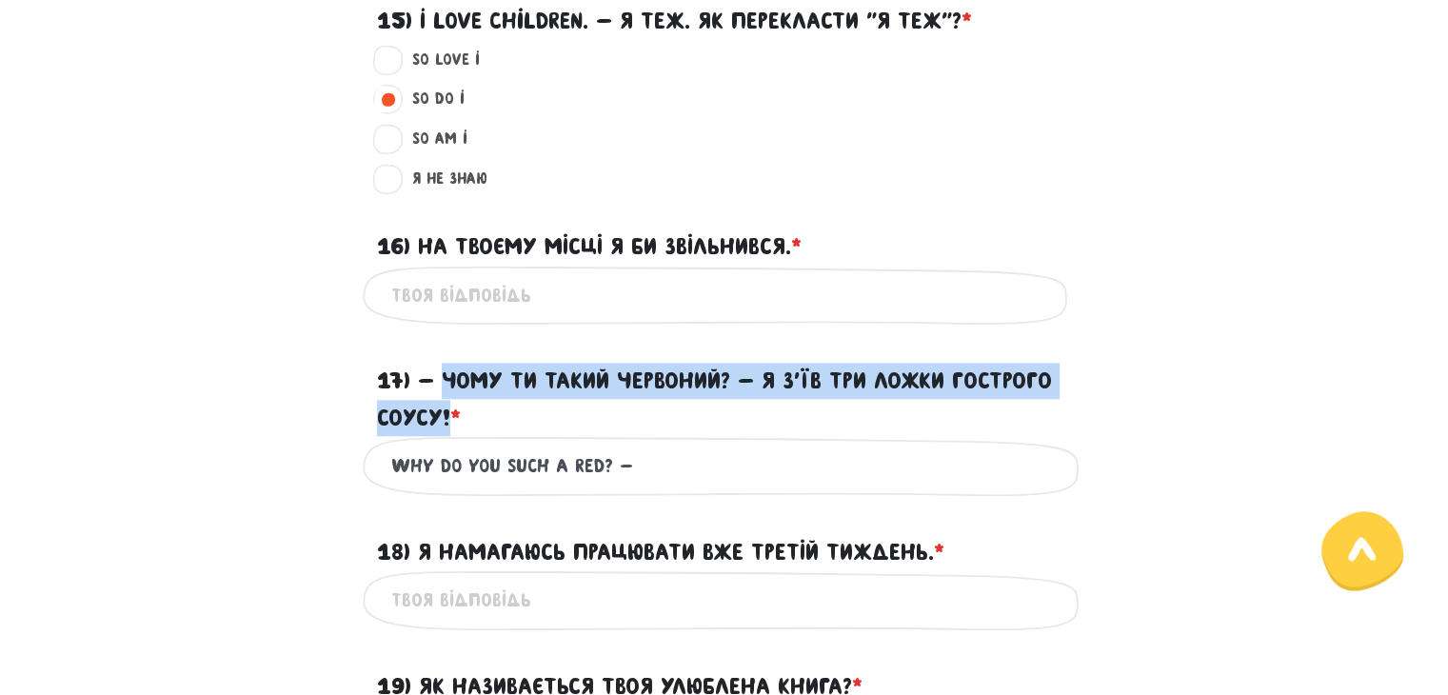
drag, startPoint x: 445, startPoint y: 374, endPoint x: 448, endPoint y: 417, distance: 43.0
click at [448, 417] on label "17) - Чому ти такий червоний? - Я з’їв три ложки гострого соусу! * ?" at bounding box center [724, 399] width 695 height 73
copy label "Чому ти такий червоний? - Я з’їв три ложки гострого соусу!"
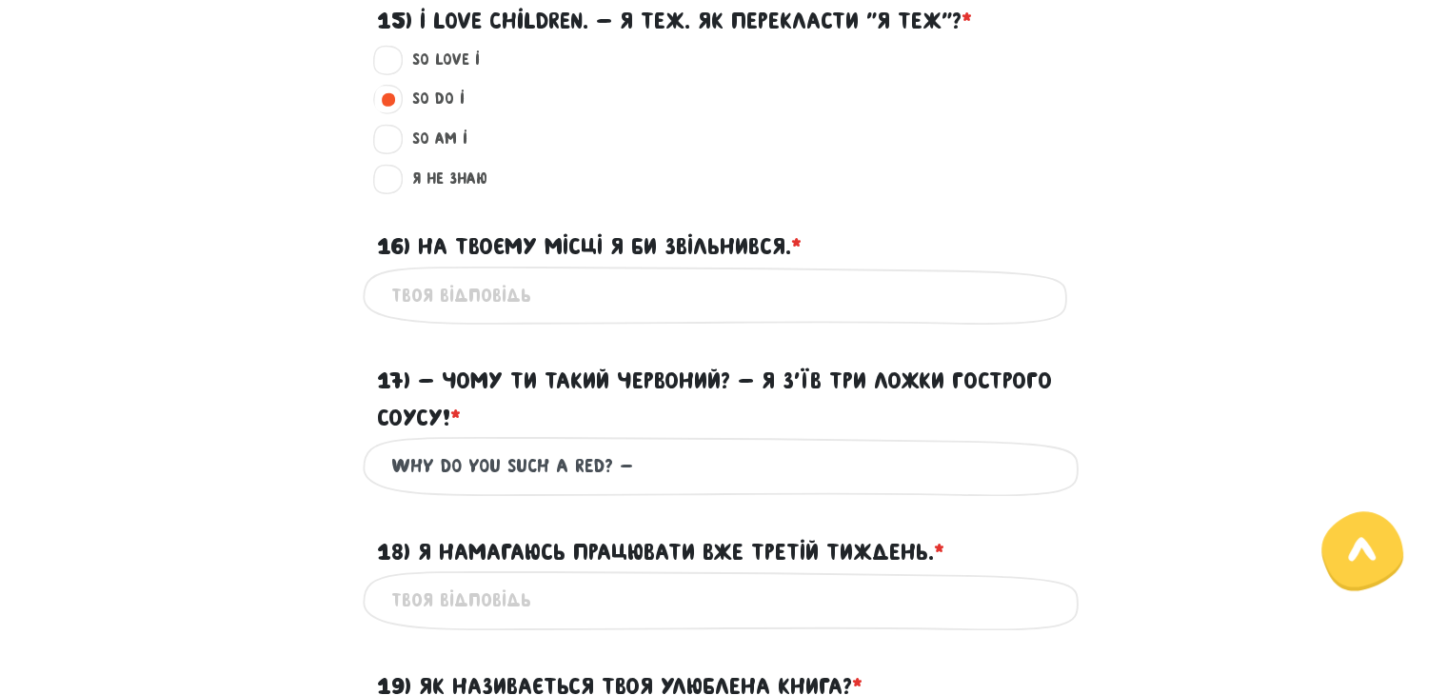
drag, startPoint x: 453, startPoint y: 463, endPoint x: 443, endPoint y: 468, distance: 11.9
click at [443, 468] on input "Why do you such a red? -" at bounding box center [724, 466] width 667 height 43
click at [457, 466] on input "Why do you such a red? -" at bounding box center [724, 466] width 667 height 43
drag, startPoint x: 457, startPoint y: 466, endPoint x: 438, endPoint y: 468, distance: 19.1
click at [438, 468] on input "Why do you such a red? -" at bounding box center [724, 466] width 667 height 43
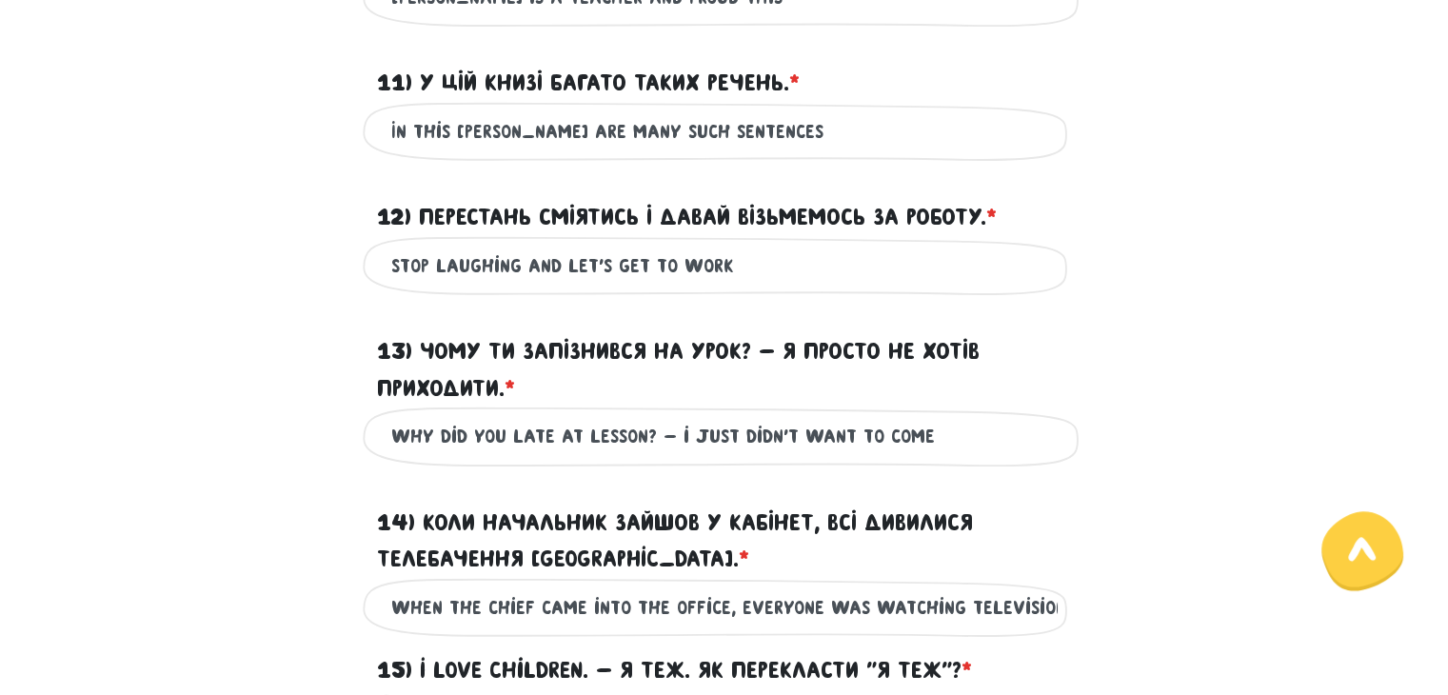
scroll to position [1247, 0]
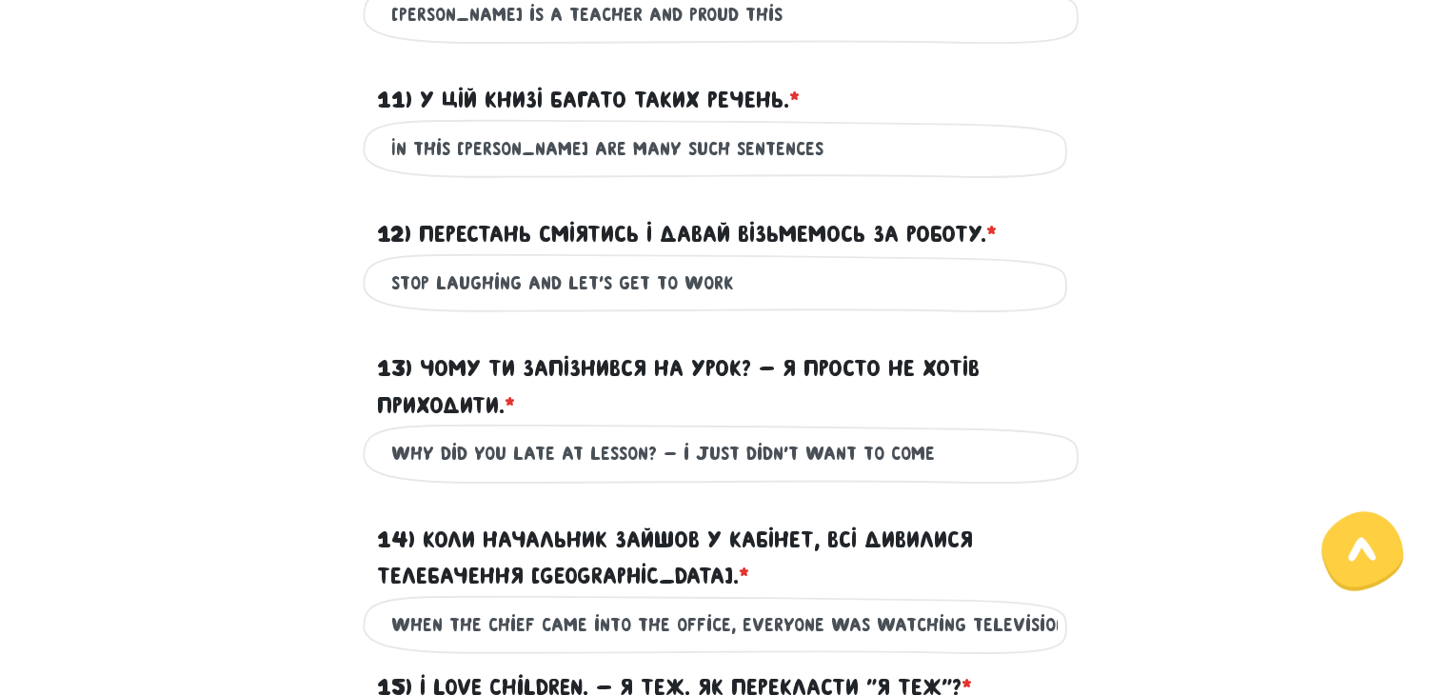
type input "Why are you such a red? -"
drag, startPoint x: 643, startPoint y: 142, endPoint x: 599, endPoint y: 142, distance: 43.8
click at [599, 142] on input "In this [PERSON_NAME] are many such sentences" at bounding box center [724, 149] width 667 height 43
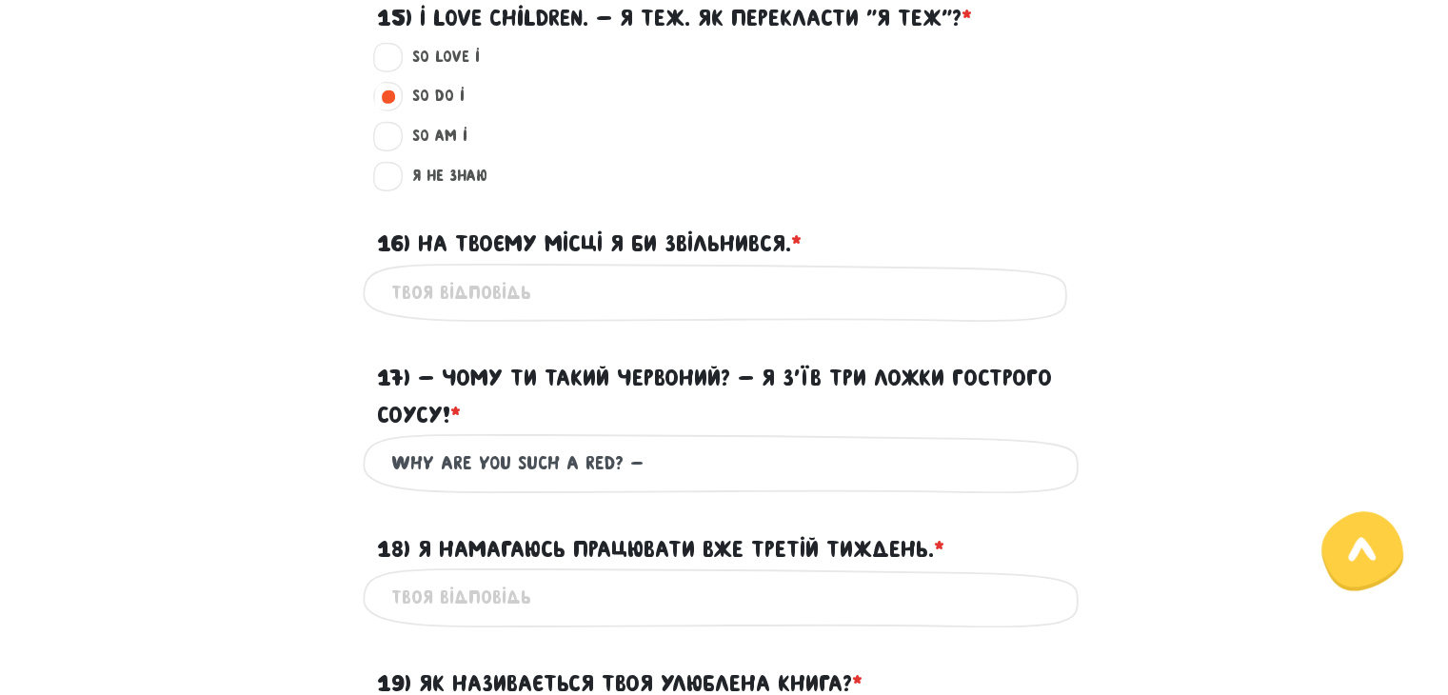
scroll to position [2104, 0]
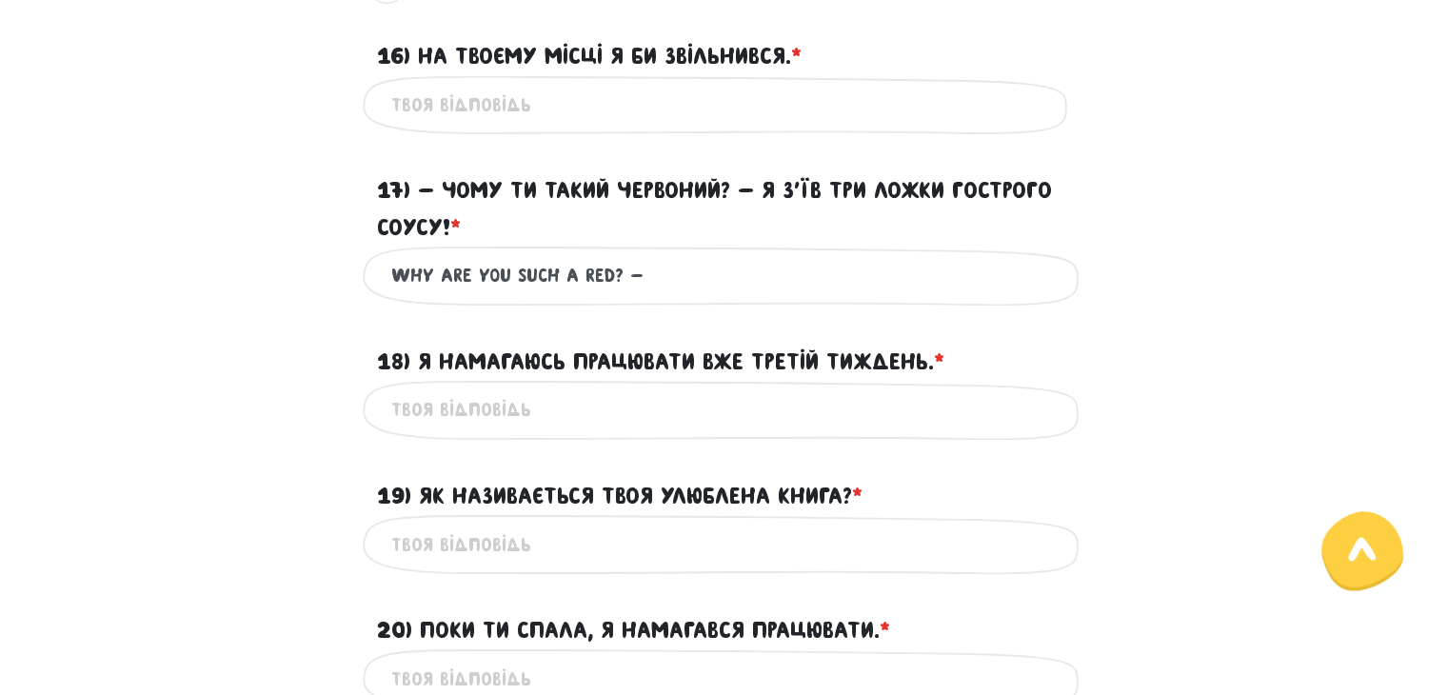
type input "In this [PERSON_NAME] are many this sentences"
drag, startPoint x: 556, startPoint y: 275, endPoint x: 527, endPoint y: 271, distance: 29.8
click at [527, 271] on input "Why are you such a red? -" at bounding box center [724, 275] width 667 height 43
click at [634, 273] on input "Why are you so red? -" at bounding box center [724, 275] width 667 height 43
paste input "- I ate three spoons of hot sauce!"
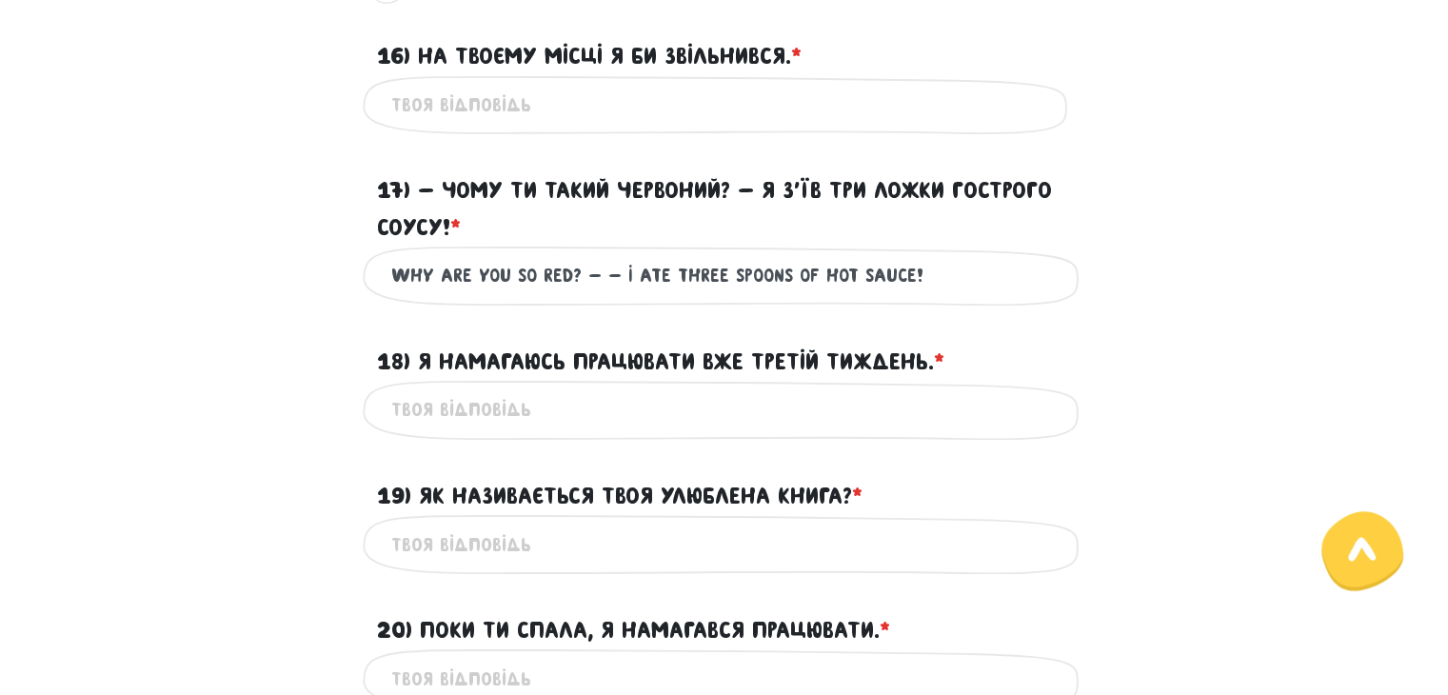
click at [617, 271] on input "Why are you so red? - - I ate three spoons of hot sauce!" at bounding box center [724, 275] width 667 height 43
click at [792, 270] on input "Why are you so red? - I ate three spoons of hot sauce!" at bounding box center [724, 275] width 667 height 43
type input "Why are you so red? - I ate three spoons of hot sauce!"
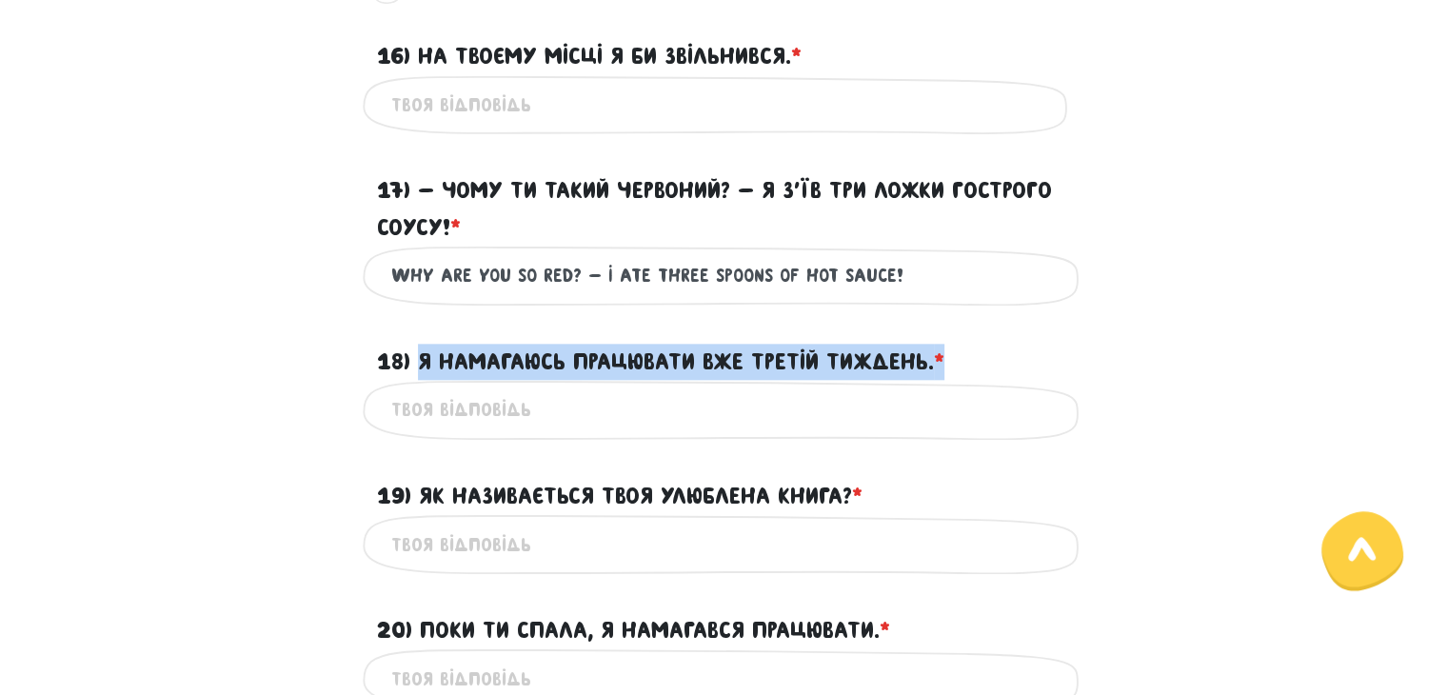
drag, startPoint x: 423, startPoint y: 356, endPoint x: 883, endPoint y: 382, distance: 460.6
click at [883, 382] on form "Монстро­­тестування 3/6 Привіт! Щоб почати навчання, для початку нам потрібно п…" at bounding box center [724, 80] width 1057 height 4132
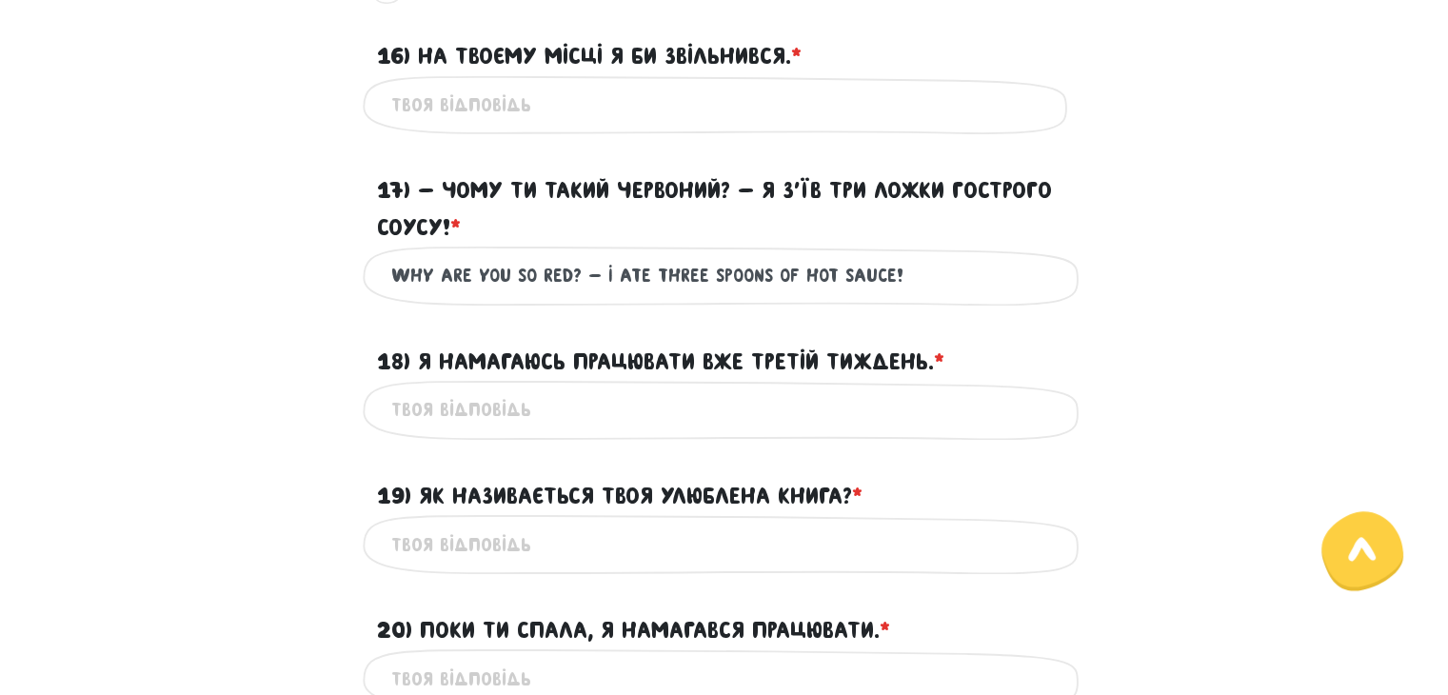
click at [587, 384] on div "Це обов'язкове поле" at bounding box center [725, 410] width 724 height 60
click at [547, 404] on input "18) Я намагаюсь працювати вже третій тиждень. * ?" at bounding box center [724, 409] width 667 height 43
type input "S"
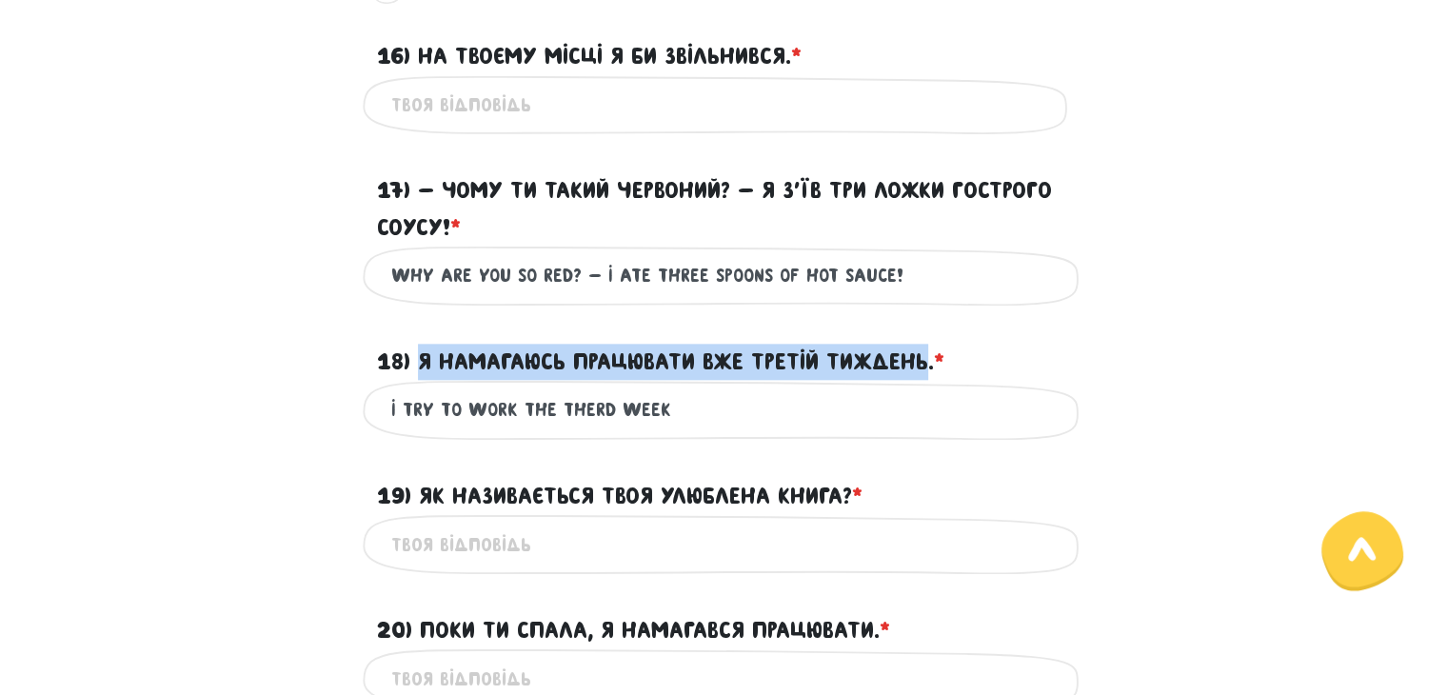
drag, startPoint x: 419, startPoint y: 359, endPoint x: 928, endPoint y: 358, distance: 509.4
click at [928, 358] on label "18) Я намагаюсь працювати вже третій тиждень. * ?" at bounding box center [660, 362] width 567 height 36
copy label "Я намагаюсь працювати вже третій тиждень"
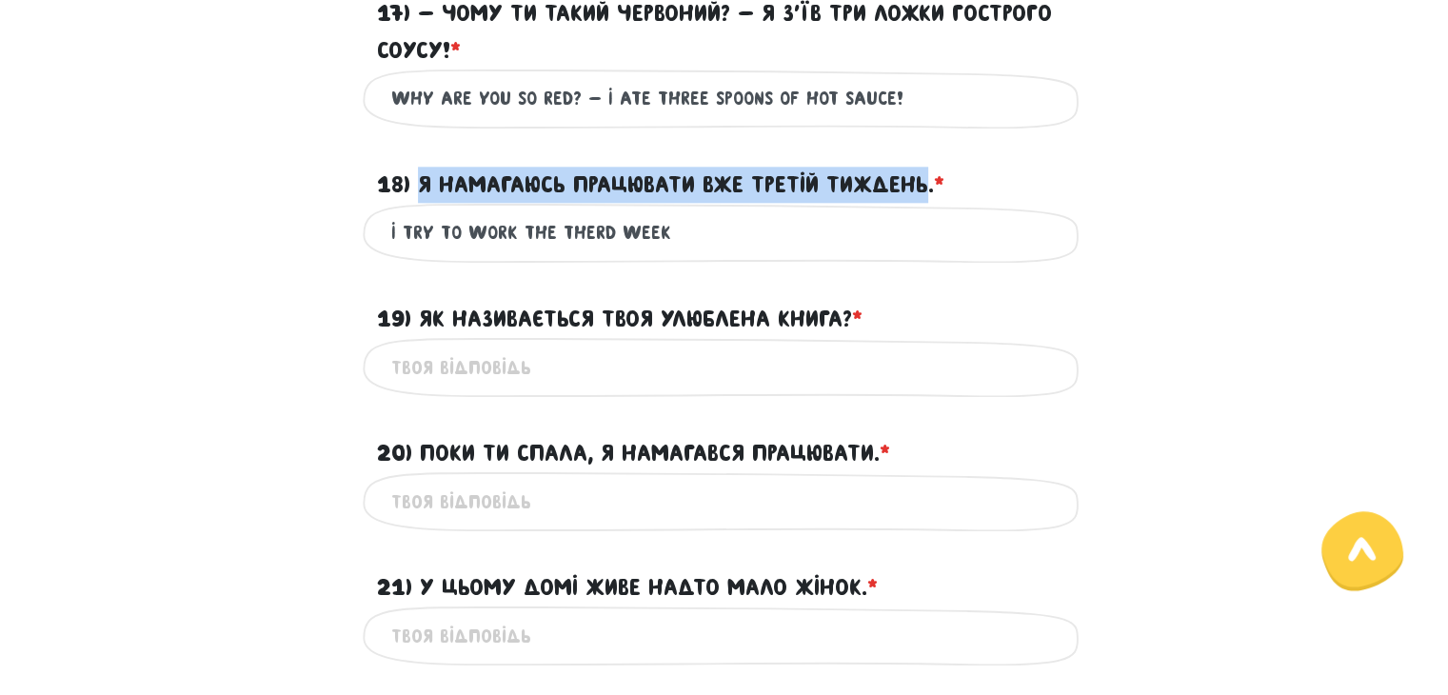
scroll to position [2295, 0]
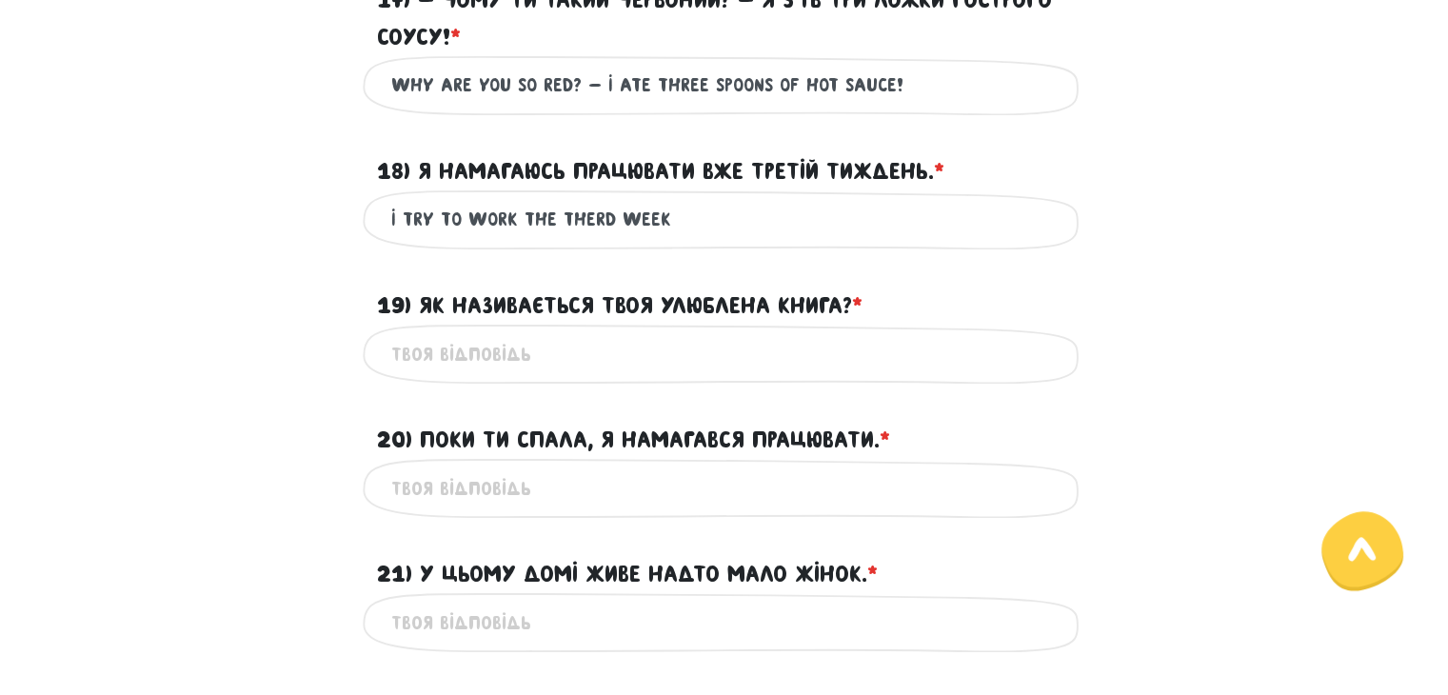
click at [433, 217] on input "I try to work the therd week" at bounding box center [724, 219] width 667 height 43
click at [587, 215] on input "I trysng to work the third week" at bounding box center [724, 219] width 667 height 43
click at [435, 215] on input "I trysng to work the third week" at bounding box center [724, 219] width 667 height 43
click at [546, 215] on input "I trying to work the third week" at bounding box center [724, 219] width 667 height 43
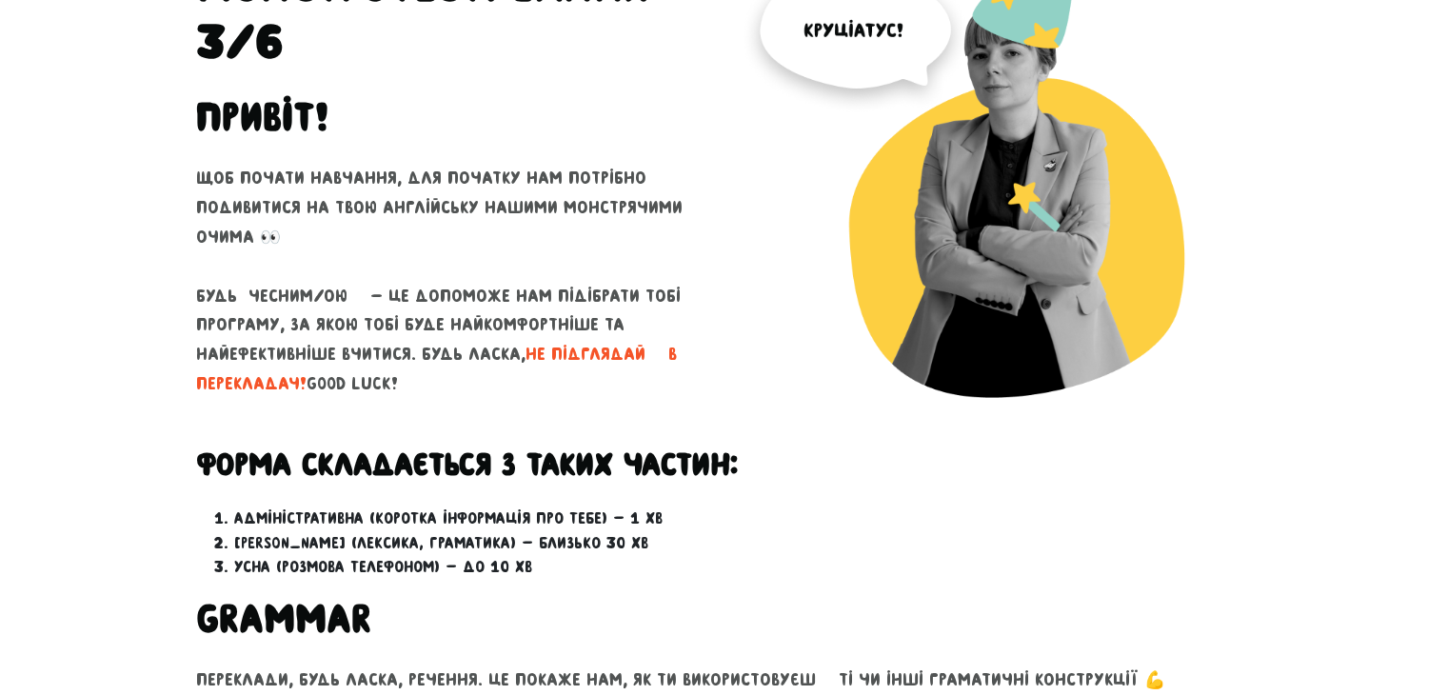
scroll to position [295, 0]
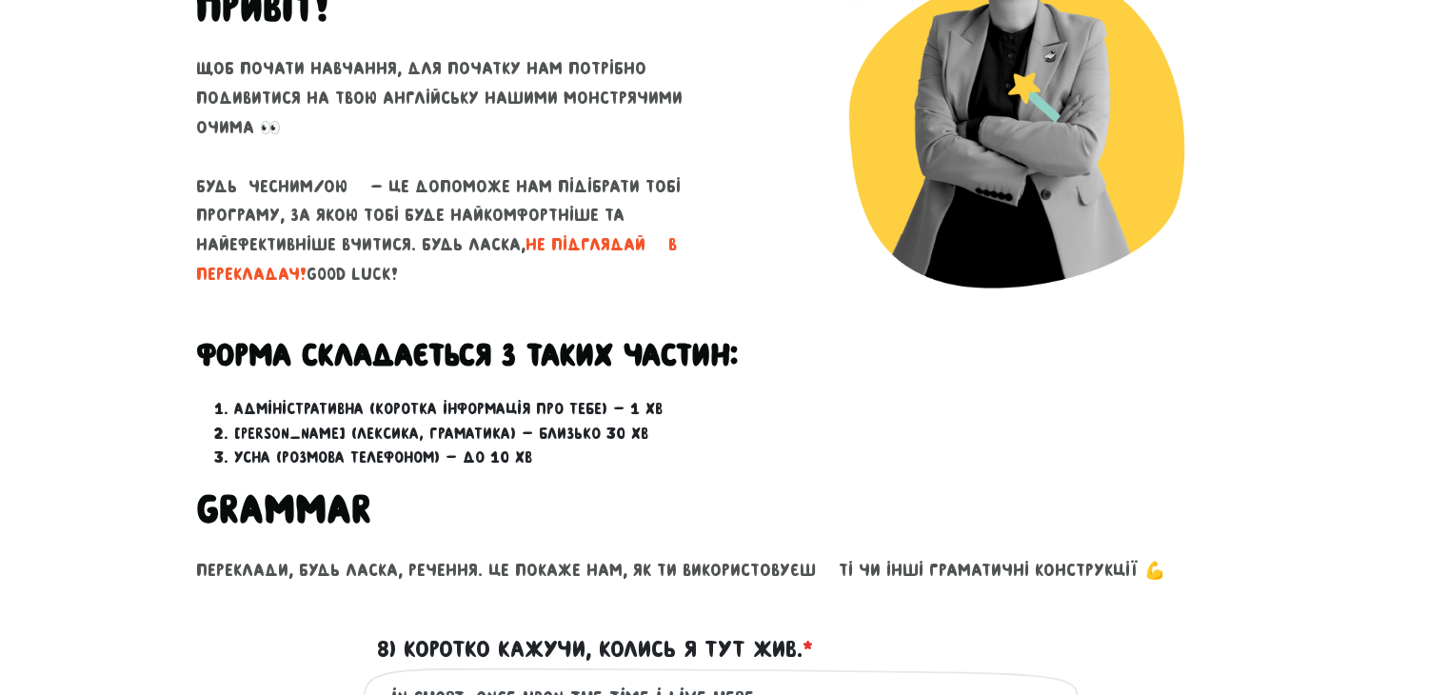
type input "I trying to work the third week"
